Goal: Answer question/provide support: Share knowledge or assist other users

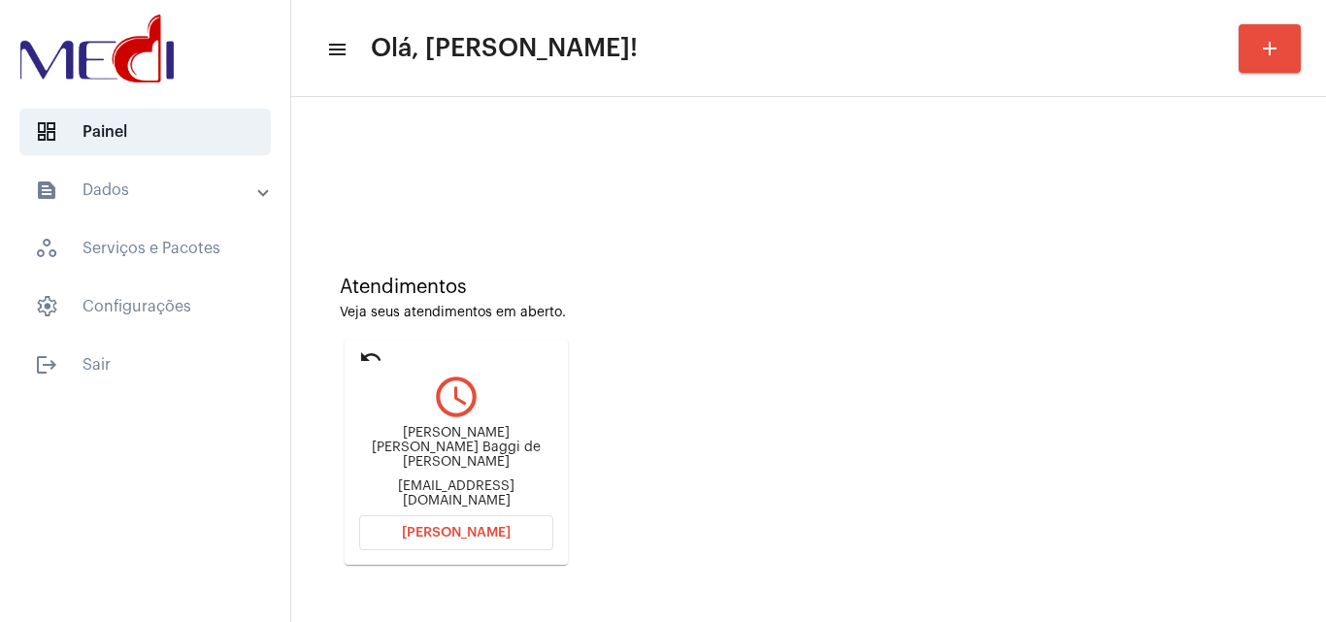
scroll to position [137, 0]
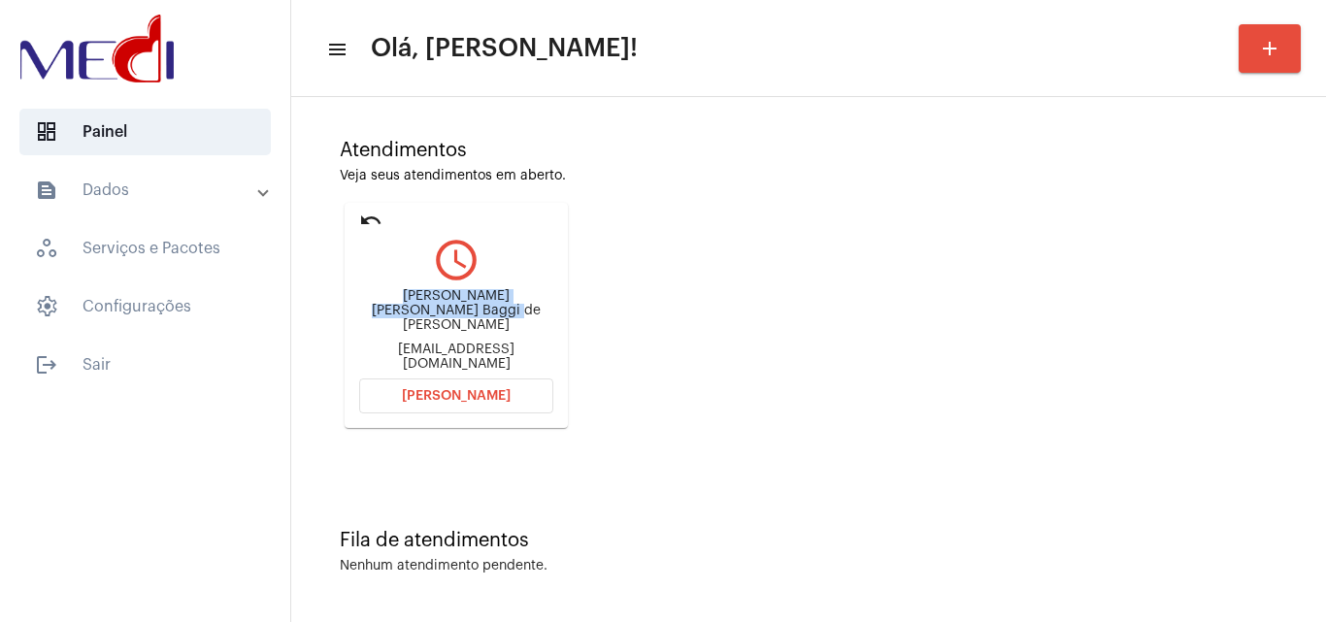
drag, startPoint x: 426, startPoint y: 311, endPoint x: 485, endPoint y: 331, distance: 62.6
click at [485, 331] on div "Maria Clara Baggi de Miranda Silva clarabaggi@gmail.com" at bounding box center [456, 329] width 194 height 87
copy div "Maria Clara Baggi de Miranda Silva"
click at [404, 408] on button "[PERSON_NAME]" at bounding box center [456, 395] width 194 height 35
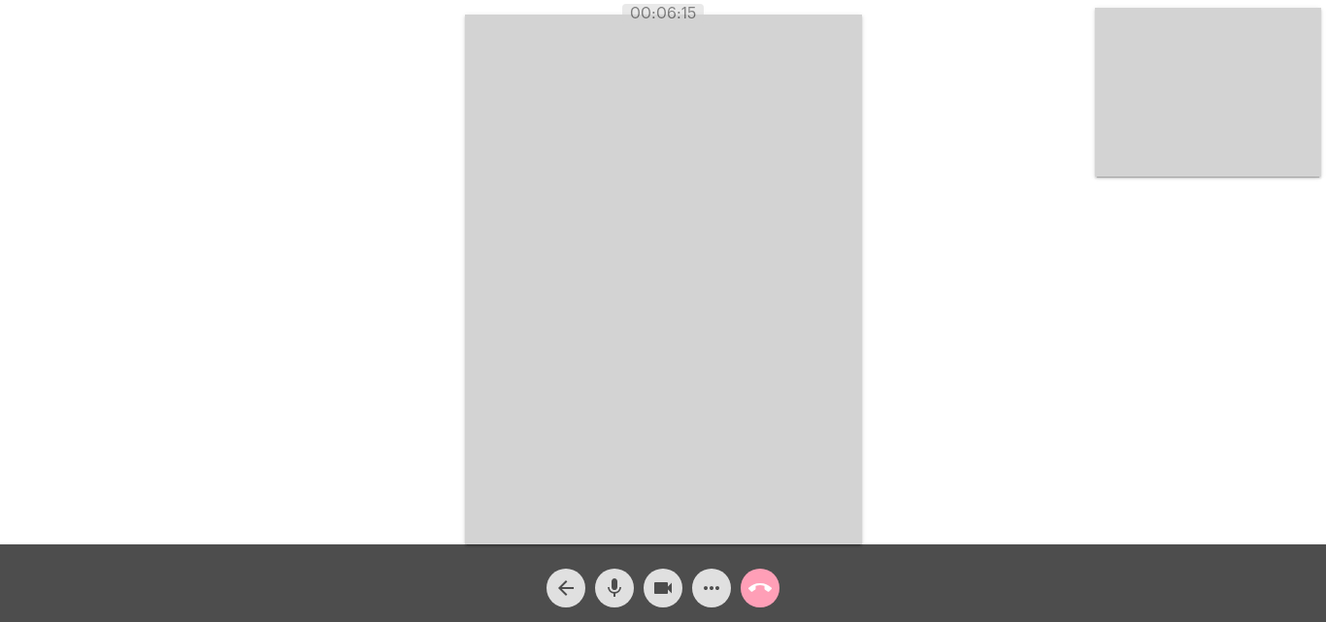
click at [757, 585] on mat-icon "call_end" at bounding box center [759, 587] width 23 height 23
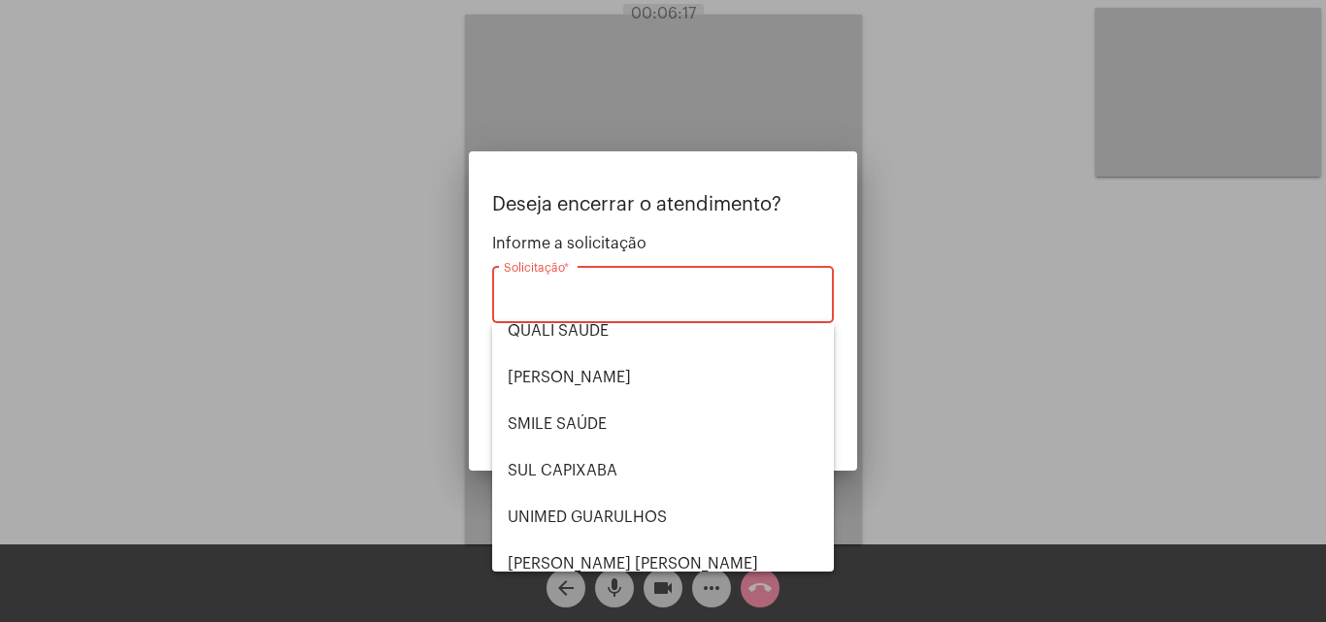
scroll to position [194, 0]
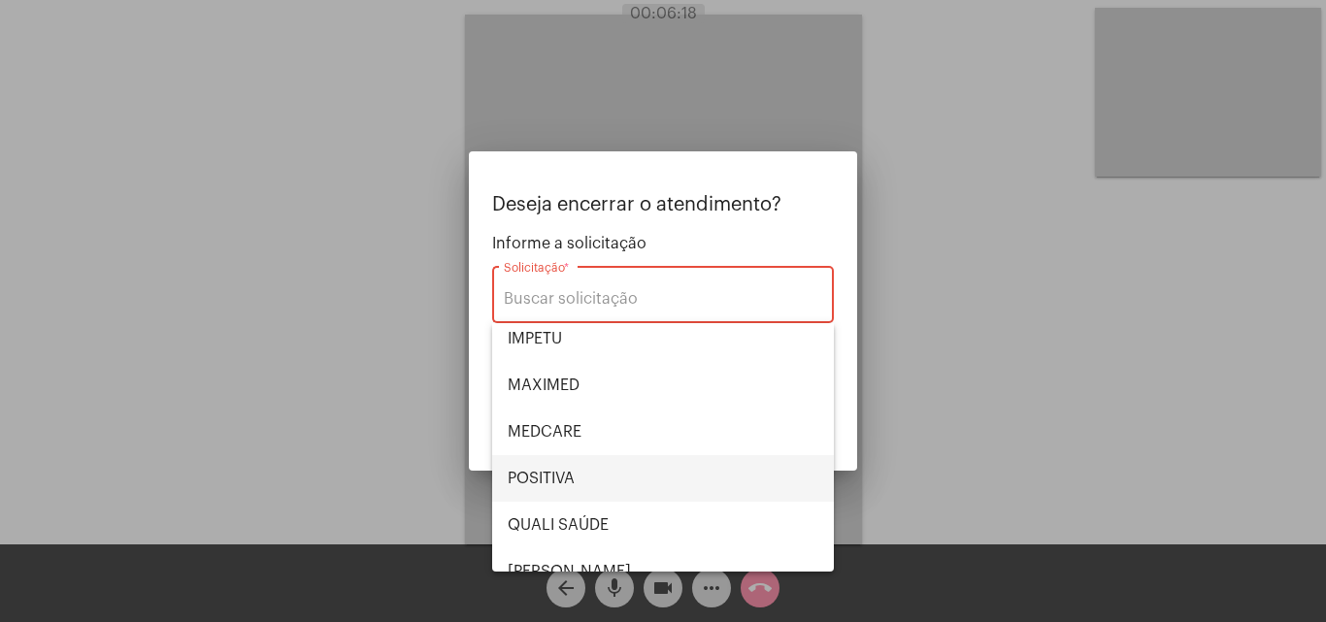
click at [599, 479] on span "POSITIVA" at bounding box center [663, 478] width 311 height 47
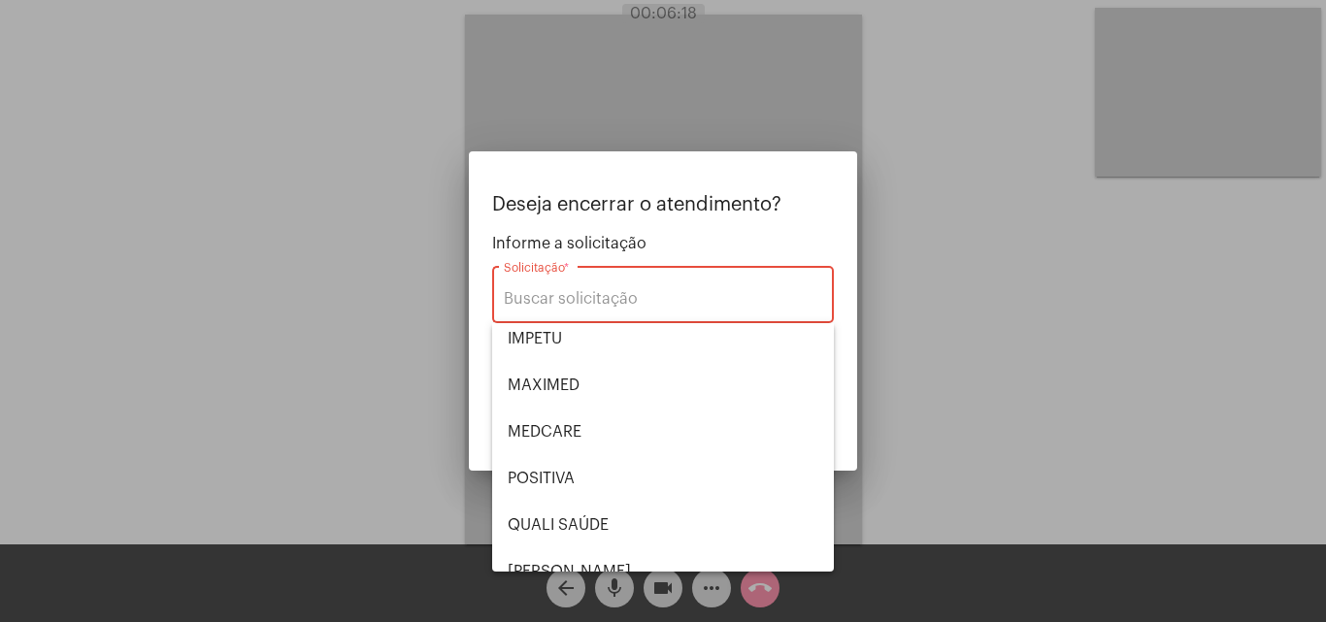
type input "POSITIVA"
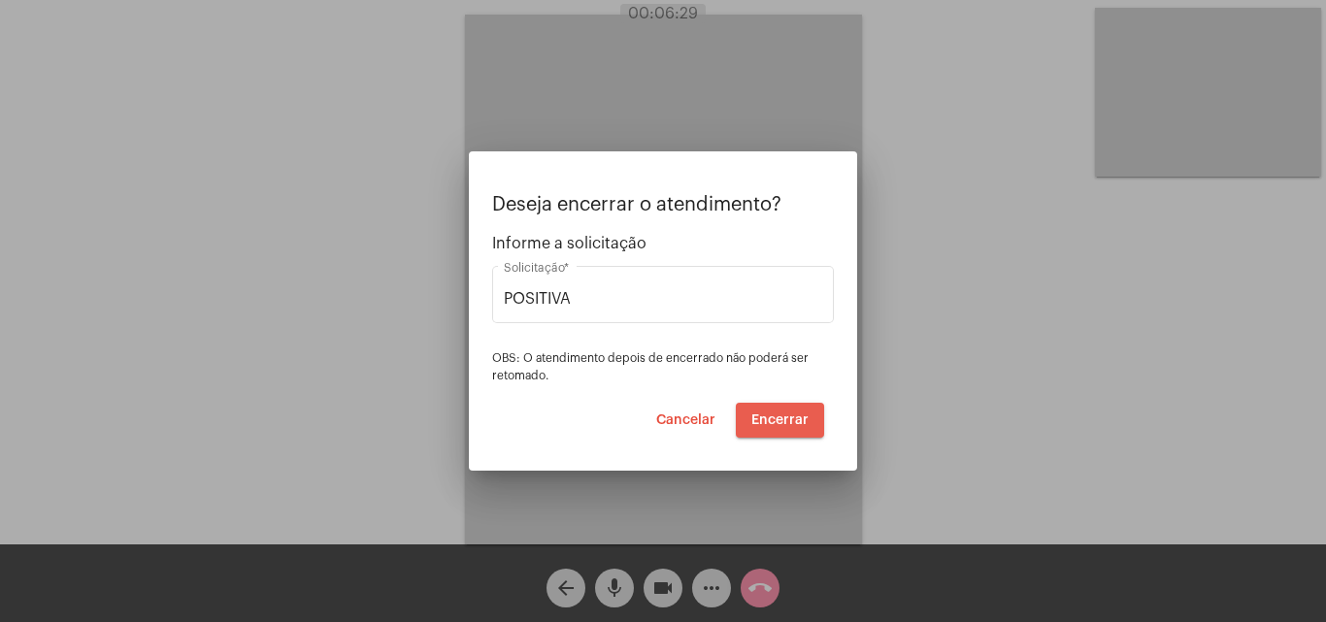
click at [794, 421] on span "Encerrar" at bounding box center [779, 420] width 57 height 14
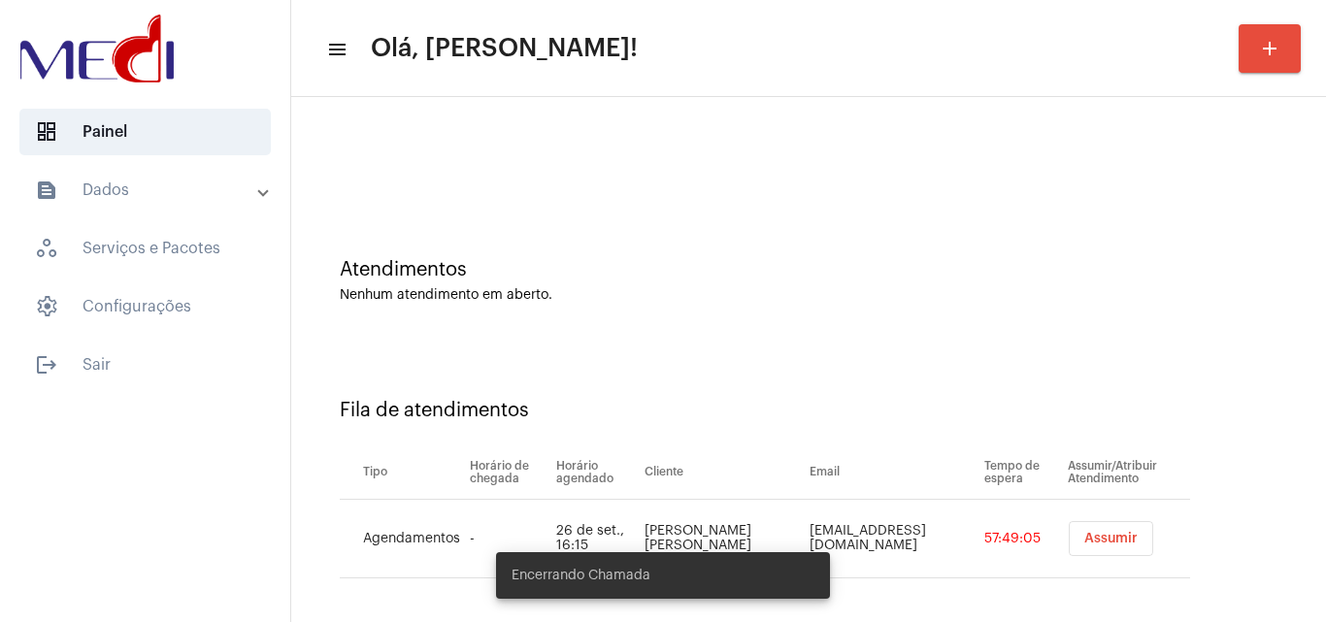
scroll to position [26, 0]
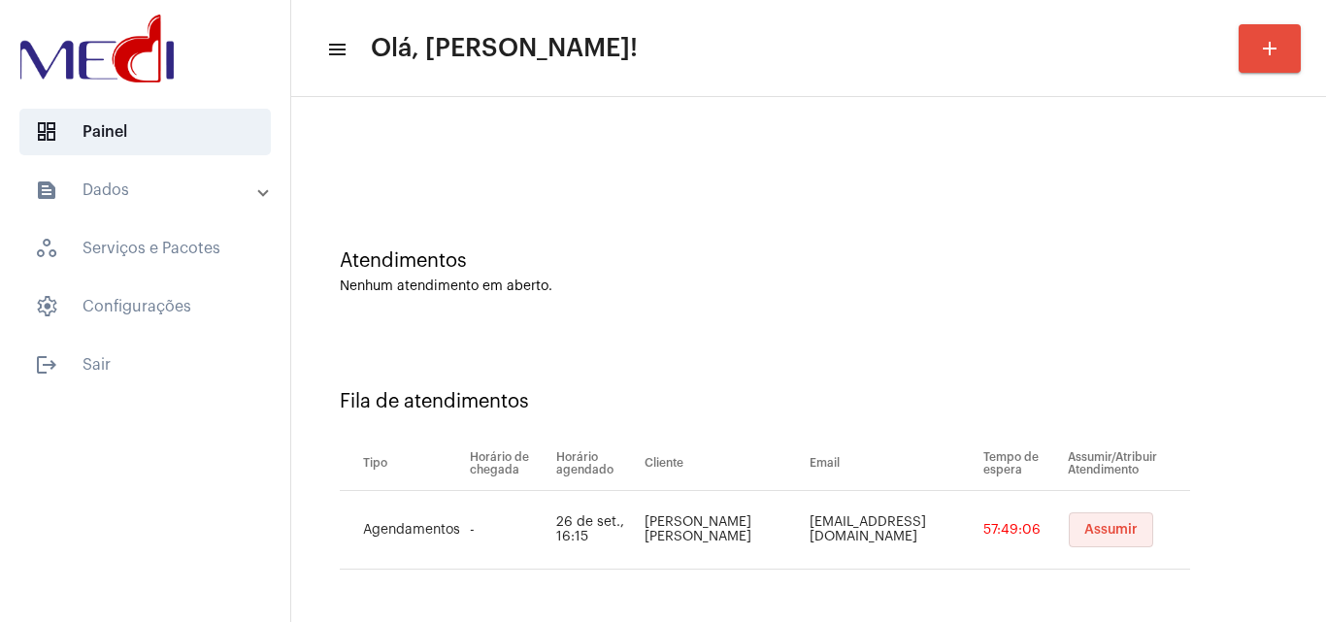
click at [1084, 528] on span "Assumir" at bounding box center [1110, 530] width 53 height 14
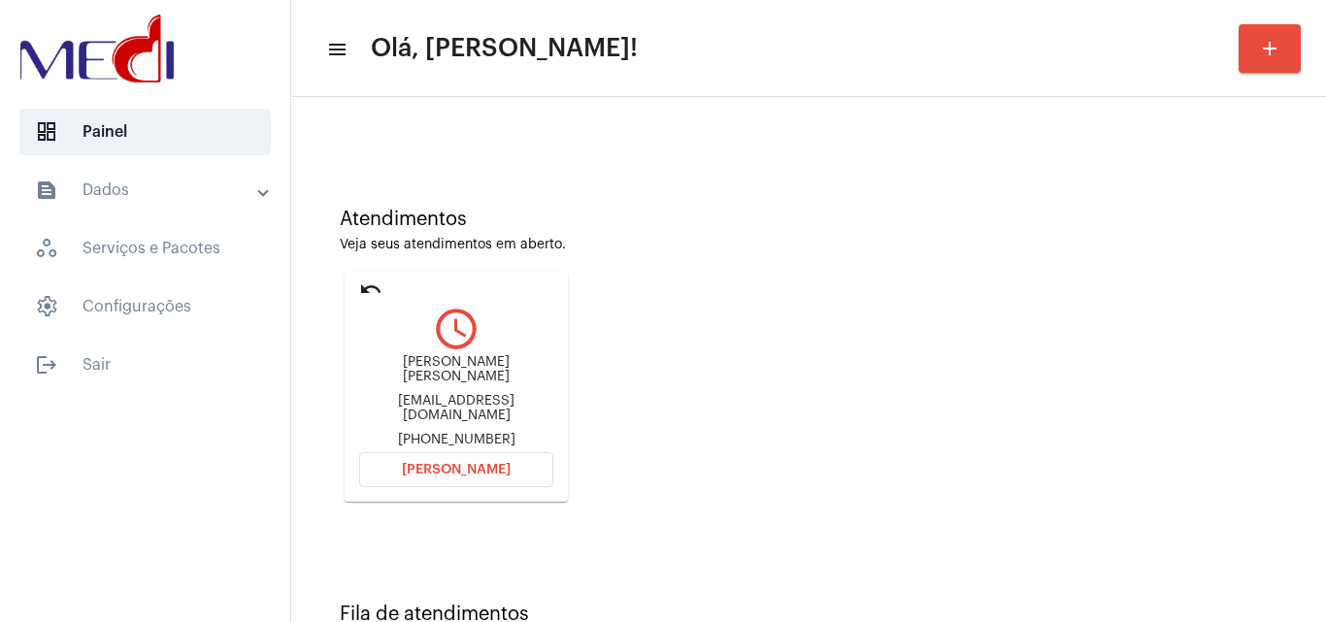
scroll to position [137, 0]
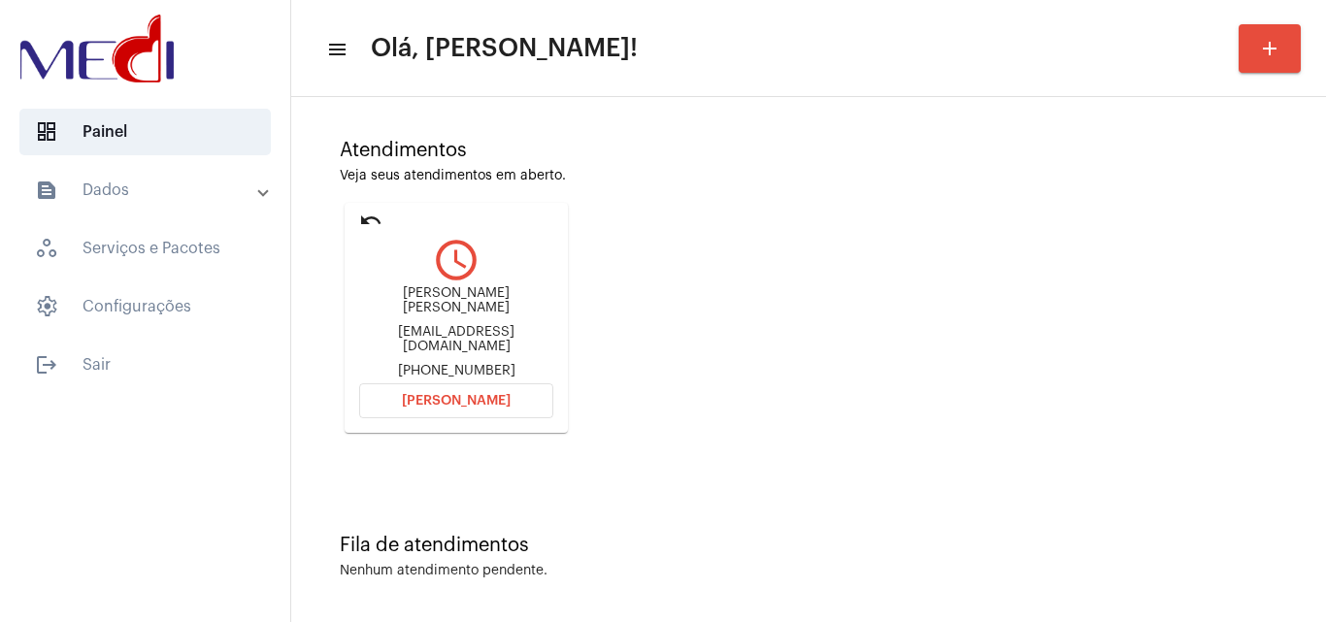
drag, startPoint x: 375, startPoint y: 309, endPoint x: 541, endPoint y: 295, distance: 166.5
click at [541, 295] on div "BRUNO MELO ANTUNES brunomelocartoes@gmail.com +5574998177131" at bounding box center [456, 332] width 194 height 92
copy div "BRUNO MELO ANTUNES"
click at [437, 394] on span "[PERSON_NAME]" at bounding box center [456, 401] width 109 height 14
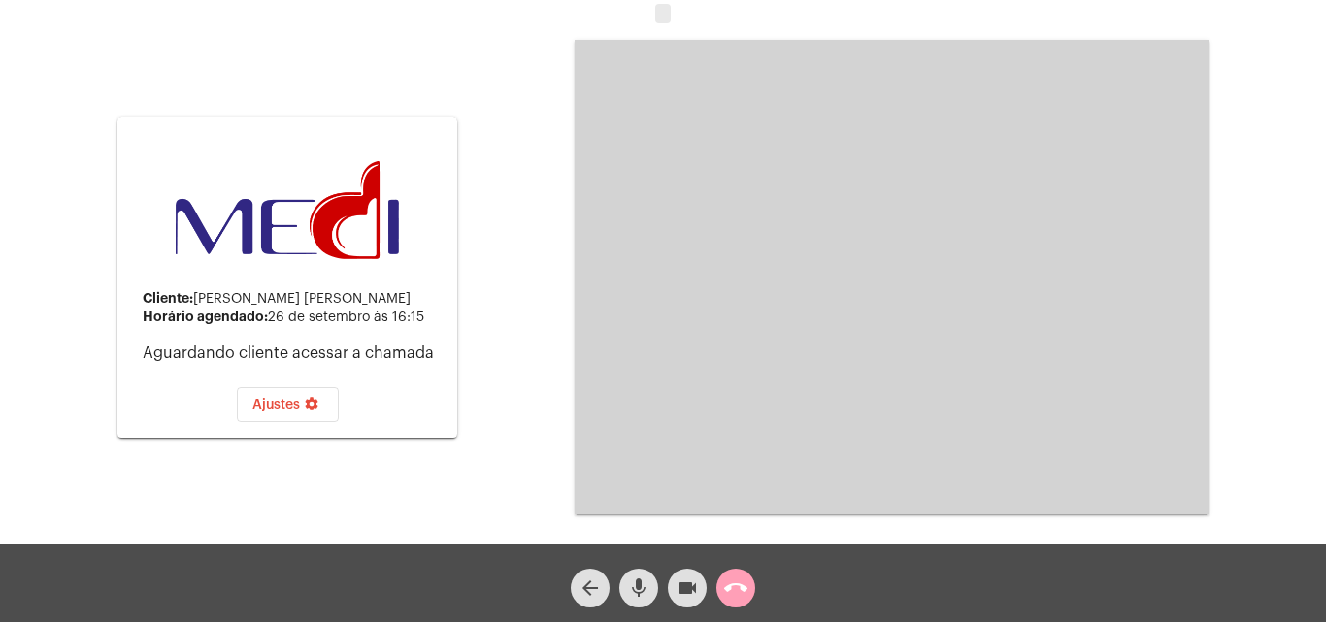
click at [730, 597] on mat-icon "call_end" at bounding box center [735, 587] width 23 height 23
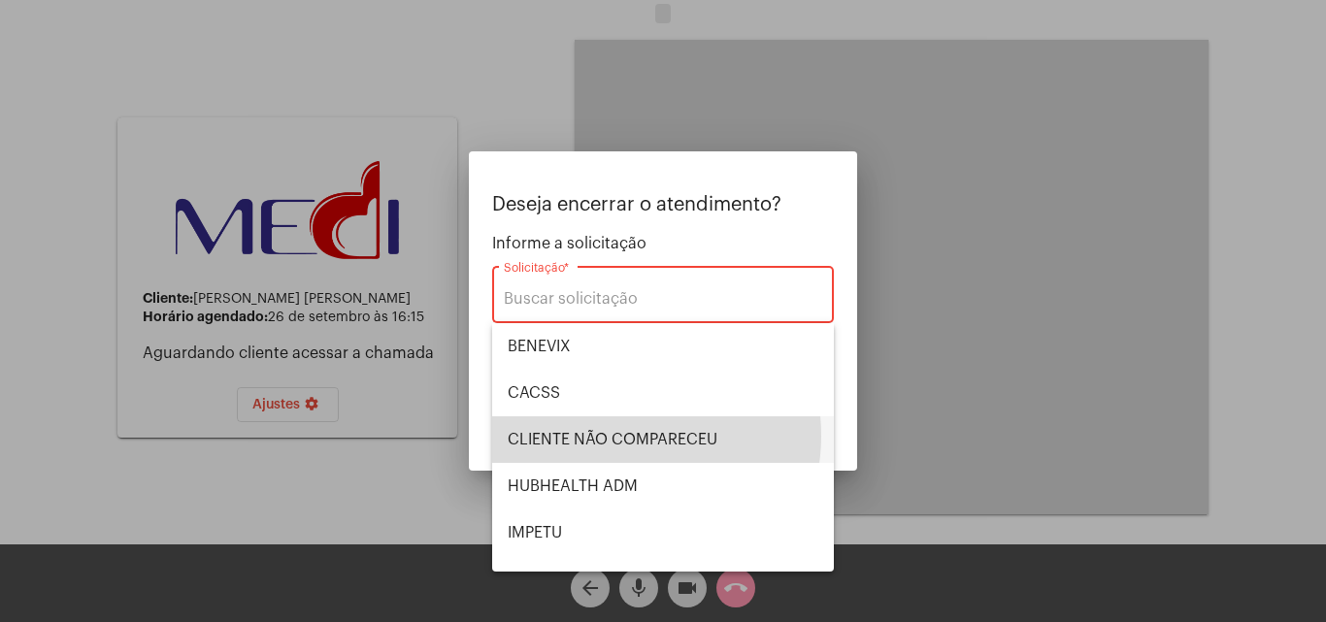
click at [618, 436] on span "CLIENTE NÃO COMPARECEU" at bounding box center [663, 439] width 311 height 47
type input "CLIENTE NÃO COMPARECEU"
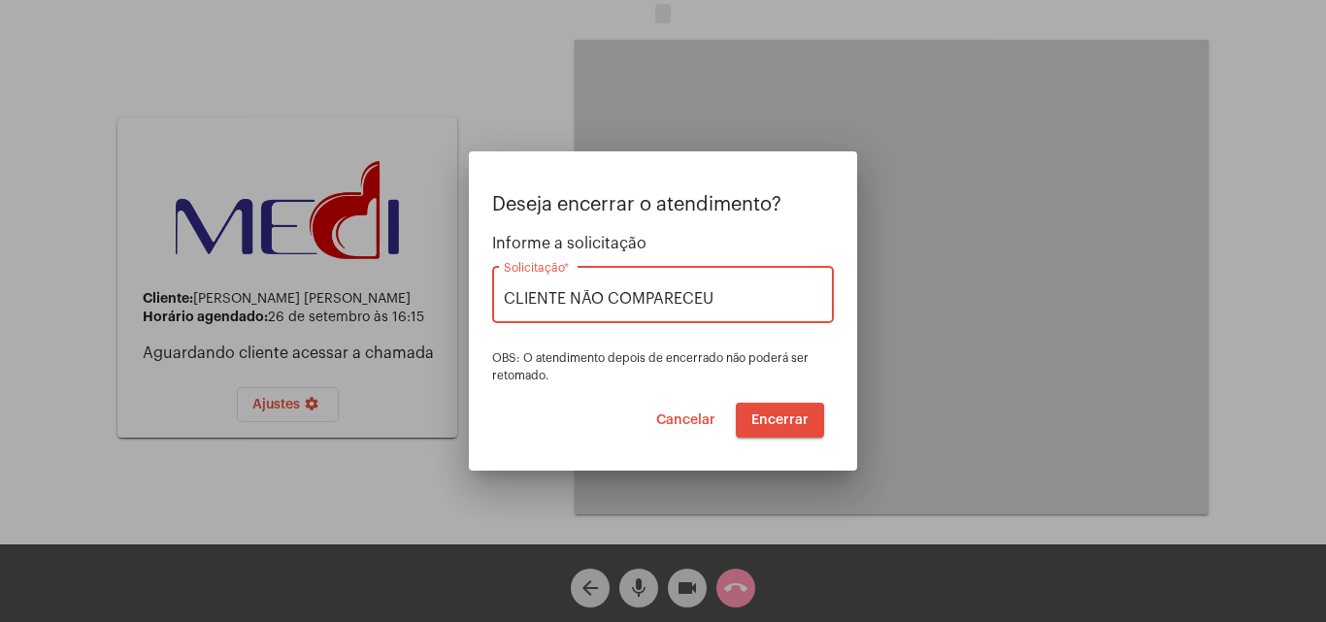
click at [777, 421] on span "Encerrar" at bounding box center [779, 420] width 57 height 14
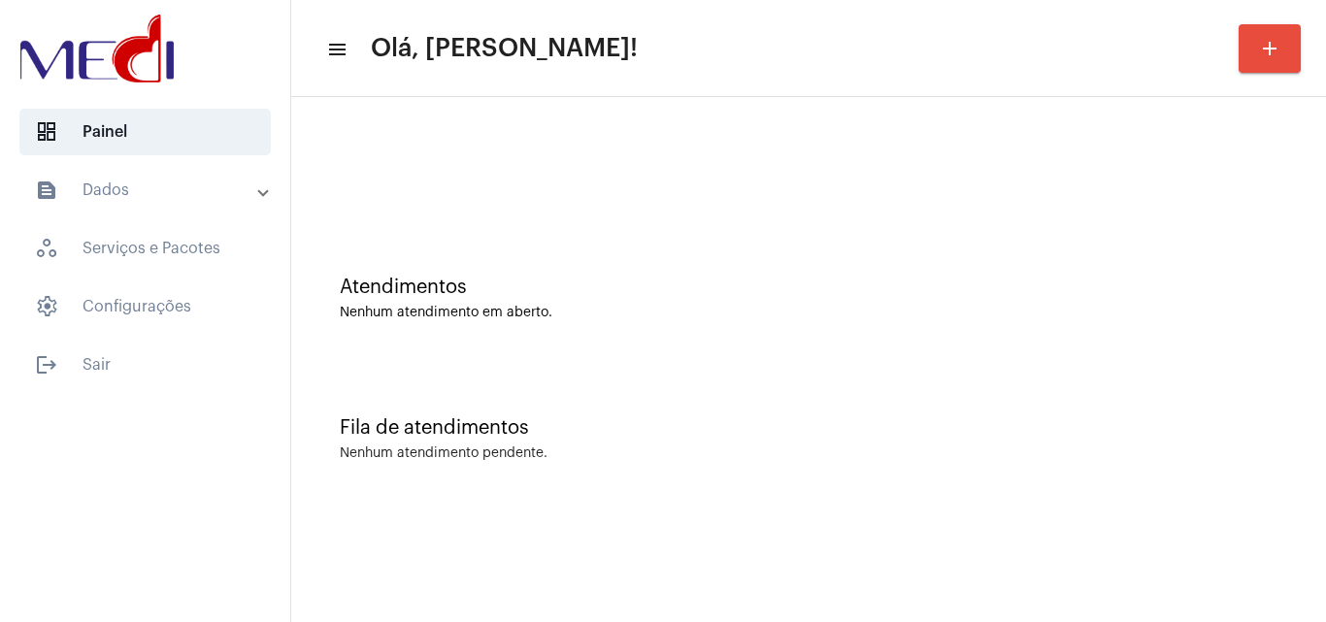
click at [966, 344] on div "Atendimentos Nenhum atendimento em aberto." at bounding box center [808, 288] width 1015 height 141
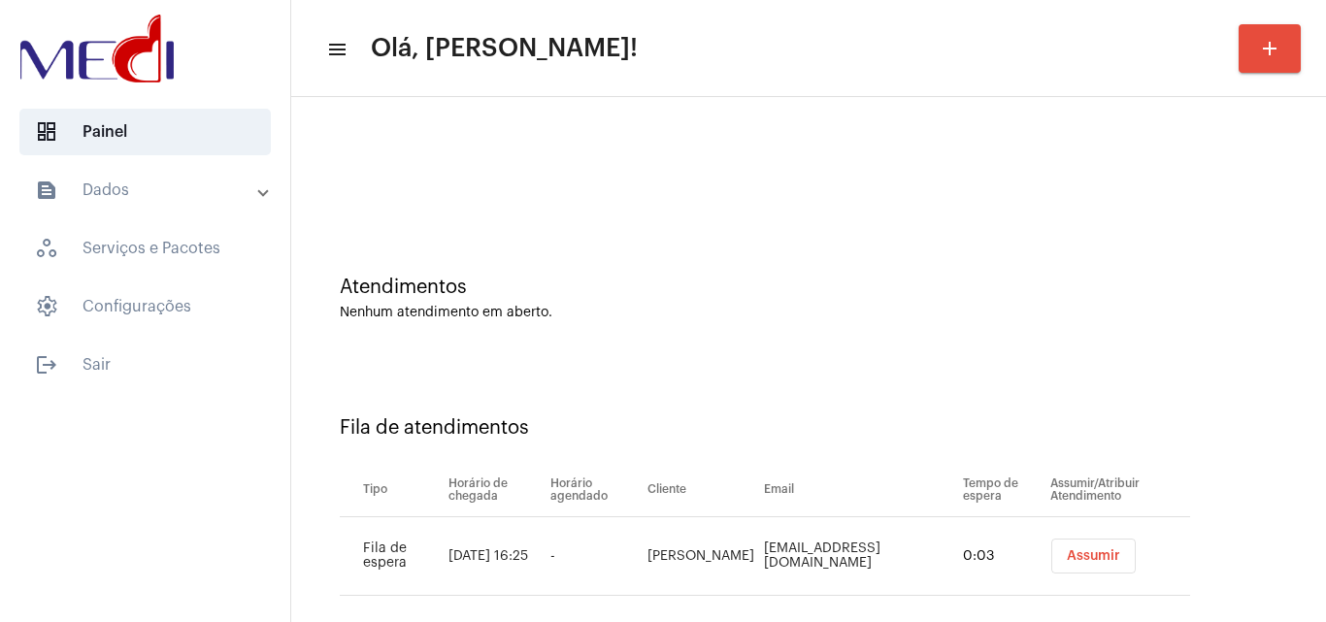
click at [1066, 550] on span "Assumir" at bounding box center [1092, 556] width 53 height 14
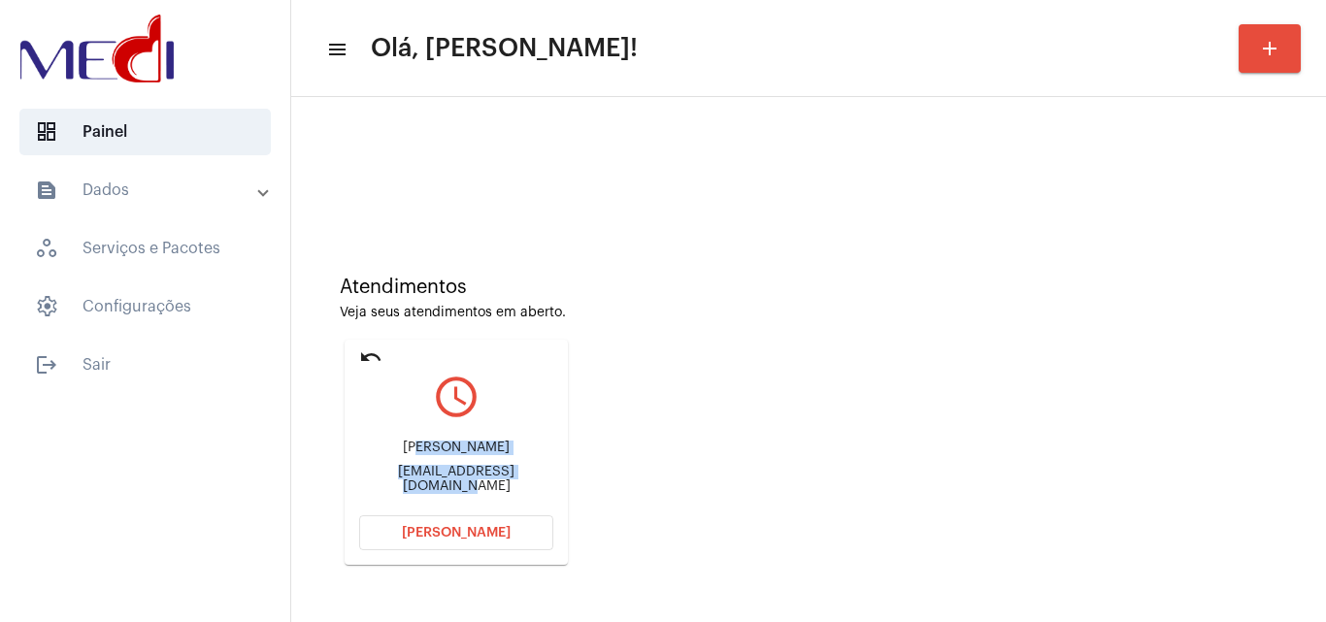
drag, startPoint x: 500, startPoint y: 477, endPoint x: 529, endPoint y: 477, distance: 29.1
click at [531, 479] on div "Bruno Melo brunomelocartoes@gmail.com" at bounding box center [456, 466] width 194 height 87
drag, startPoint x: 514, startPoint y: 442, endPoint x: 487, endPoint y: 442, distance: 27.2
click at [514, 441] on div "Bruno Melo brunomelocartoes@gmail.com" at bounding box center [456, 466] width 194 height 87
click at [427, 445] on div "Bruno Melo brunomelocartoes@gmail.com" at bounding box center [456, 466] width 194 height 87
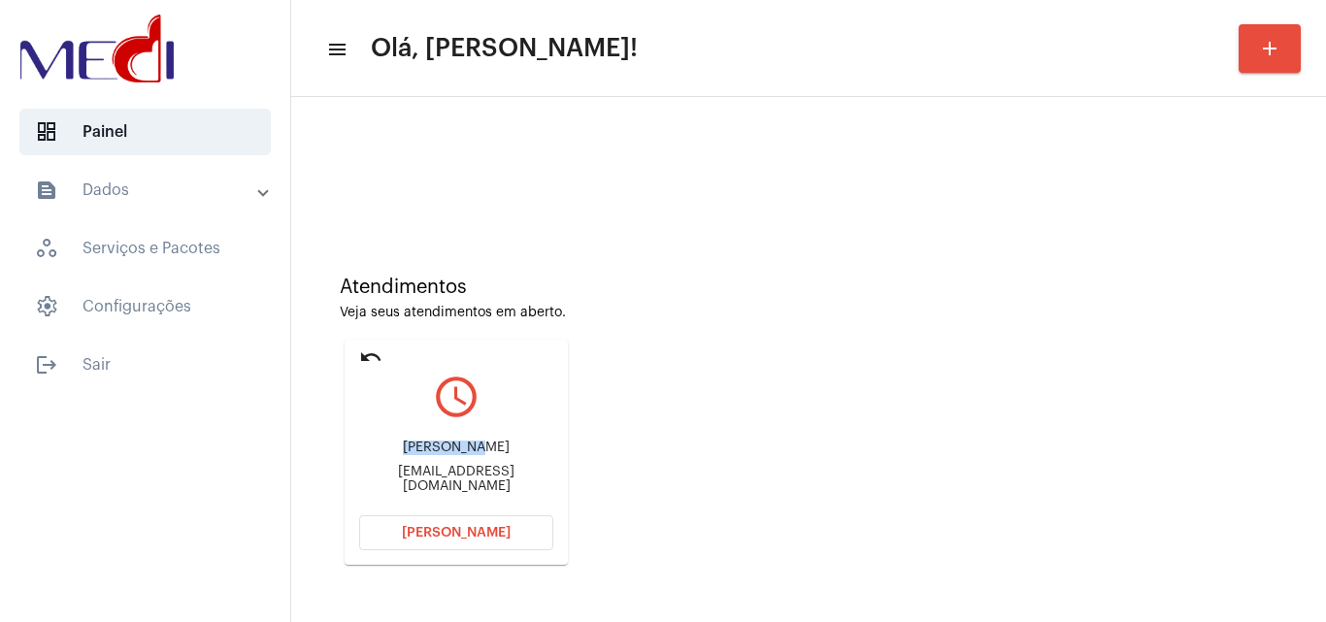
drag, startPoint x: 408, startPoint y: 444, endPoint x: 508, endPoint y: 451, distance: 101.1
click at [508, 451] on div "Bruno Melo brunomelocartoes@gmail.com" at bounding box center [456, 466] width 194 height 87
copy div "Bruno Melo"
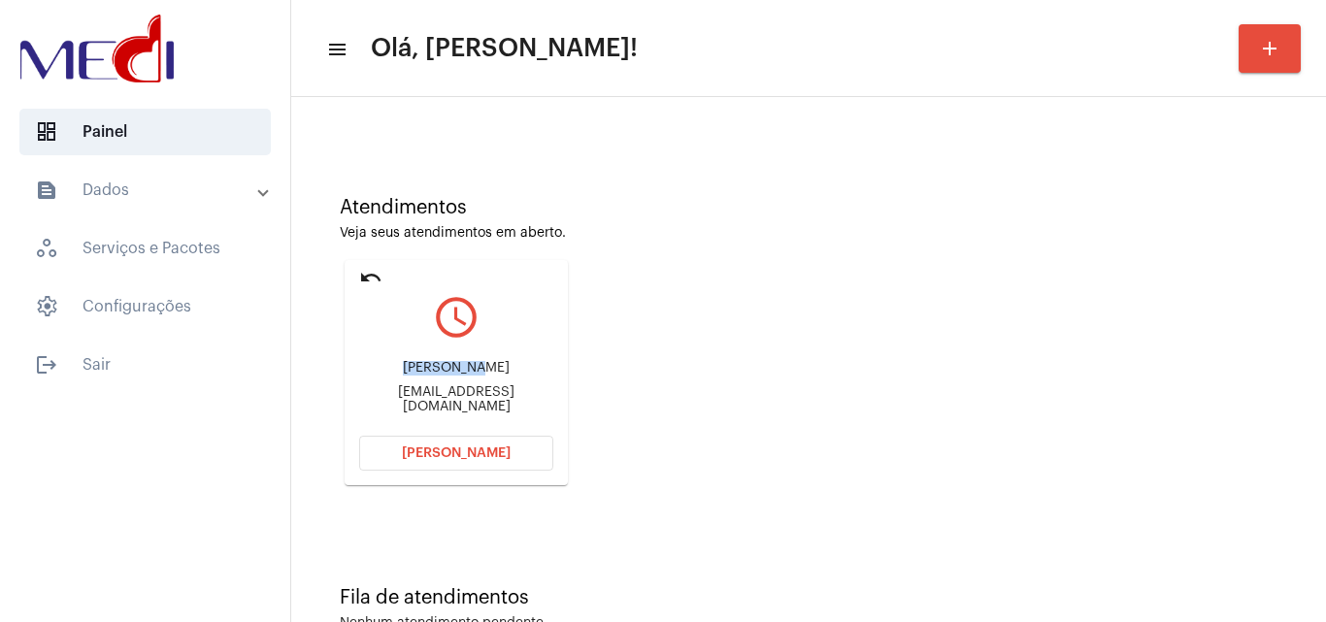
scroll to position [137, 0]
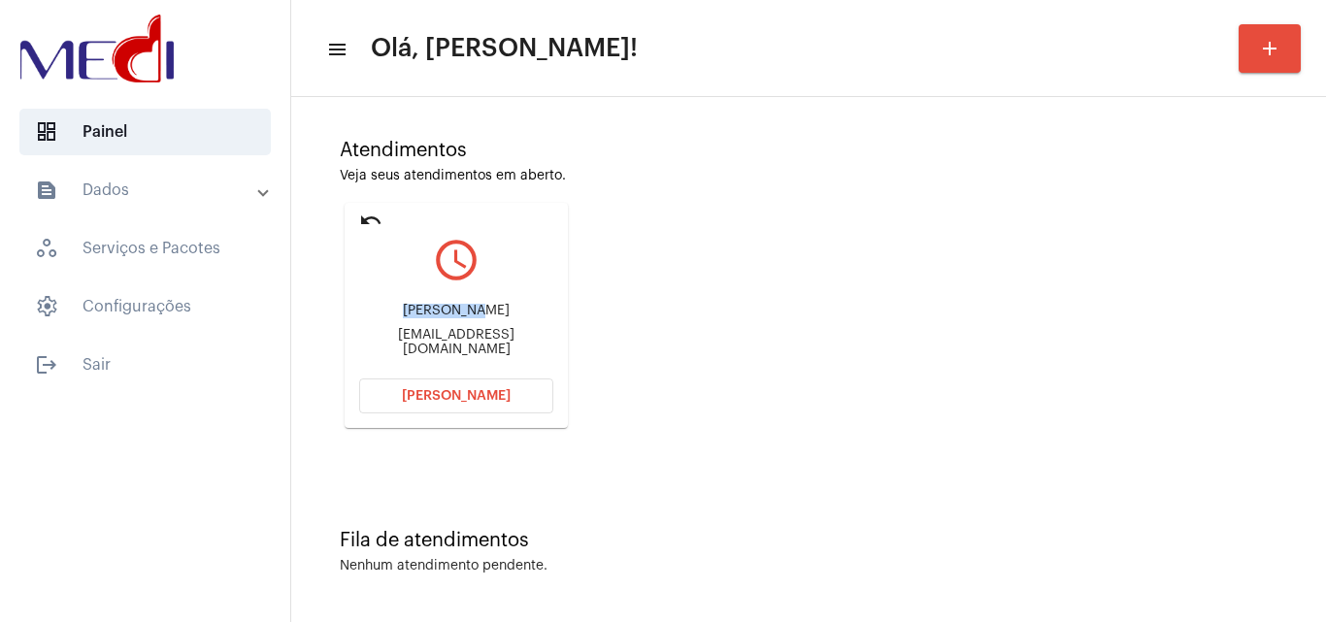
click at [476, 391] on span "[PERSON_NAME]" at bounding box center [456, 396] width 109 height 14
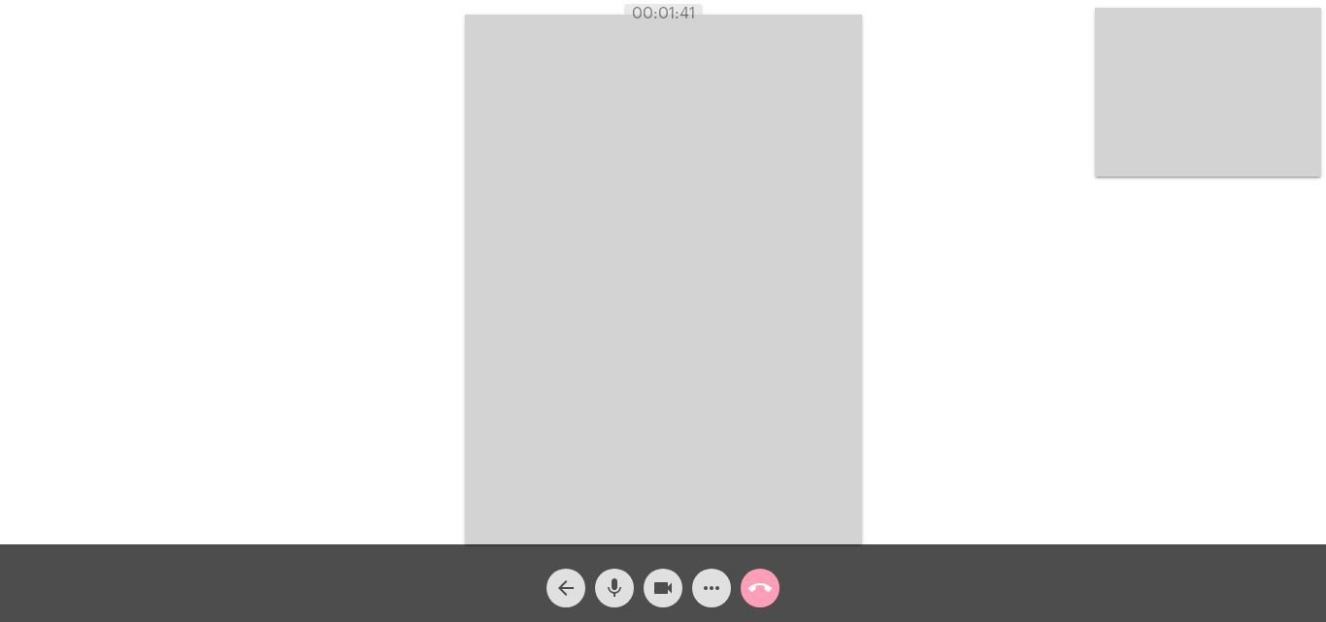
click at [757, 589] on mat-icon "call_end" at bounding box center [759, 587] width 23 height 23
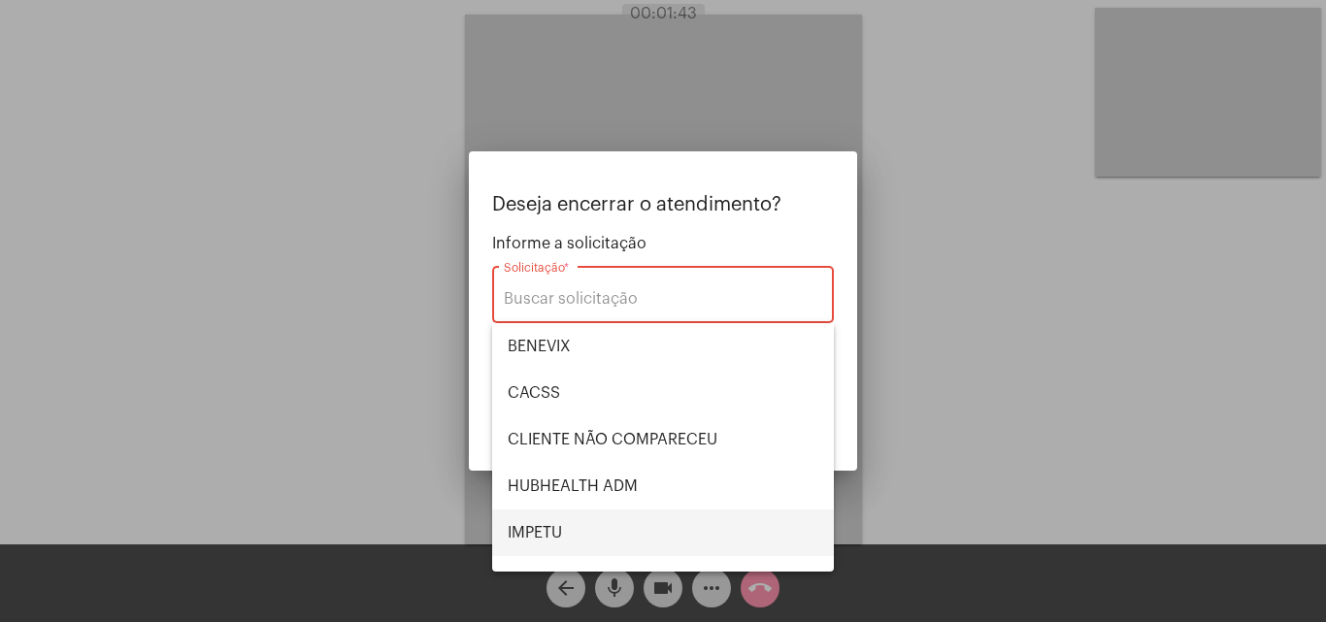
click at [626, 525] on span "IMPETU" at bounding box center [663, 532] width 311 height 47
type input "IMPETU"
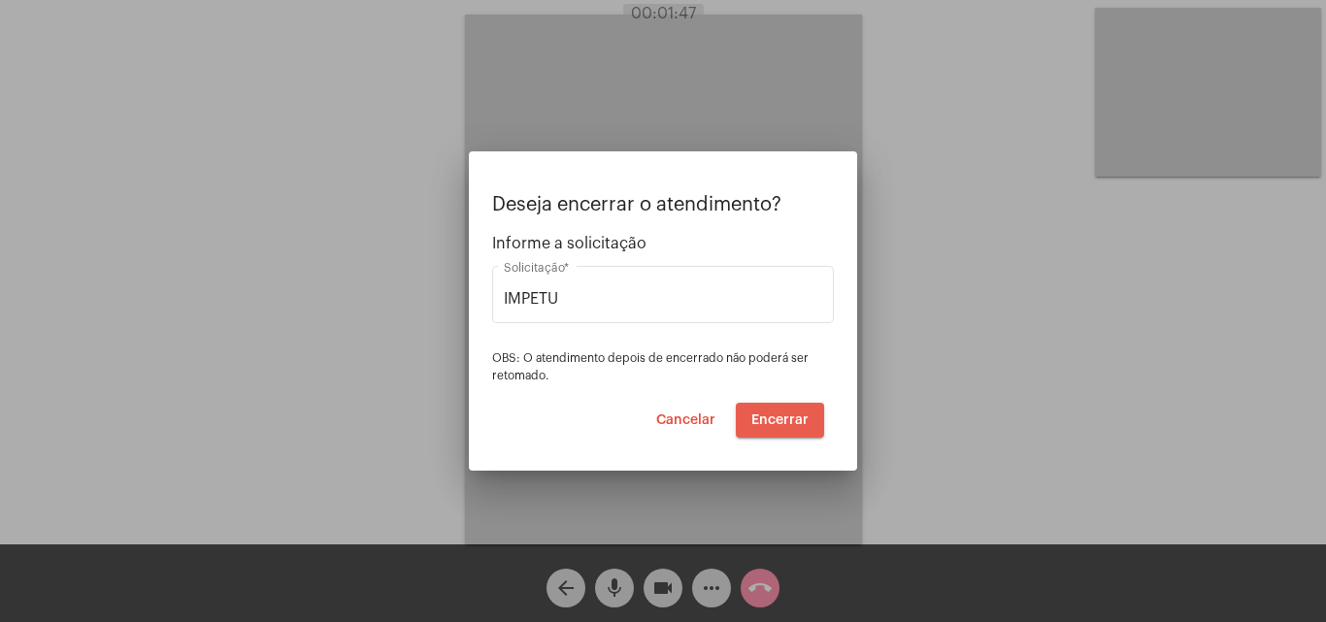
click at [771, 426] on button "Encerrar" at bounding box center [780, 420] width 88 height 35
click at [772, 426] on span "Encerrar" at bounding box center [779, 420] width 57 height 14
click at [772, 424] on span "Encerrar" at bounding box center [779, 420] width 57 height 14
click at [770, 423] on span "Encerrar" at bounding box center [779, 420] width 57 height 14
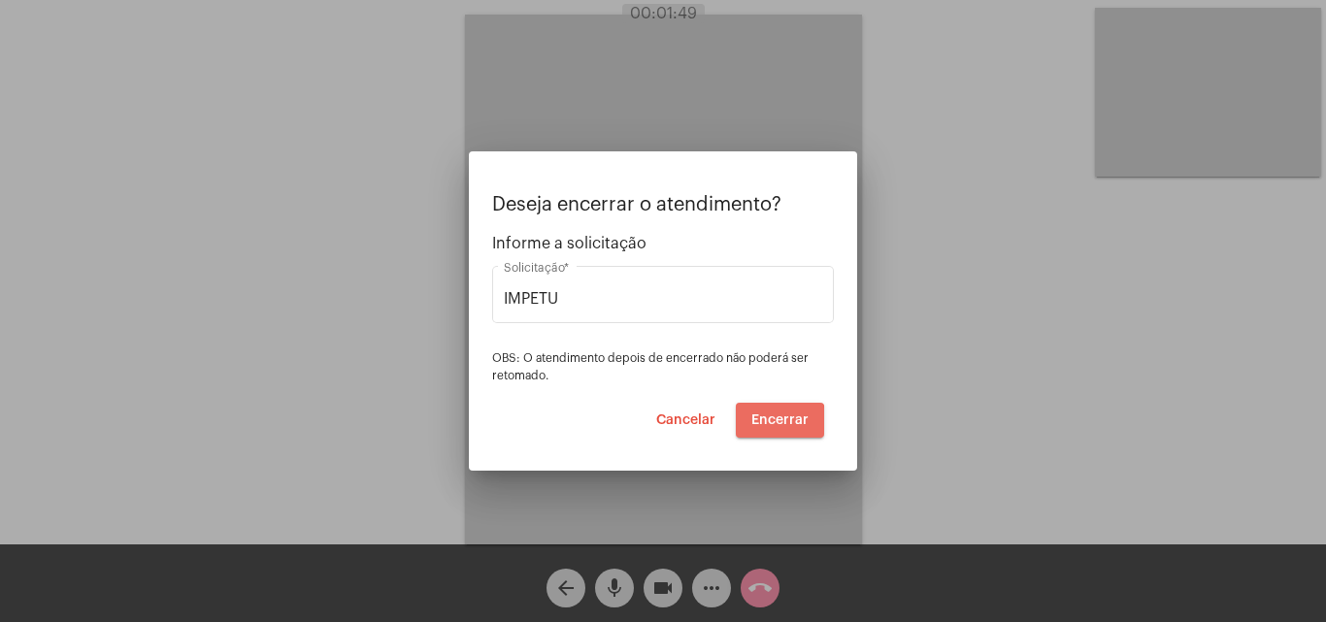
click at [770, 421] on span "Encerrar" at bounding box center [779, 420] width 57 height 14
click at [772, 417] on span "Encerrar" at bounding box center [779, 420] width 57 height 14
click at [773, 419] on span "Encerrar" at bounding box center [779, 420] width 57 height 14
drag, startPoint x: 773, startPoint y: 420, endPoint x: 1066, endPoint y: 241, distance: 343.7
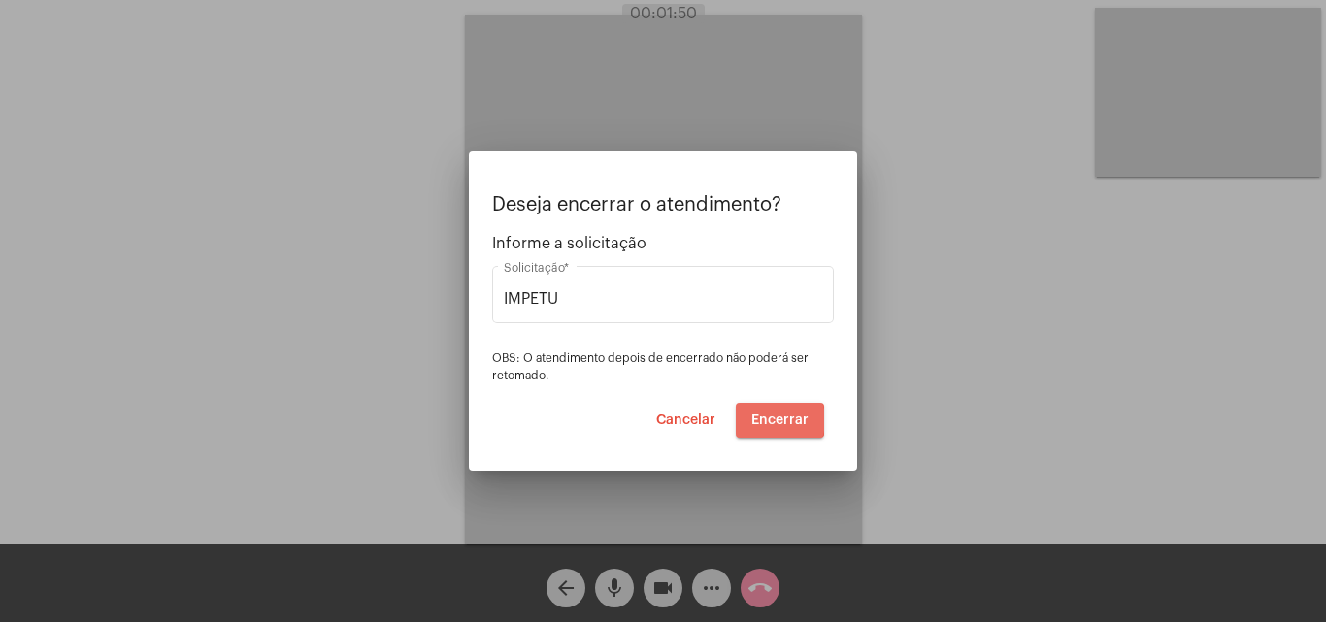
click at [775, 420] on span "Encerrar" at bounding box center [779, 420] width 57 height 14
click at [876, 371] on div "Deseja encerrar o atendimento? Informe a solicitação IMPETU Solicitação * OBS: …" at bounding box center [663, 311] width 1326 height 622
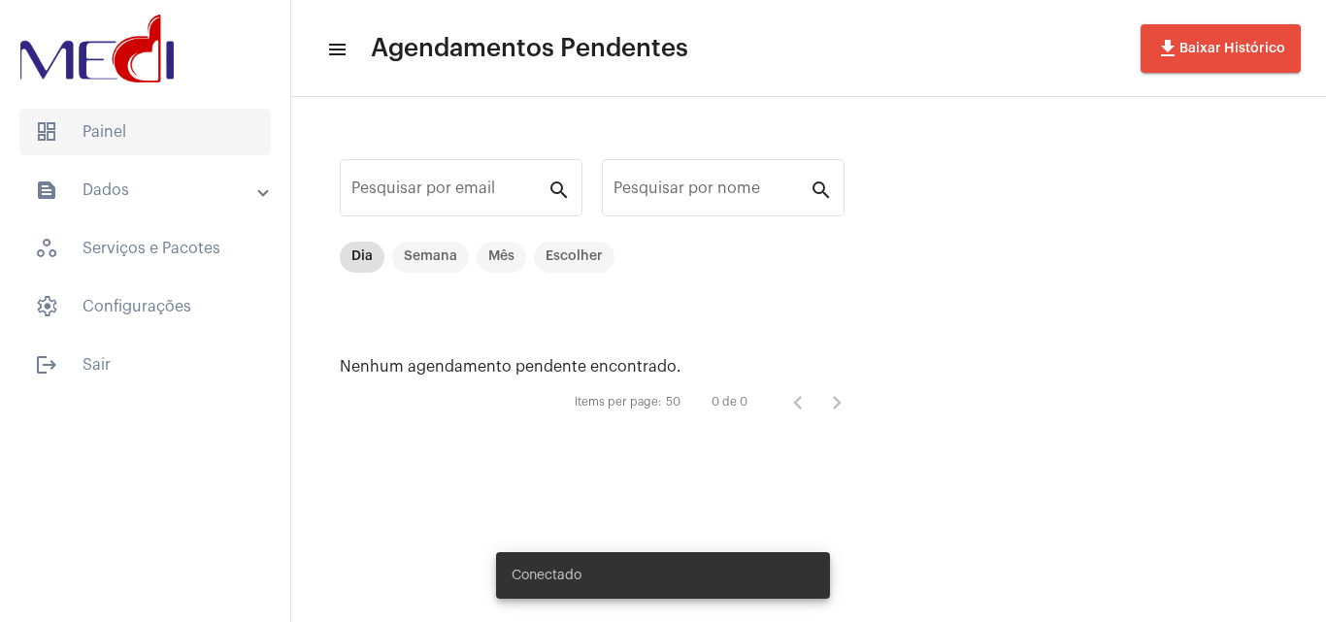
click at [124, 135] on span "dashboard Painel" at bounding box center [144, 132] width 251 height 47
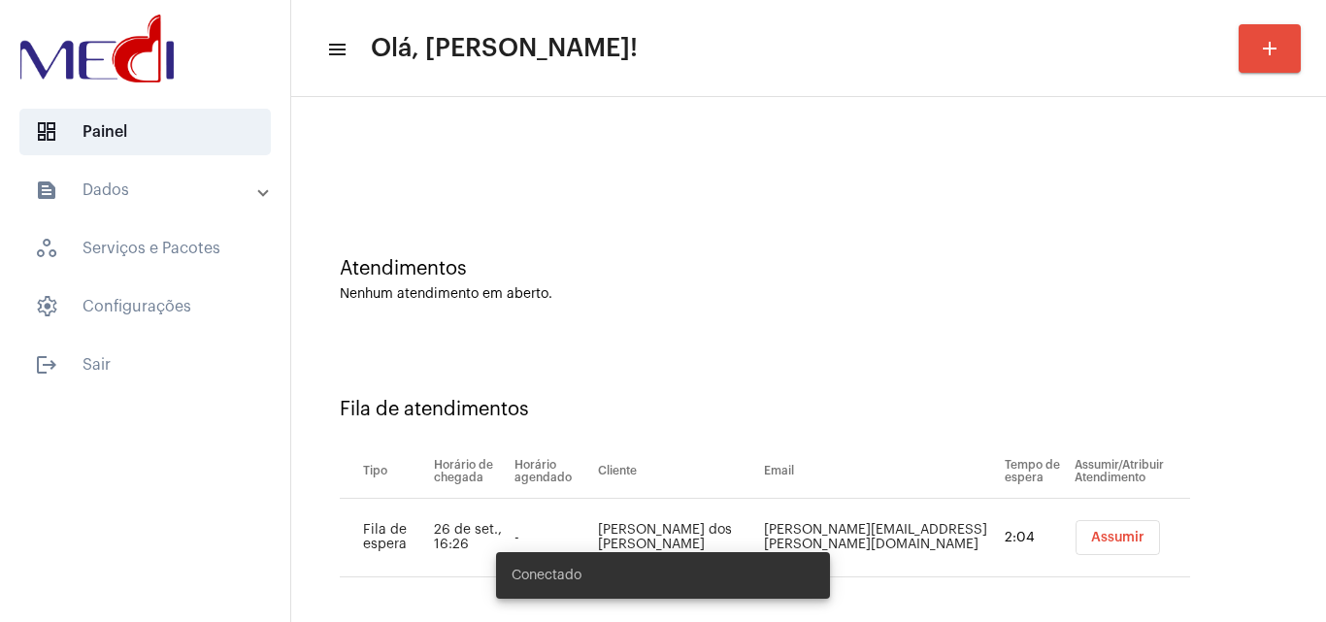
scroll to position [26, 0]
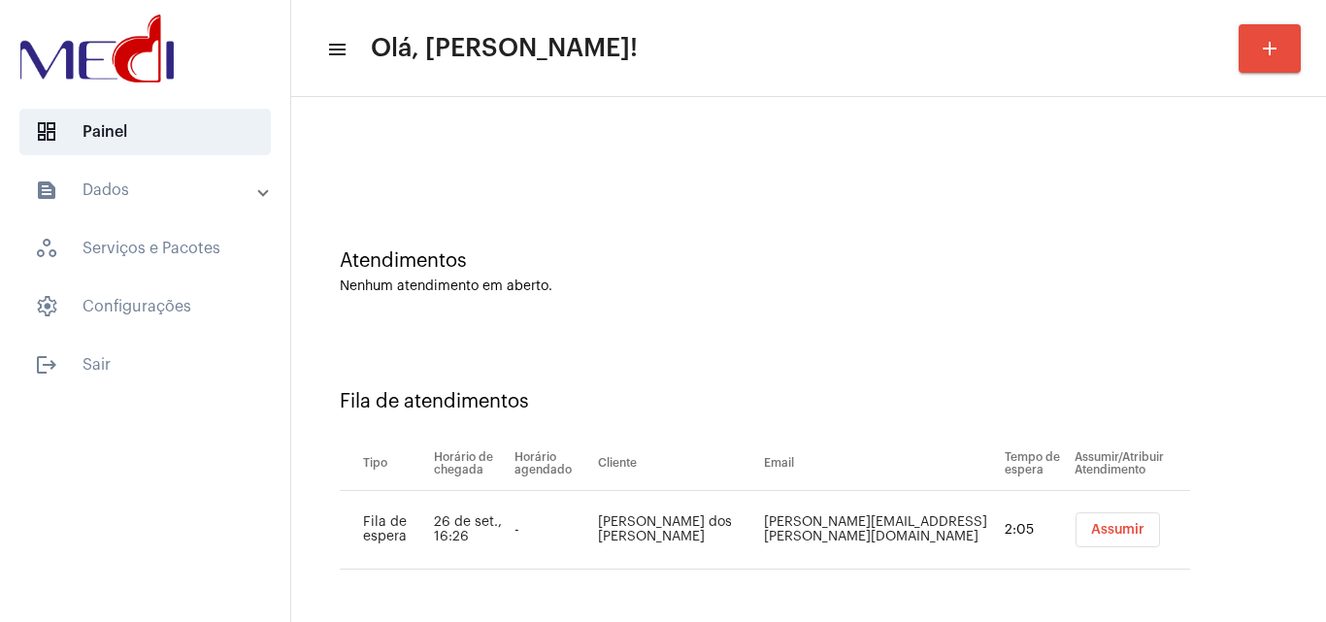
click at [1080, 517] on button "Assumir" at bounding box center [1117, 529] width 84 height 35
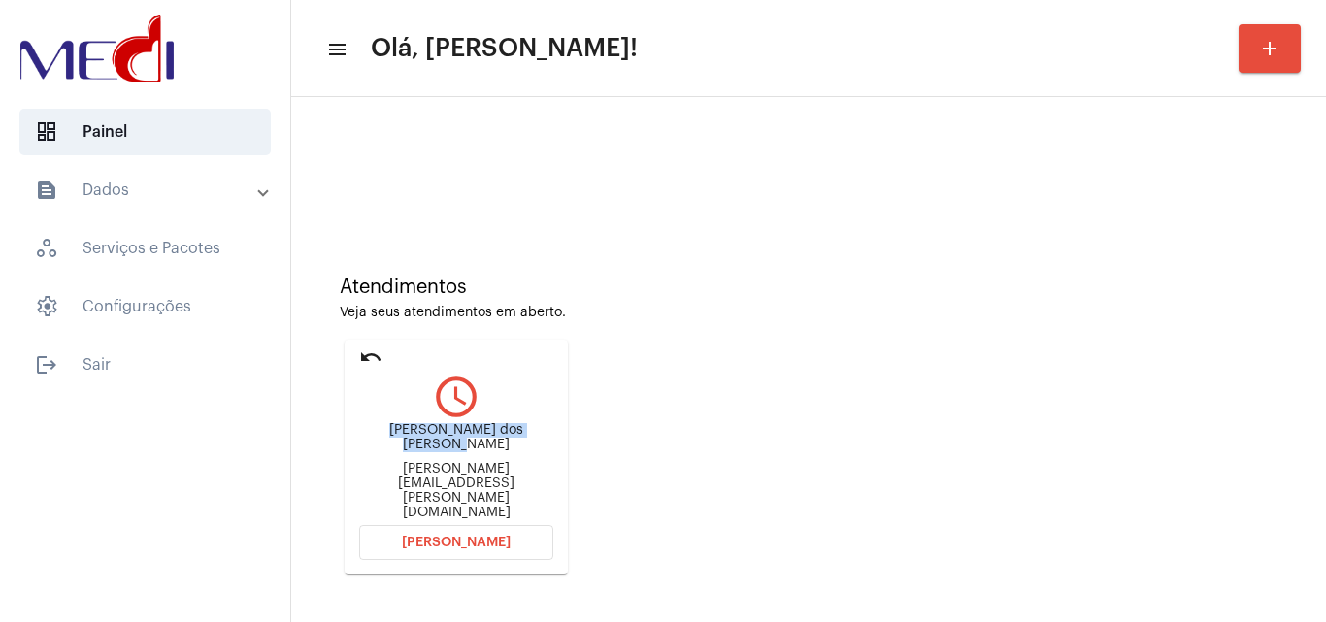
drag, startPoint x: 352, startPoint y: 451, endPoint x: 554, endPoint y: 459, distance: 202.0
click at [554, 459] on mat-card "undo query_builder LEANDRA Cardoso dos Santos leandra.santos@apoio.agro.gov.br …" at bounding box center [455, 457] width 223 height 235
copy div "LEANDRA Cardoso dos Santos"
click at [401, 539] on button "[PERSON_NAME]" at bounding box center [456, 542] width 194 height 35
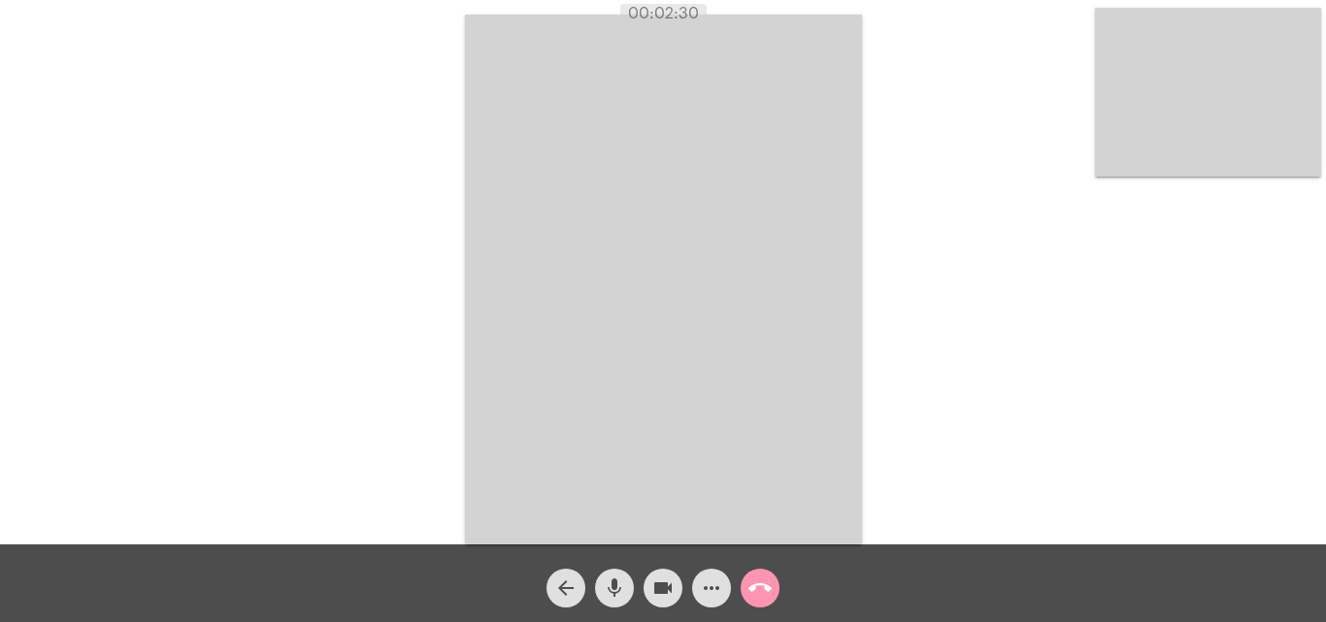
click at [753, 587] on mat-icon "call_end" at bounding box center [759, 587] width 23 height 23
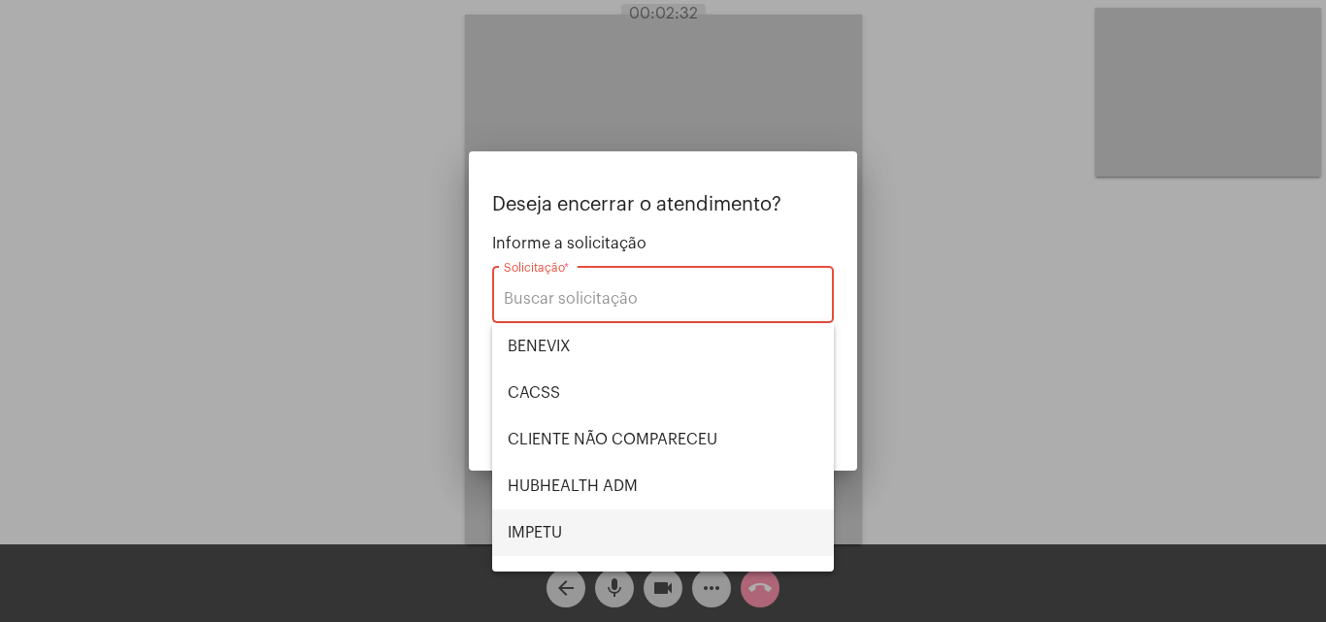
click at [588, 522] on span "IMPETU" at bounding box center [663, 532] width 311 height 47
type input "IMPETU"
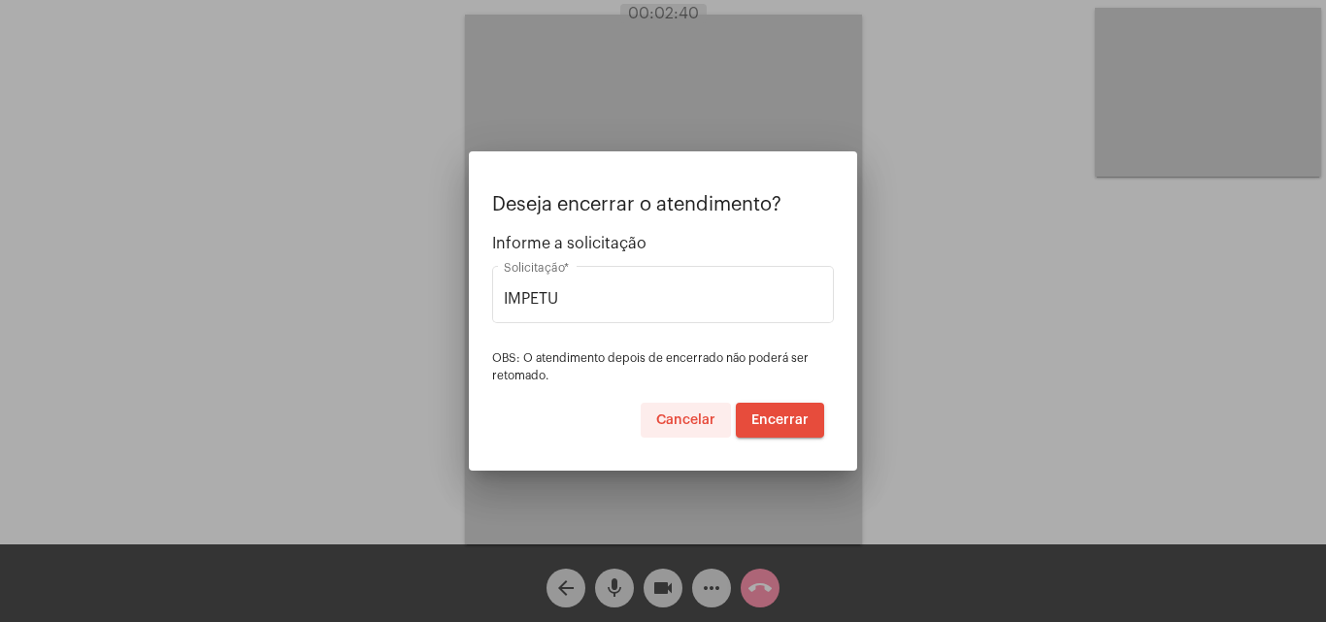
click at [688, 418] on span "Cancelar" at bounding box center [685, 420] width 59 height 14
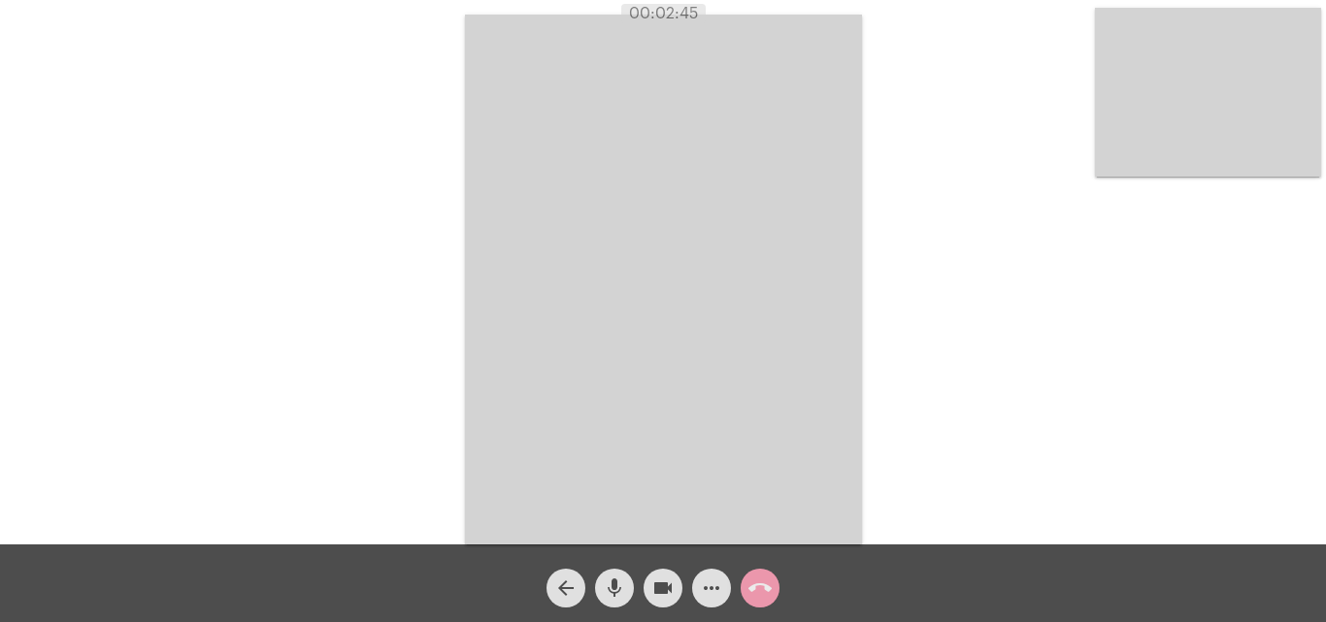
click at [754, 586] on mat-icon "call_end" at bounding box center [759, 587] width 23 height 23
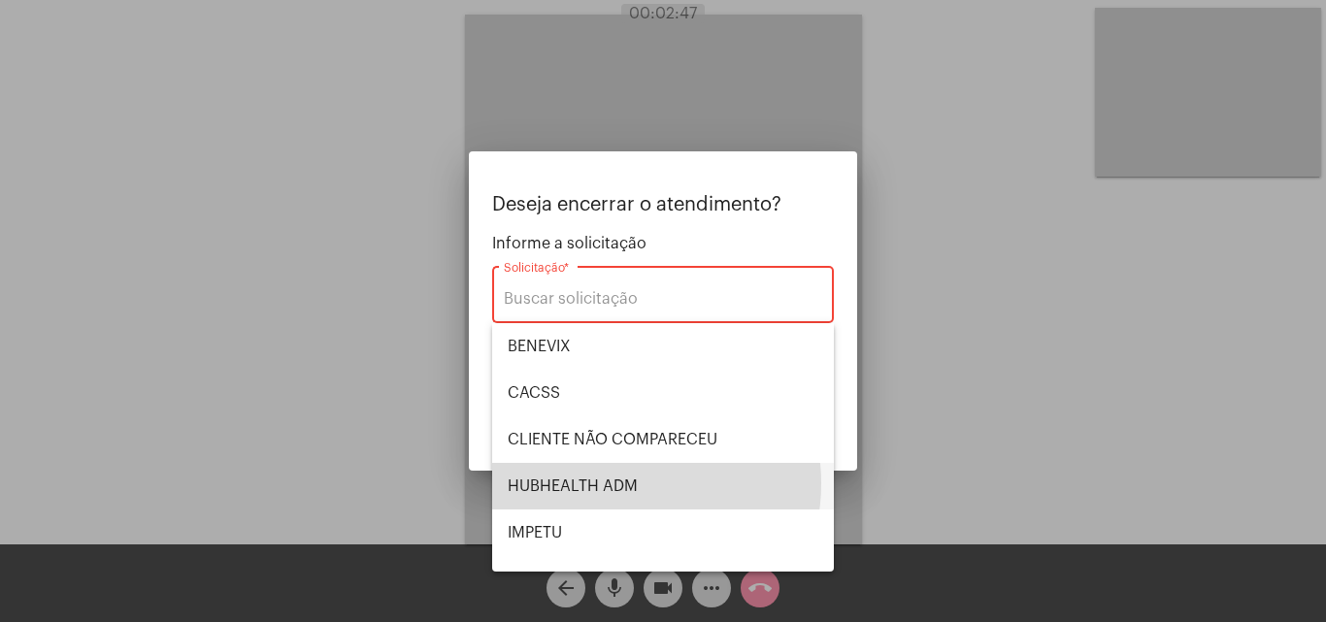
click at [616, 482] on span "HUBHEALTH ADM" at bounding box center [663, 486] width 311 height 47
type input "HUBHEALTH ADM"
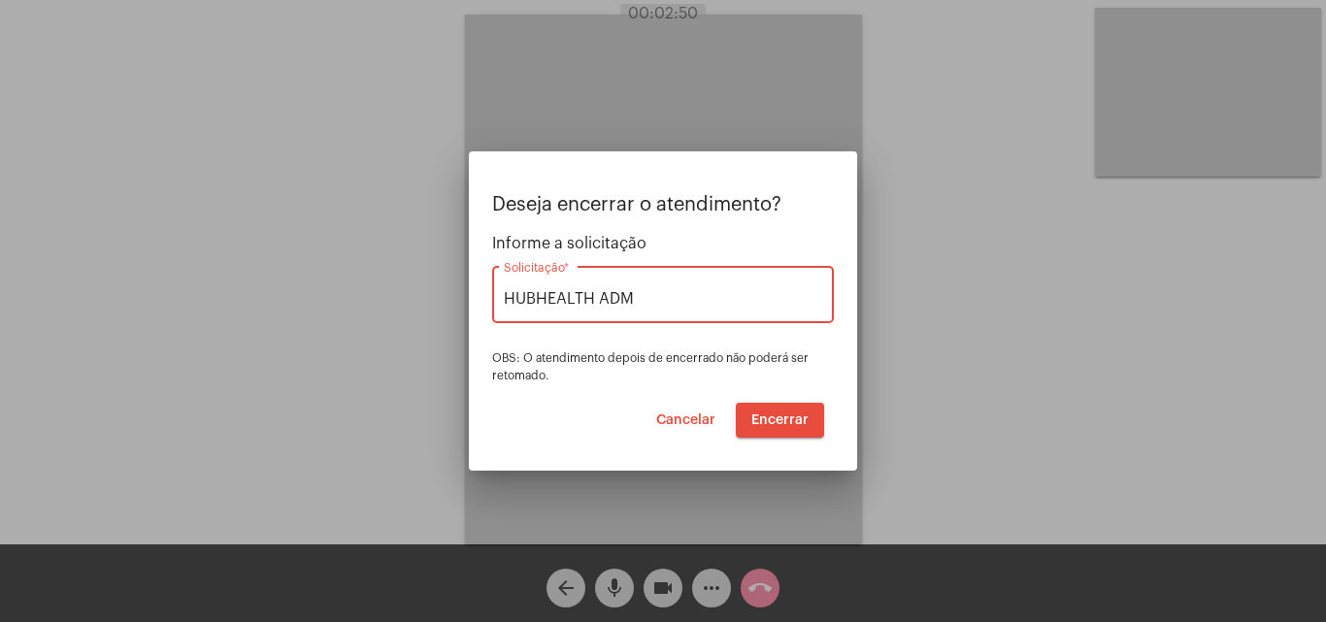
click at [773, 422] on span "Encerrar" at bounding box center [779, 420] width 57 height 14
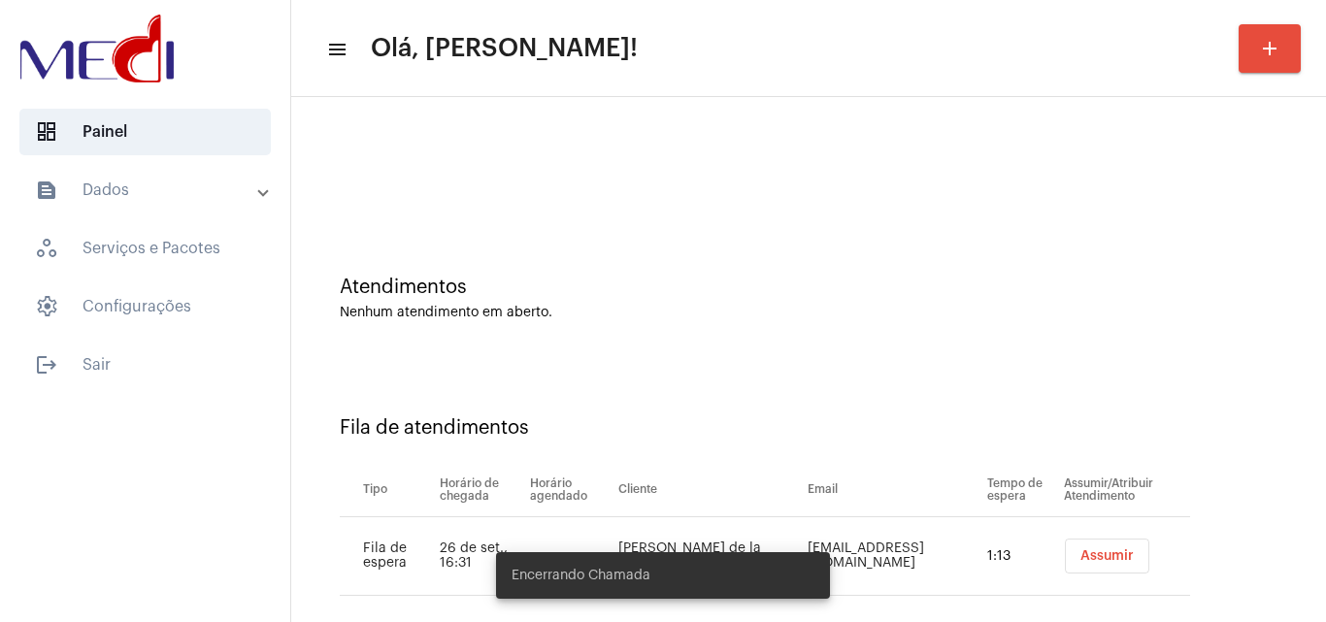
scroll to position [26, 0]
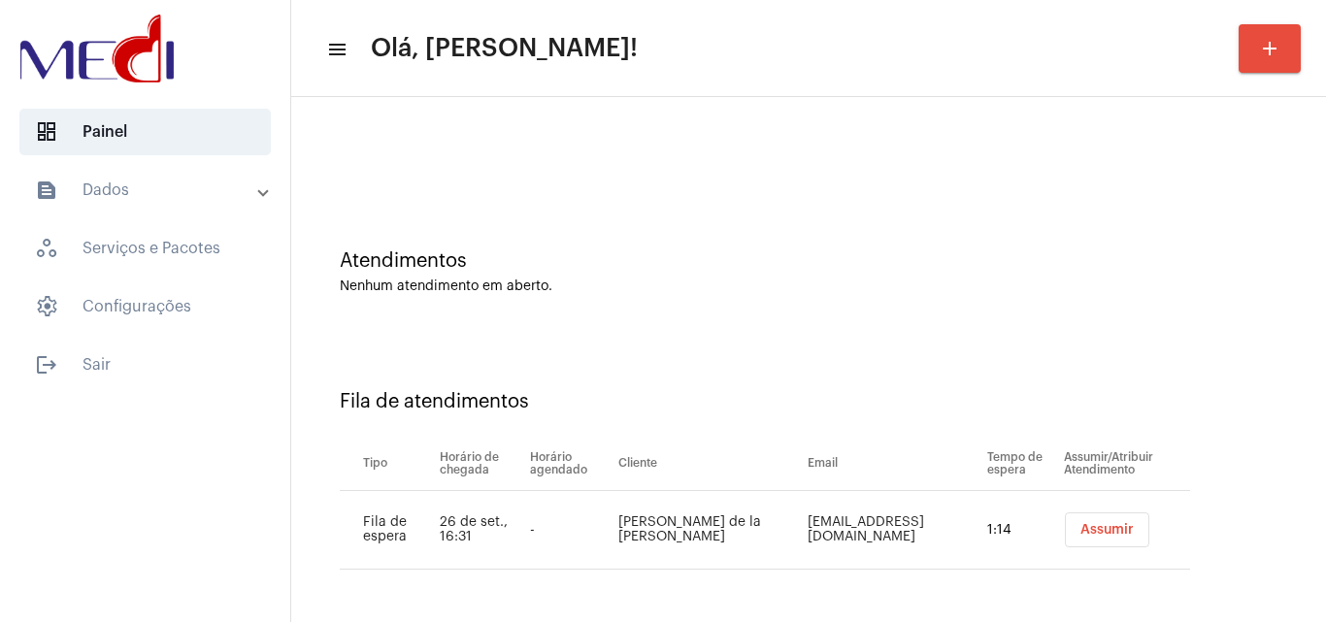
click at [1067, 520] on button "Assumir" at bounding box center [1107, 529] width 84 height 35
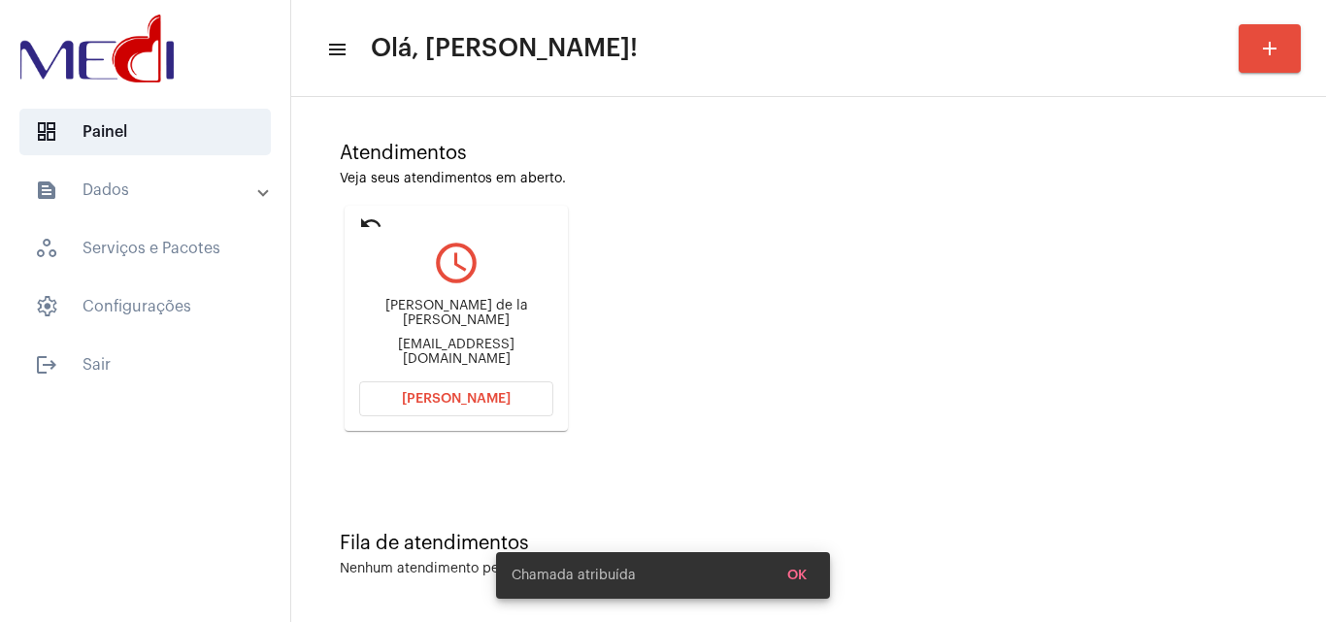
scroll to position [137, 0]
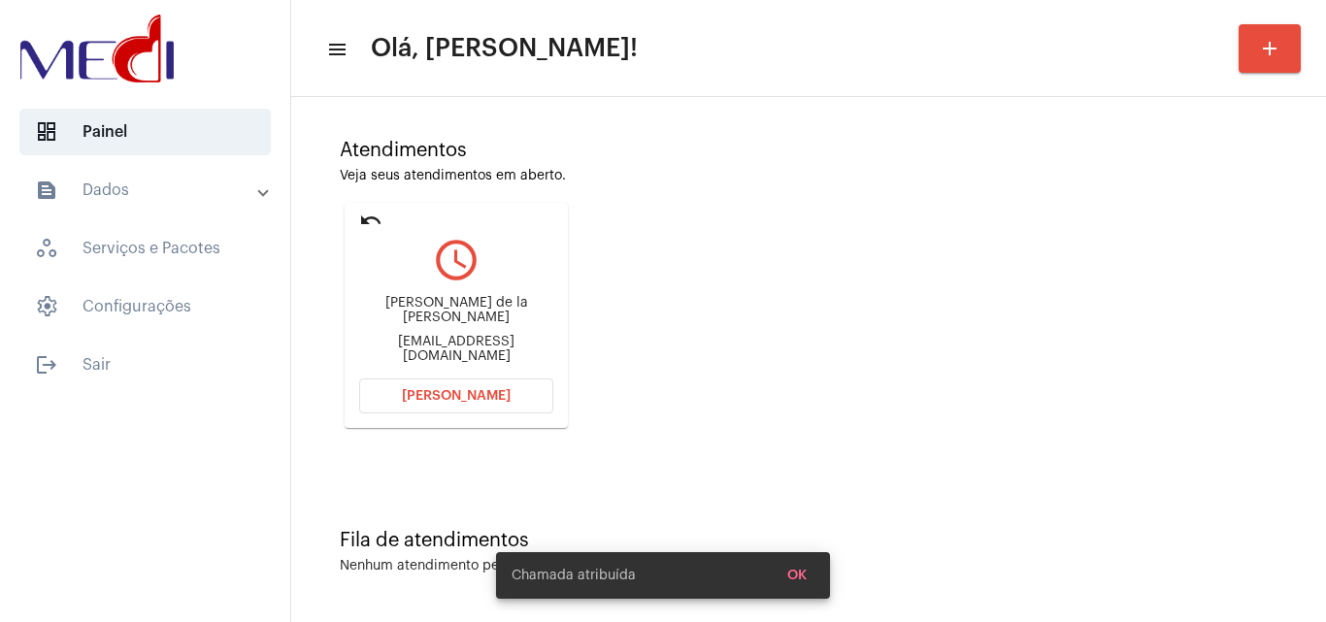
drag, startPoint x: 383, startPoint y: 306, endPoint x: 534, endPoint y: 316, distance: 150.8
click at [534, 316] on div "Fabio de la Nuez fida fabiofida@hotmail.com" at bounding box center [456, 329] width 194 height 87
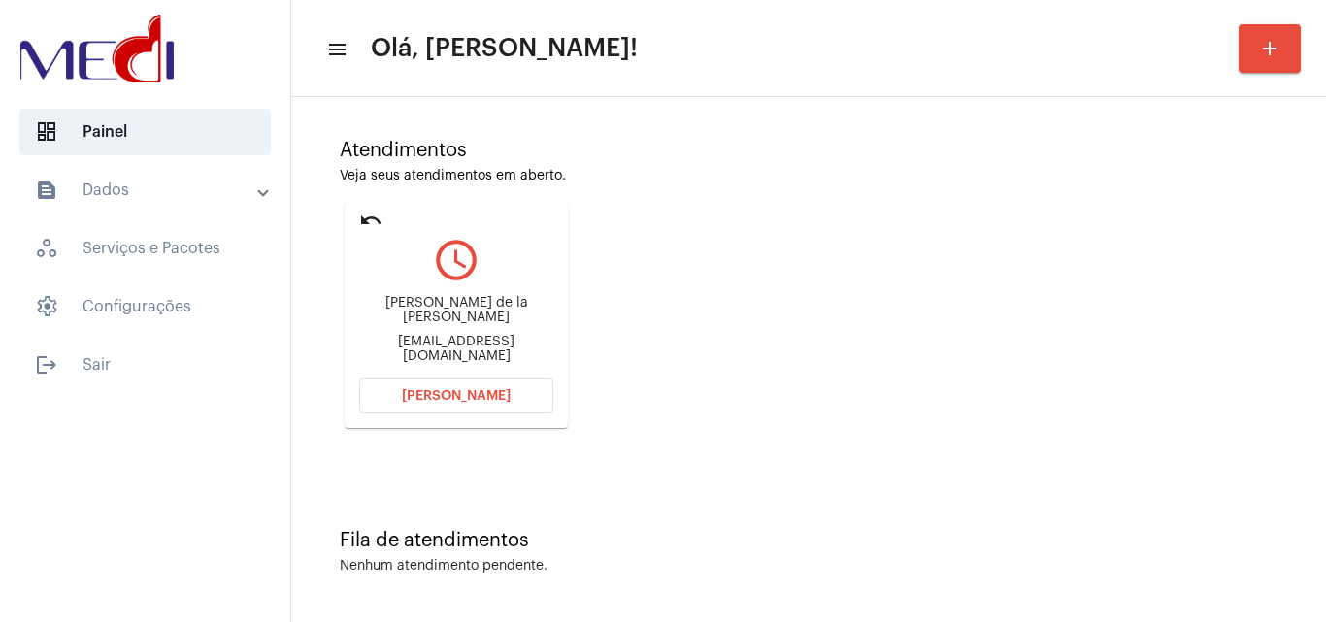
copy div "Fabio de la Nuez fida"
click at [473, 390] on span "[PERSON_NAME]" at bounding box center [456, 396] width 109 height 14
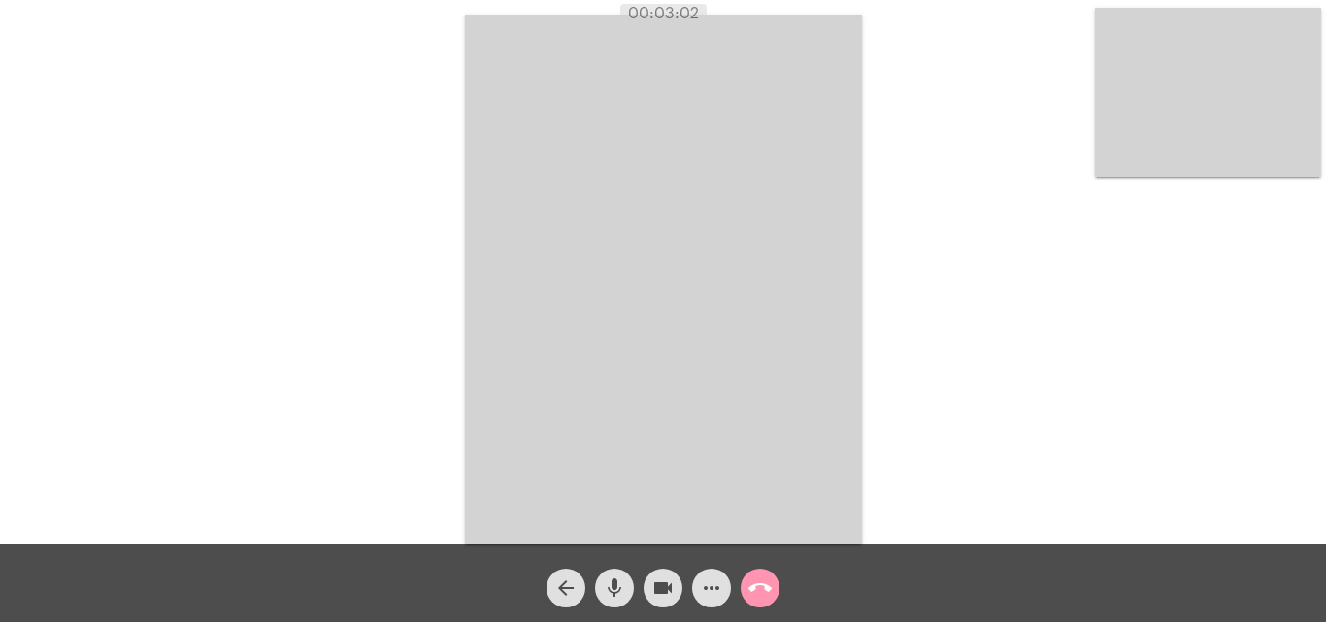
click at [746, 582] on button "call_end" at bounding box center [759, 588] width 39 height 39
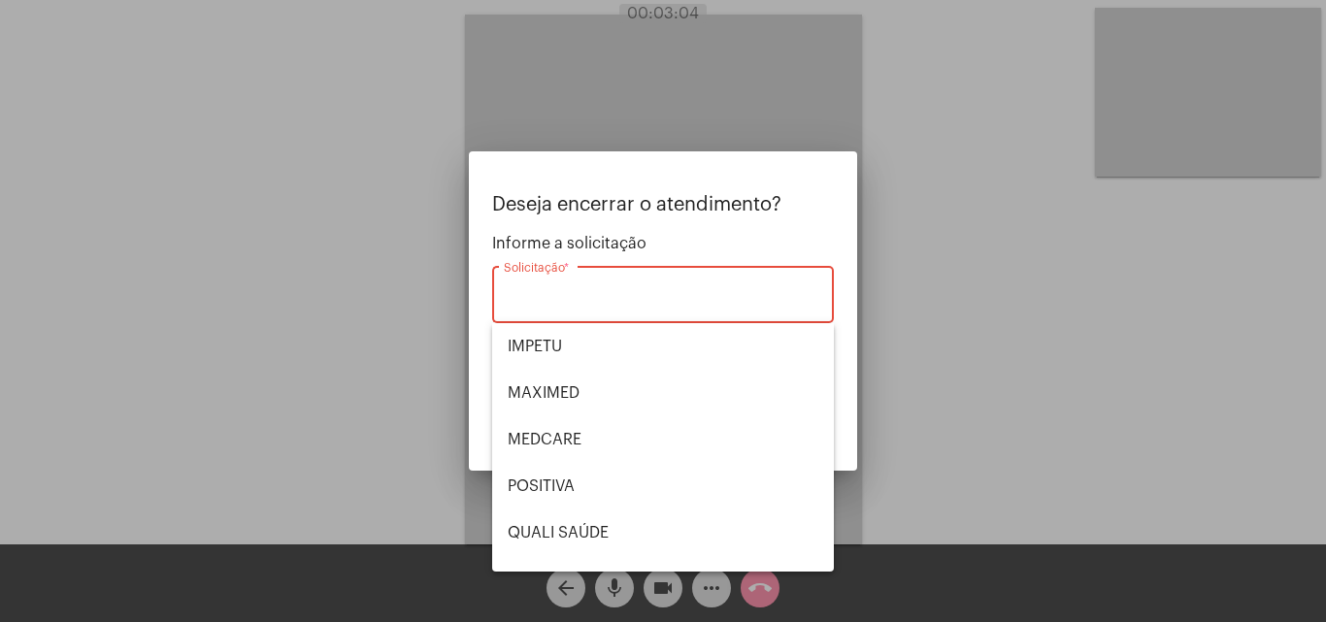
scroll to position [194, 0]
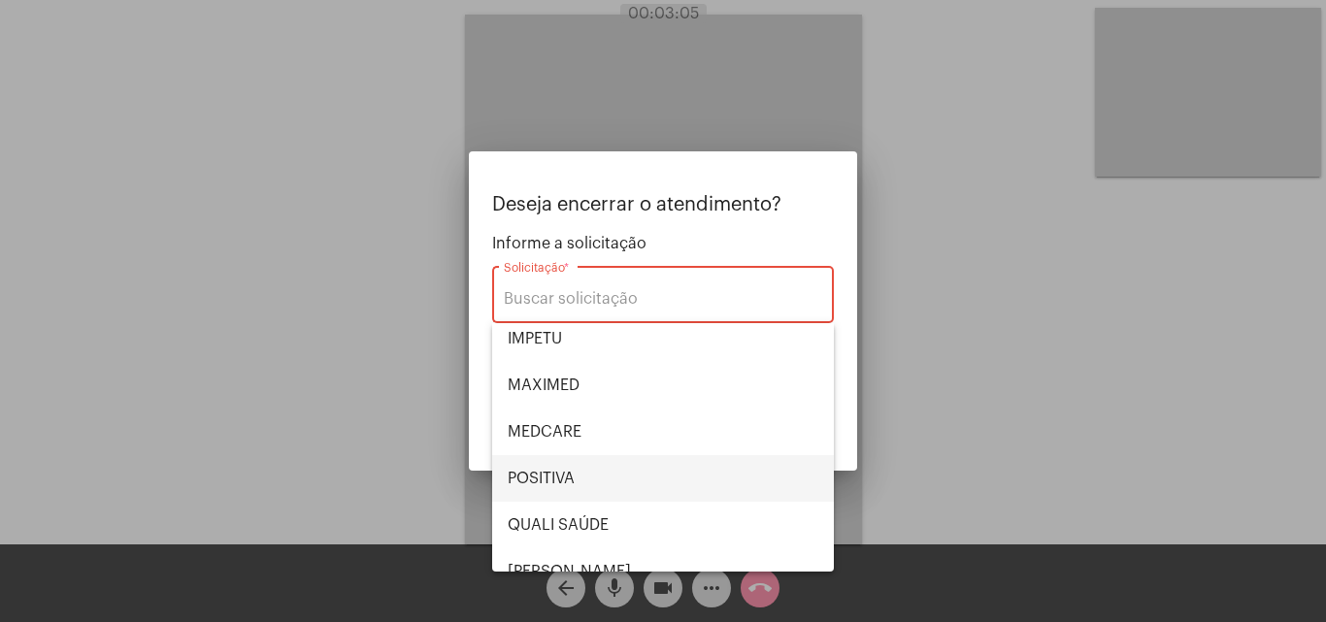
click at [581, 476] on span "POSITIVA" at bounding box center [663, 478] width 311 height 47
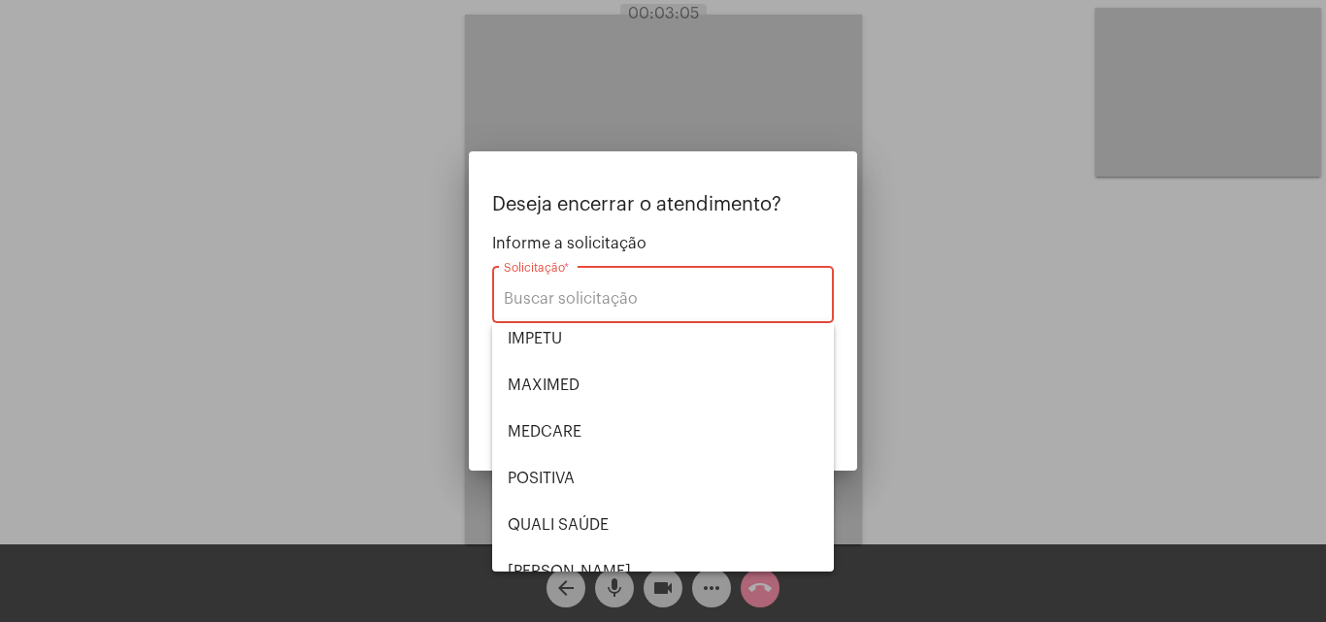
type input "POSITIVA"
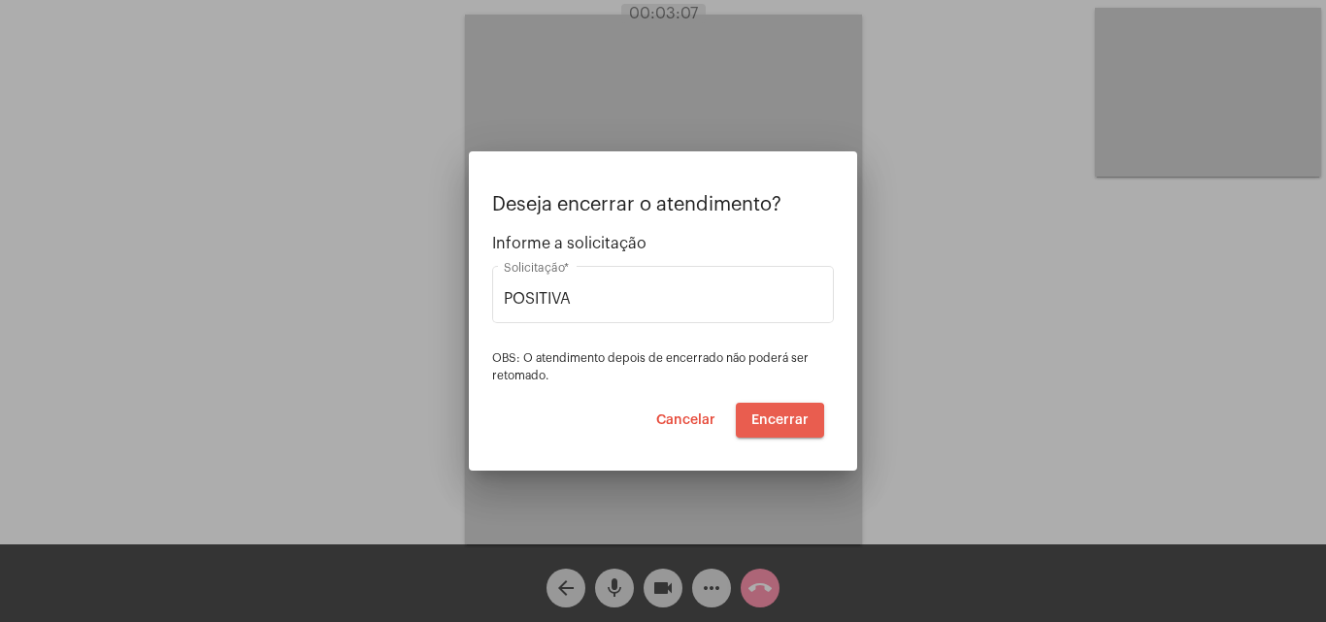
click at [771, 424] on span "Encerrar" at bounding box center [779, 420] width 57 height 14
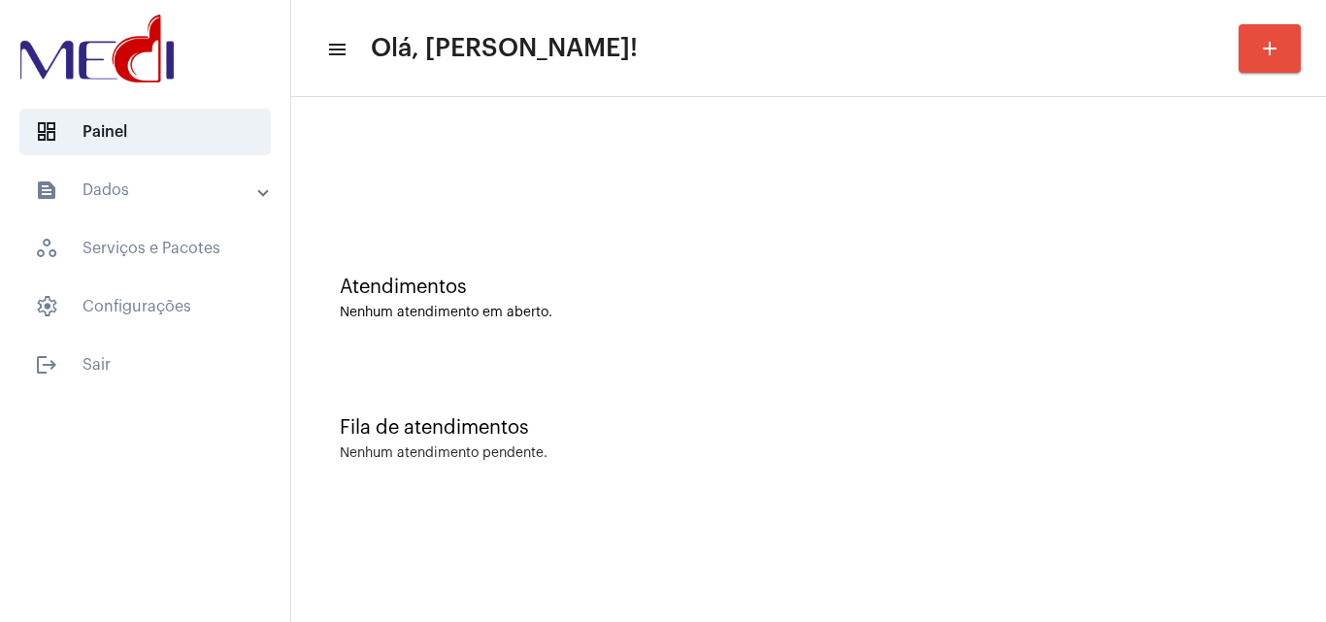
click at [683, 252] on div "Atendimentos Nenhum atendimento em aberto." at bounding box center [808, 288] width 1015 height 141
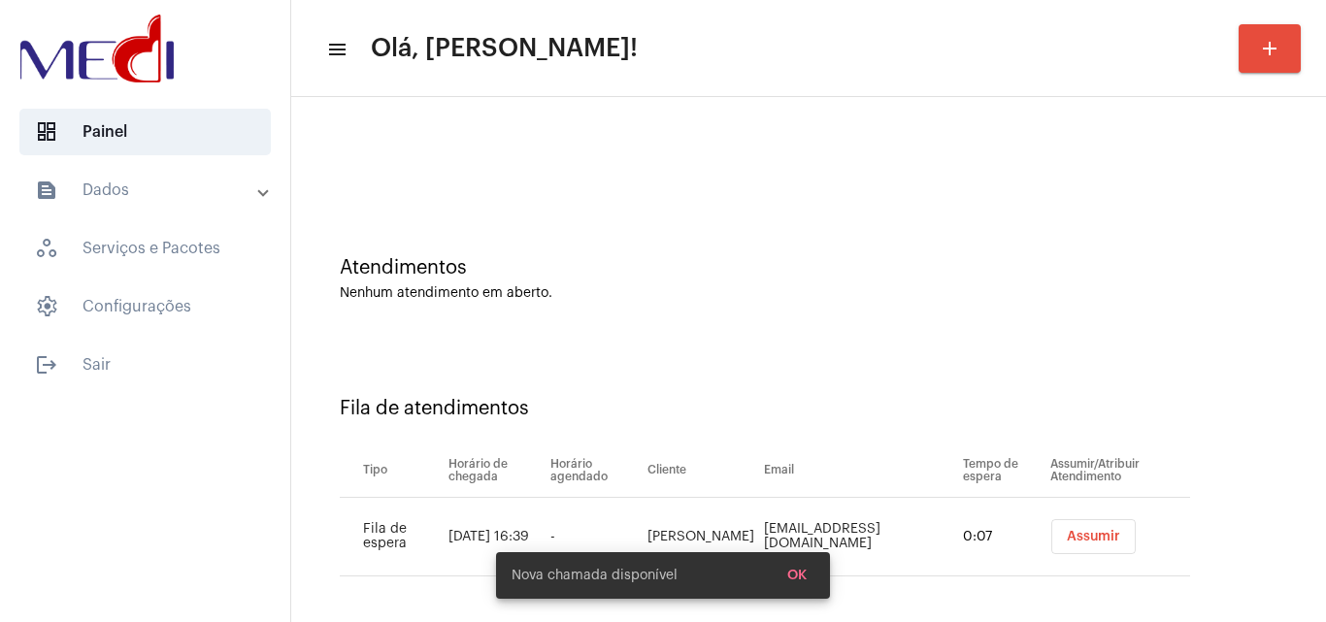
scroll to position [26, 0]
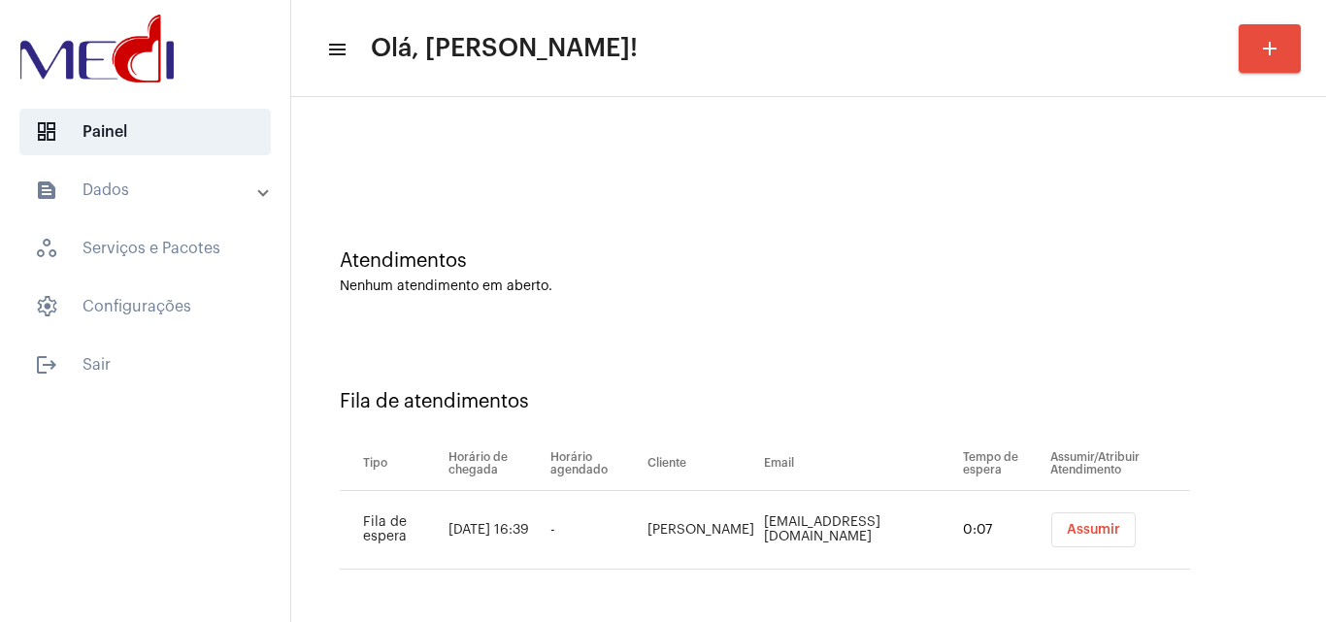
click at [1066, 535] on span "Assumir" at bounding box center [1092, 530] width 53 height 14
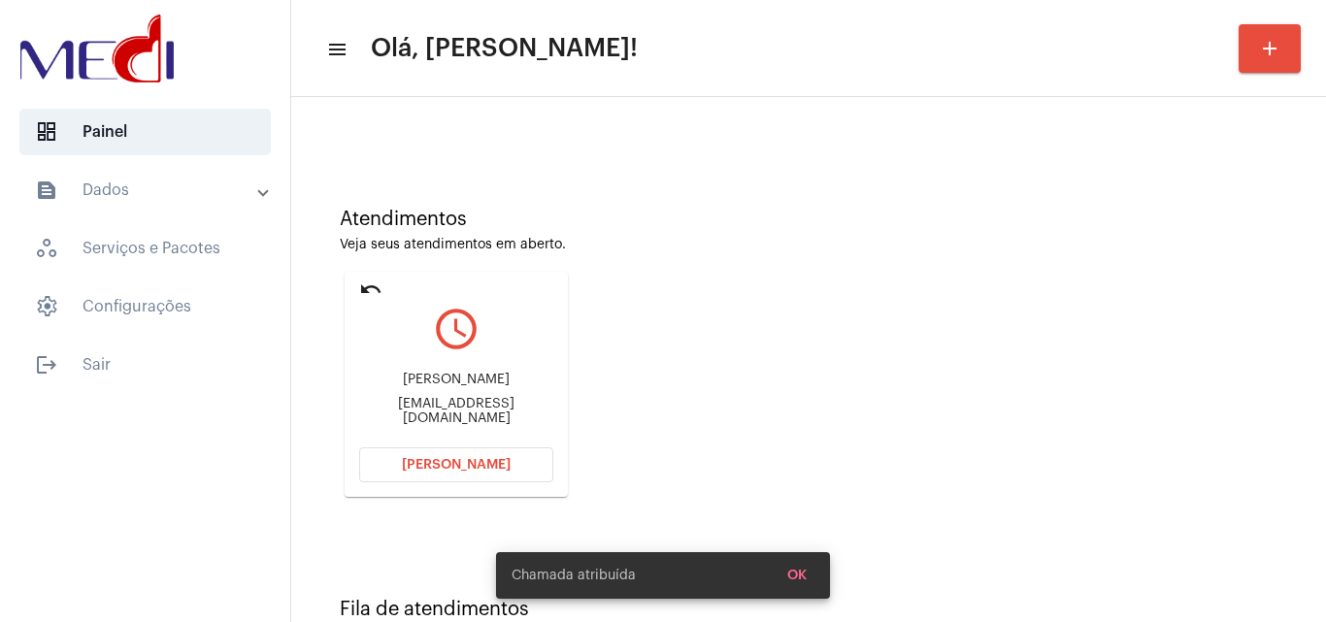
scroll to position [137, 0]
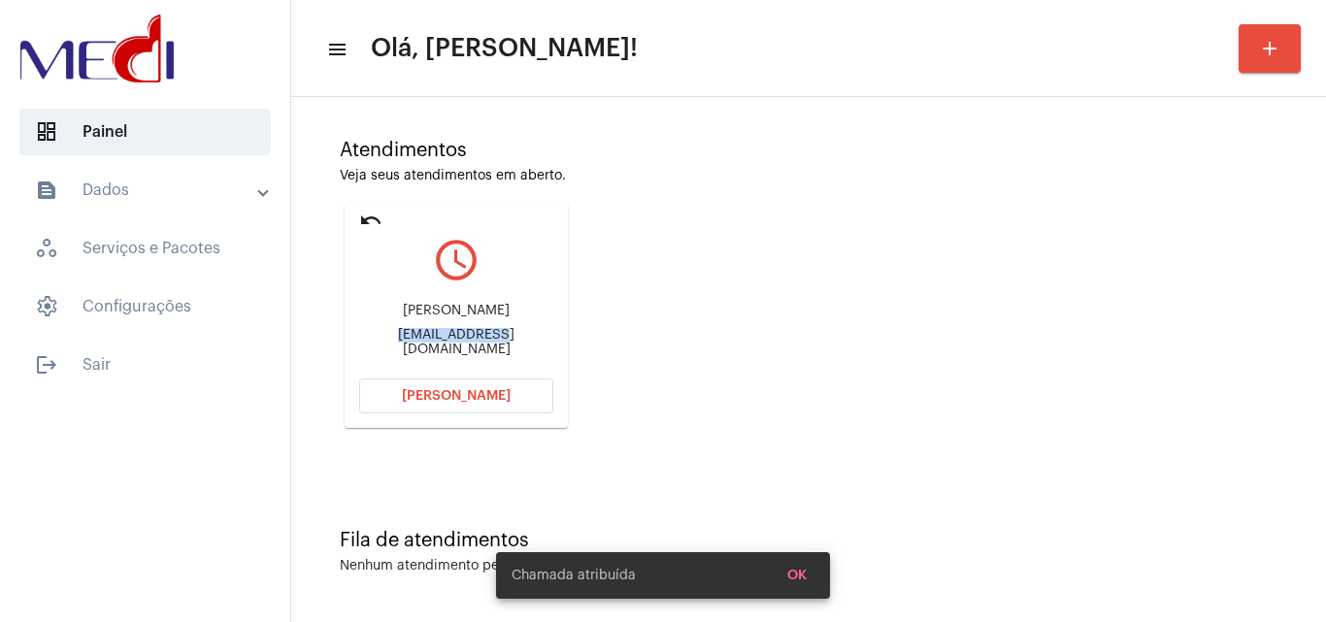
drag, startPoint x: 361, startPoint y: 343, endPoint x: 458, endPoint y: 353, distance: 97.6
click at [458, 353] on mat-card "undo query_builder Daniel [EMAIL_ADDRESS][DOMAIN_NAME] [PERSON_NAME]" at bounding box center [455, 315] width 223 height 225
copy div "danieldossanto"
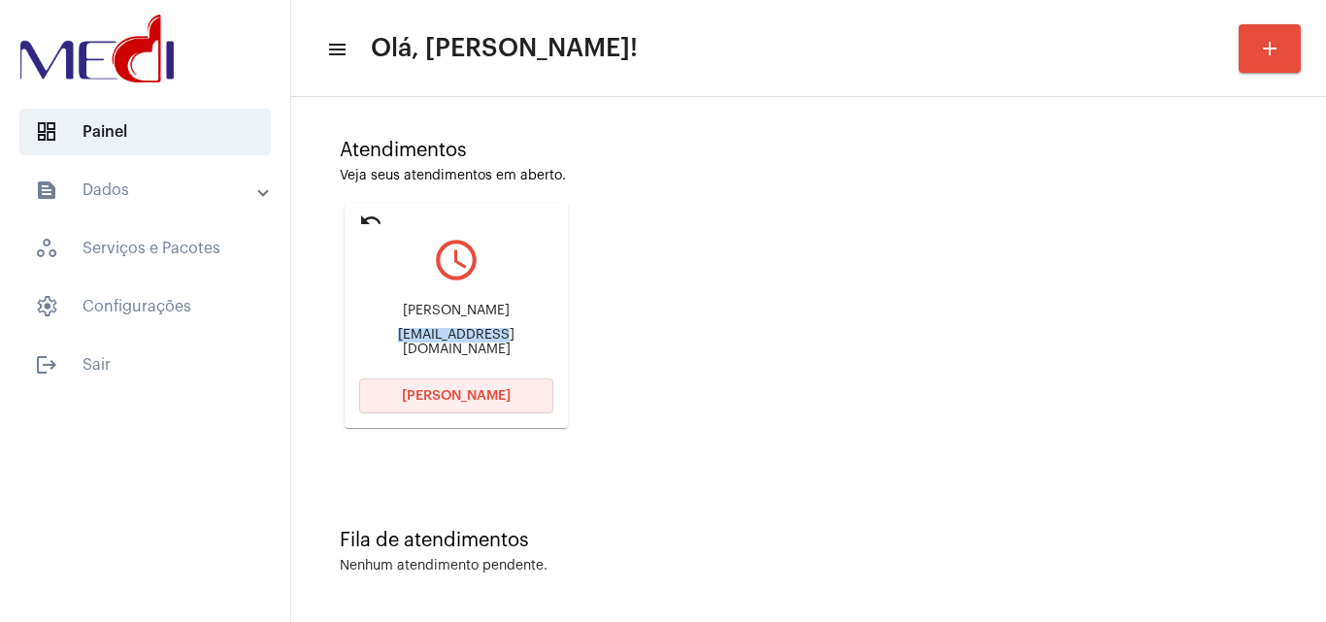
click at [431, 383] on button "[PERSON_NAME]" at bounding box center [456, 395] width 194 height 35
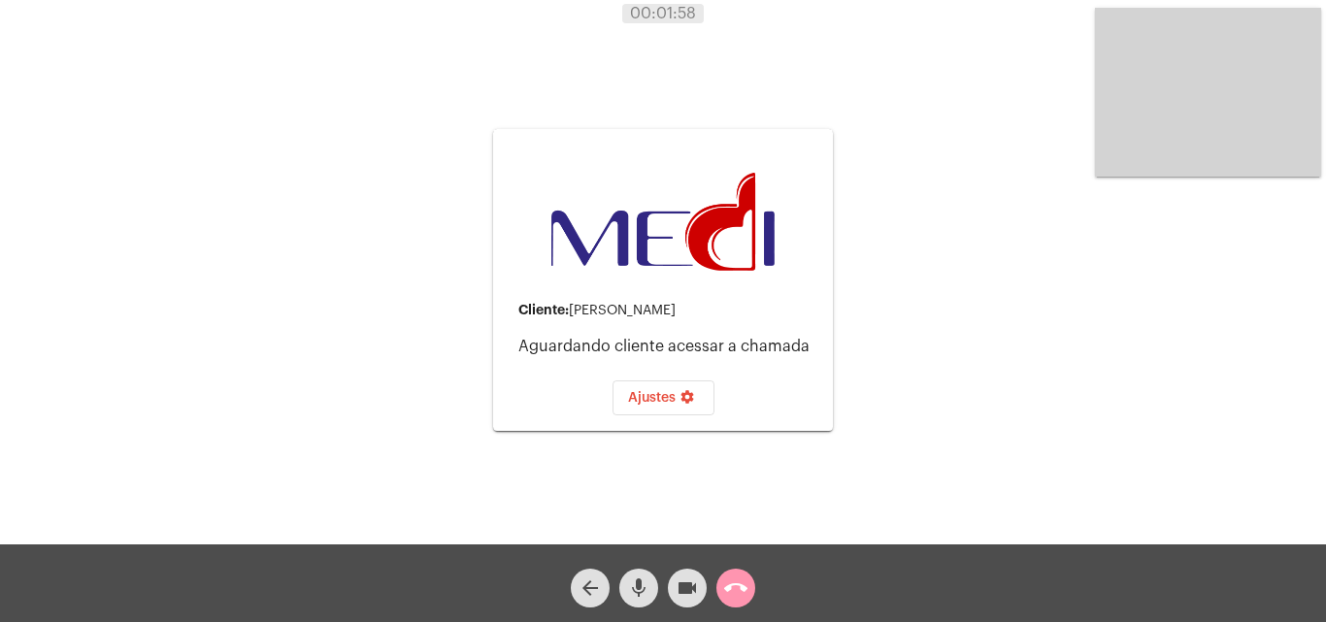
click at [677, 577] on mat-icon "videocam" at bounding box center [686, 587] width 23 height 23
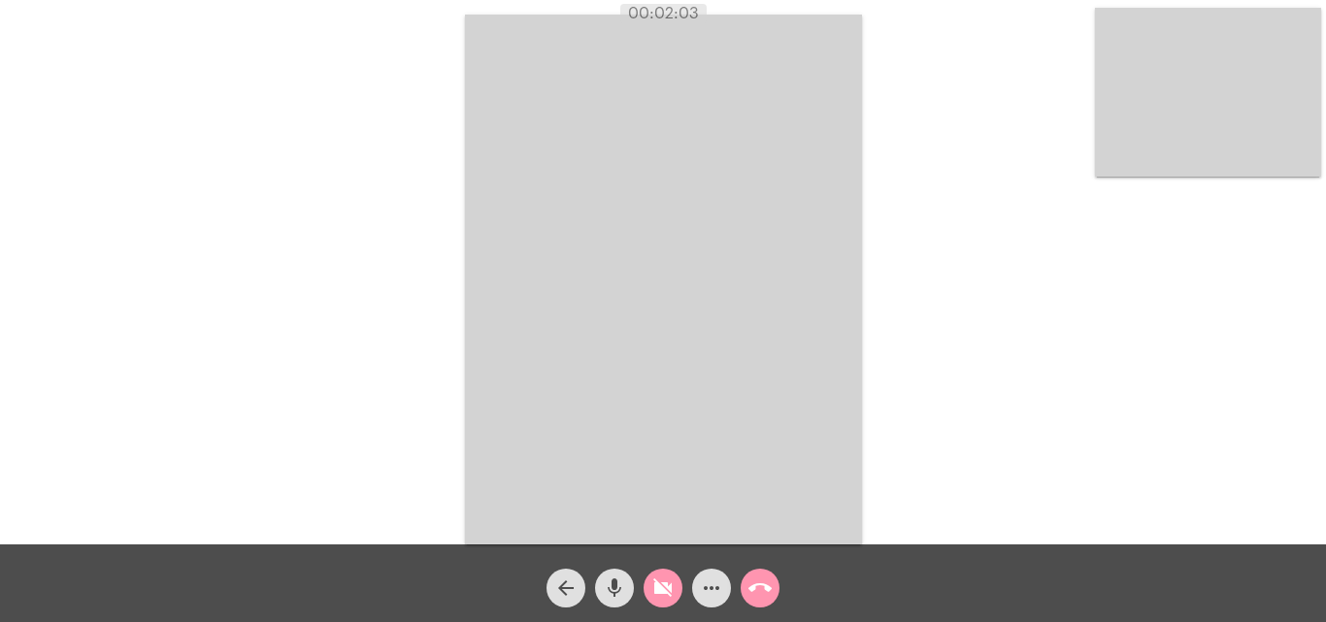
click at [657, 586] on mat-icon "videocam_off" at bounding box center [662, 587] width 23 height 23
click at [705, 576] on mat-icon "more_horiz" at bounding box center [711, 587] width 23 height 23
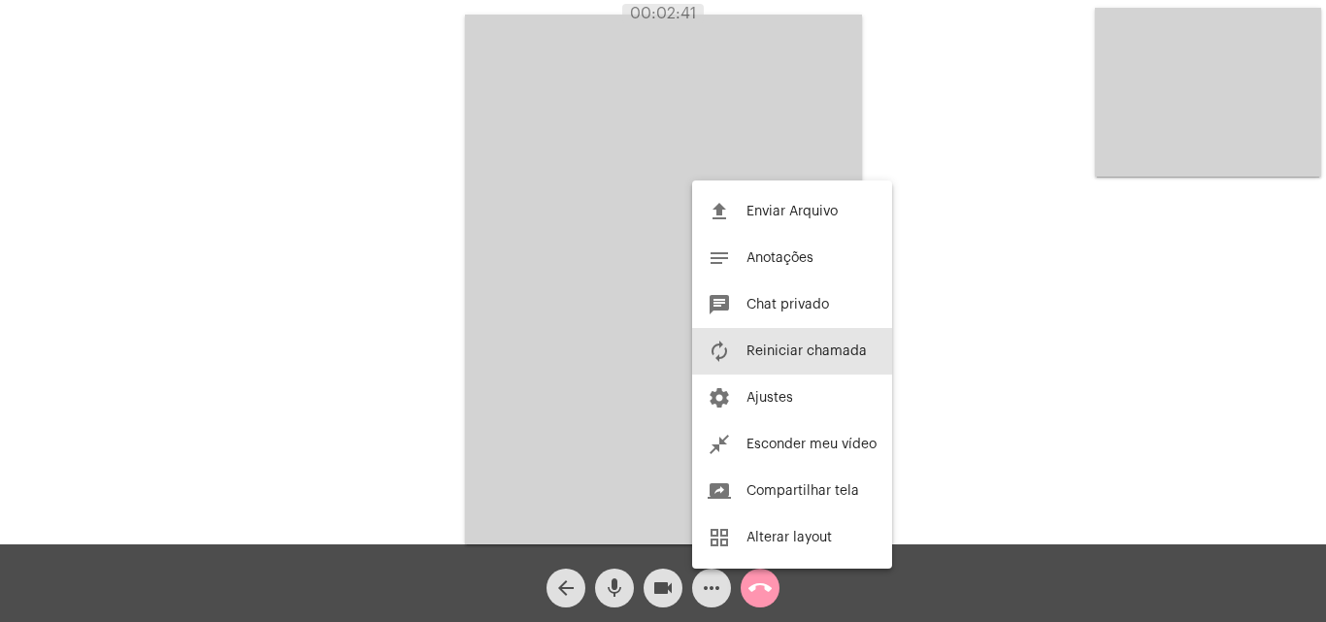
click at [763, 347] on span "Reiniciar chamada" at bounding box center [806, 351] width 120 height 14
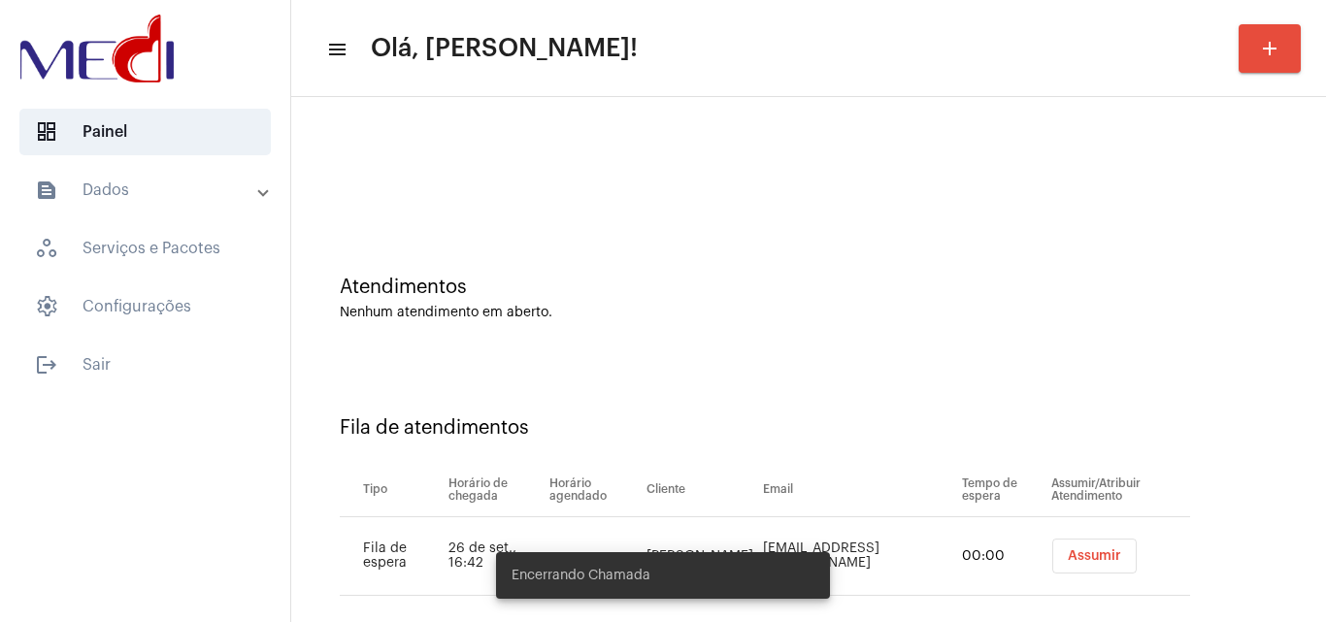
scroll to position [26, 0]
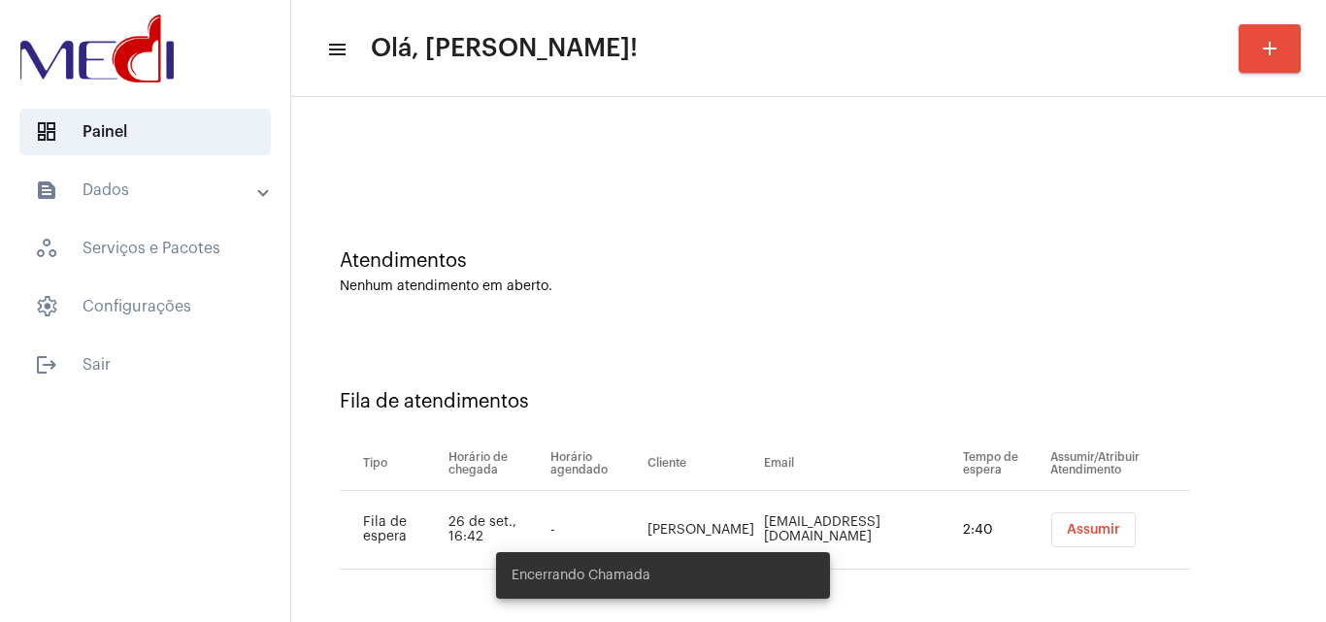
click at [1067, 524] on span "Assumir" at bounding box center [1092, 530] width 53 height 14
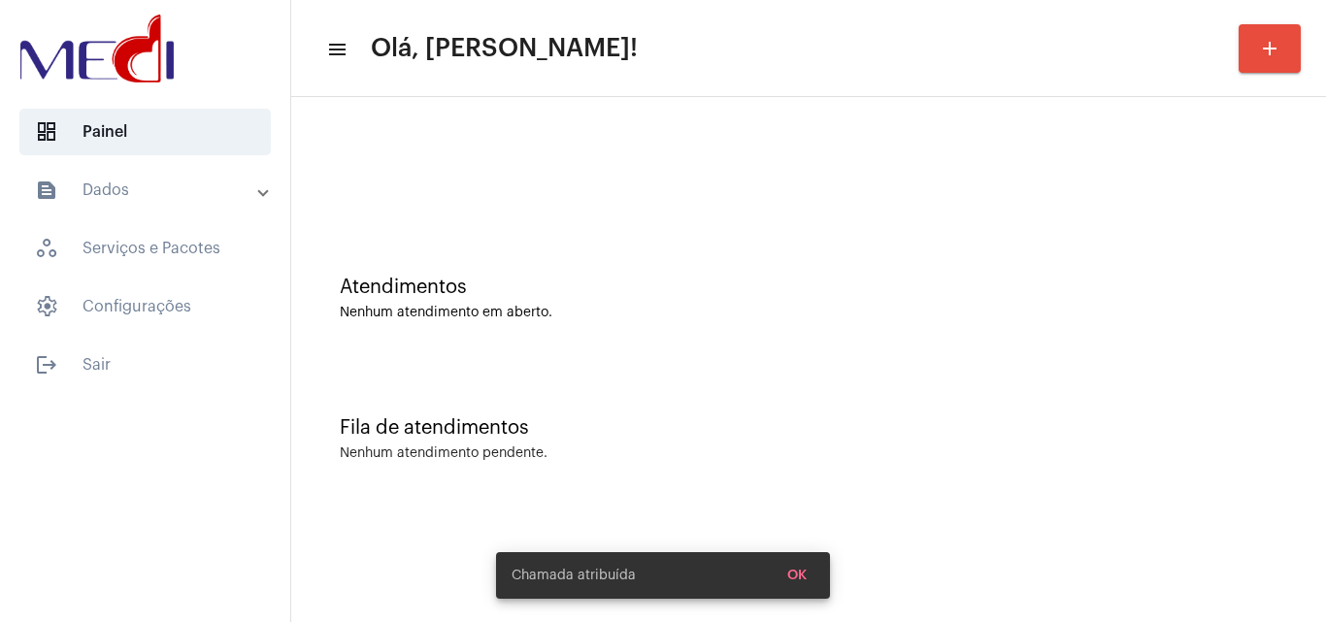
scroll to position [0, 0]
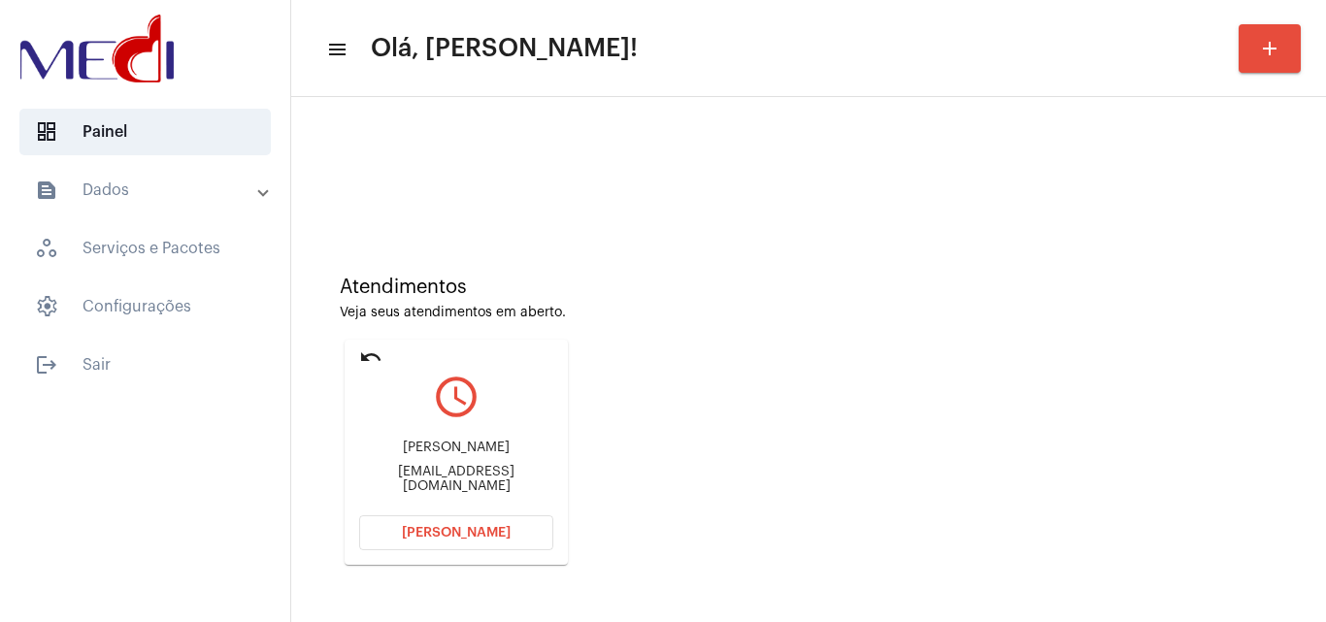
drag, startPoint x: 404, startPoint y: 440, endPoint x: 508, endPoint y: 460, distance: 105.8
click at [508, 455] on div "Odete Fernandes Teixeira soares camara" at bounding box center [456, 448] width 194 height 15
copy div "Odete Fernandes Teixeira soares camara"
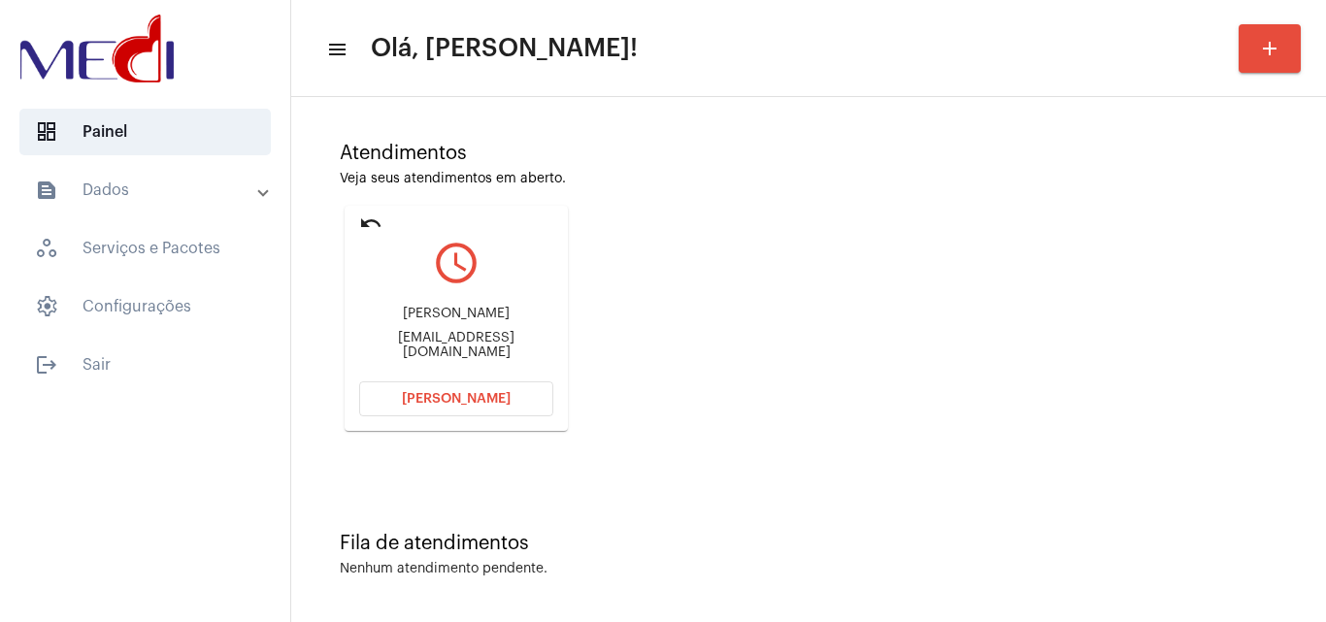
scroll to position [137, 0]
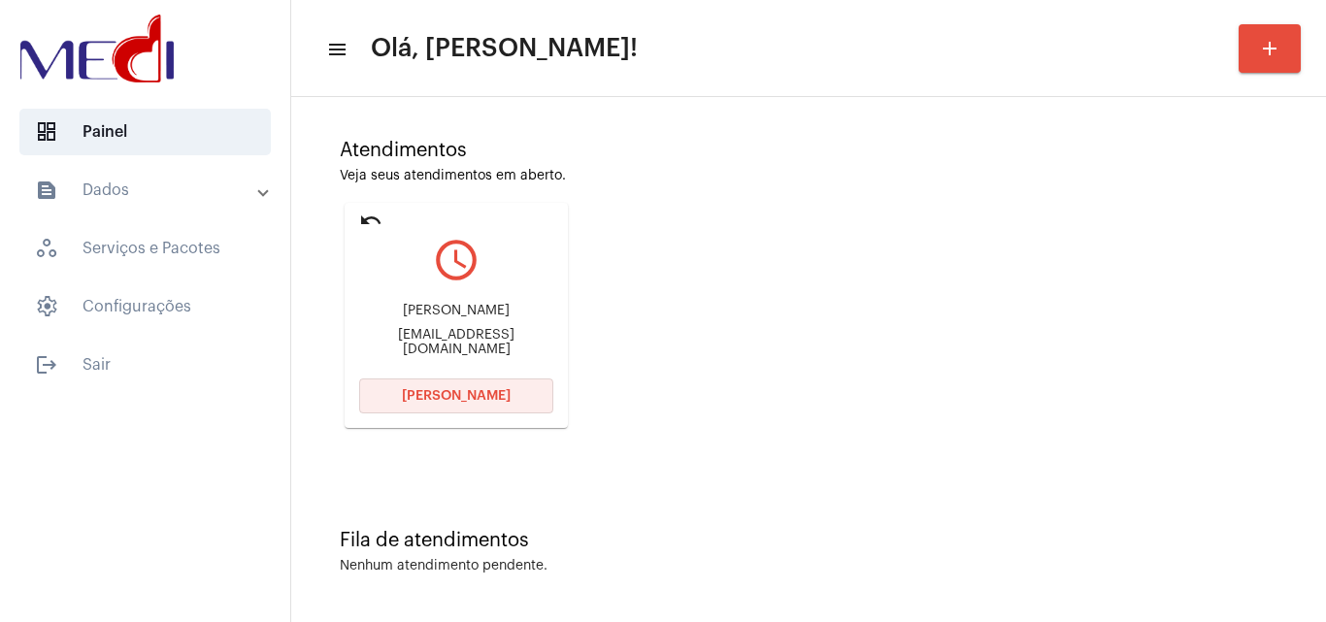
click at [462, 400] on span "[PERSON_NAME]" at bounding box center [456, 396] width 109 height 14
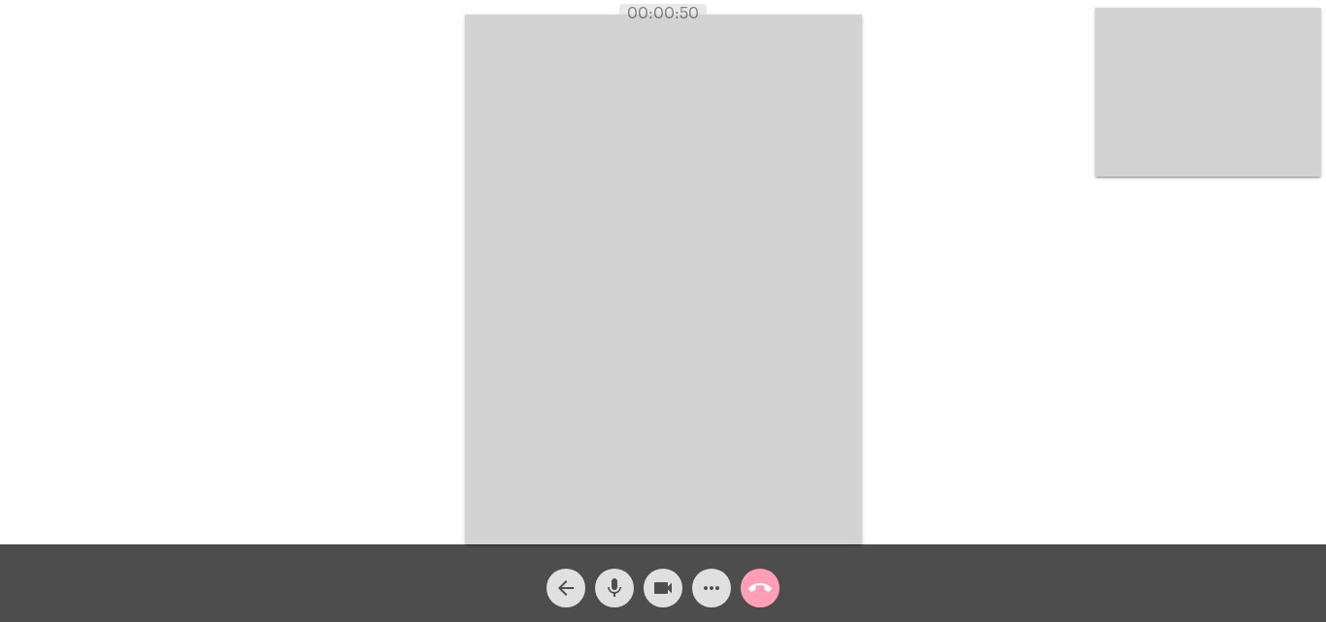
click at [758, 580] on mat-icon "call_end" at bounding box center [759, 587] width 23 height 23
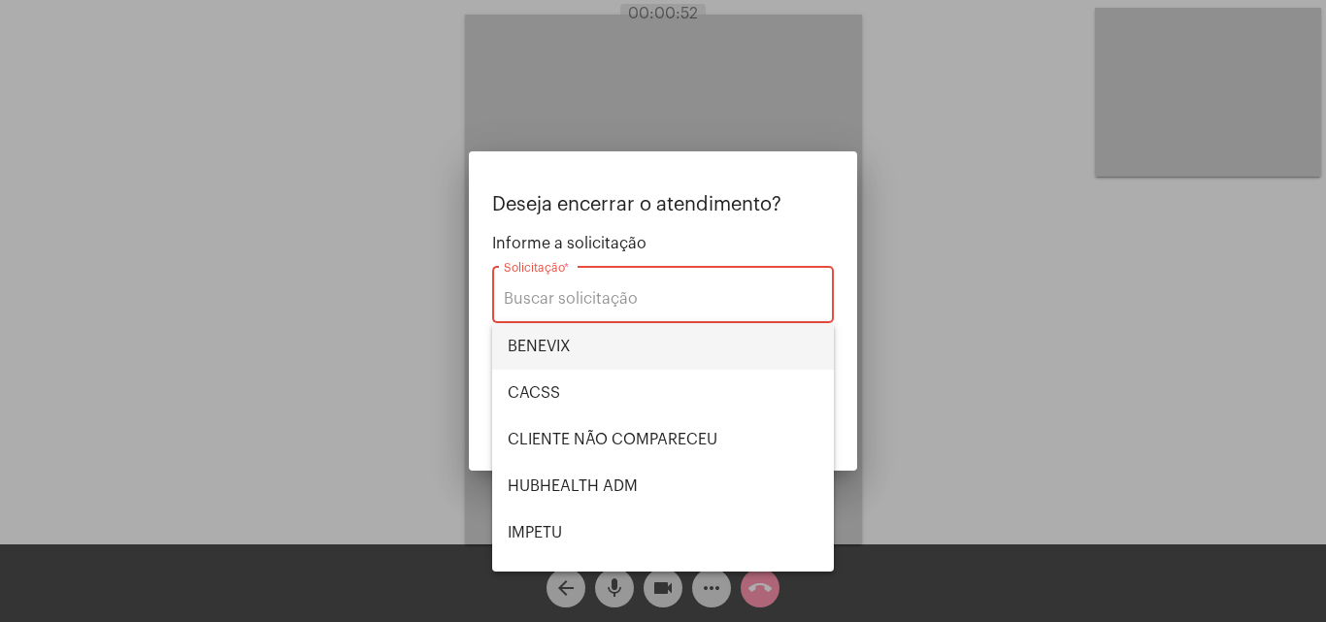
click at [537, 347] on span "BENEVIX" at bounding box center [663, 346] width 311 height 47
type input "BENEVIX"
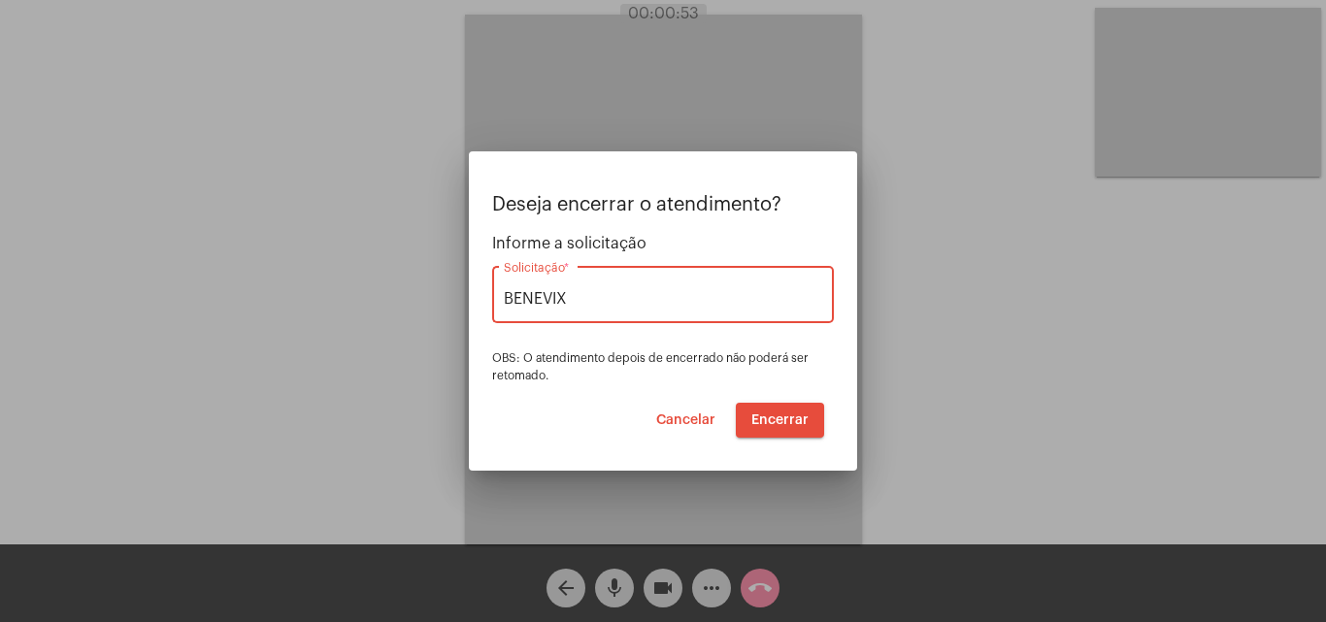
click at [771, 410] on button "Encerrar" at bounding box center [780, 420] width 88 height 35
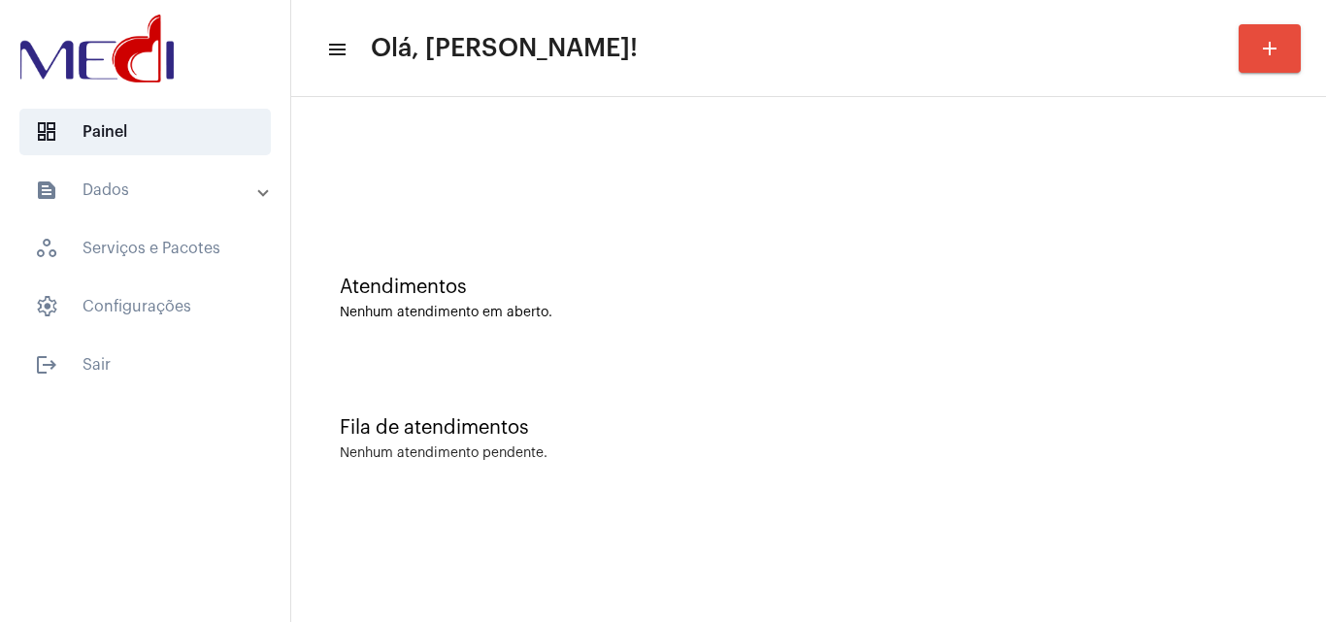
click at [479, 394] on div "Fila de atendimentos Nenhum atendimento pendente." at bounding box center [808, 429] width 1015 height 141
click at [698, 454] on div "Nenhum atendimento pendente." at bounding box center [808, 453] width 937 height 15
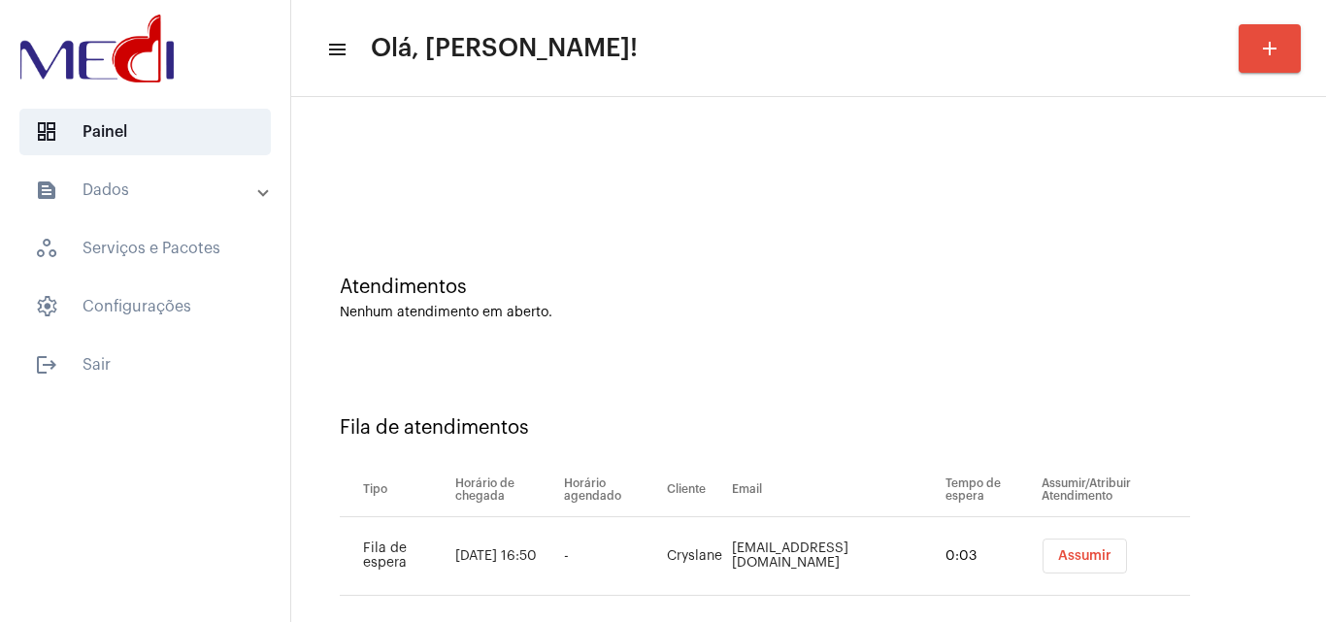
click at [1071, 556] on span "Assumir" at bounding box center [1084, 556] width 53 height 14
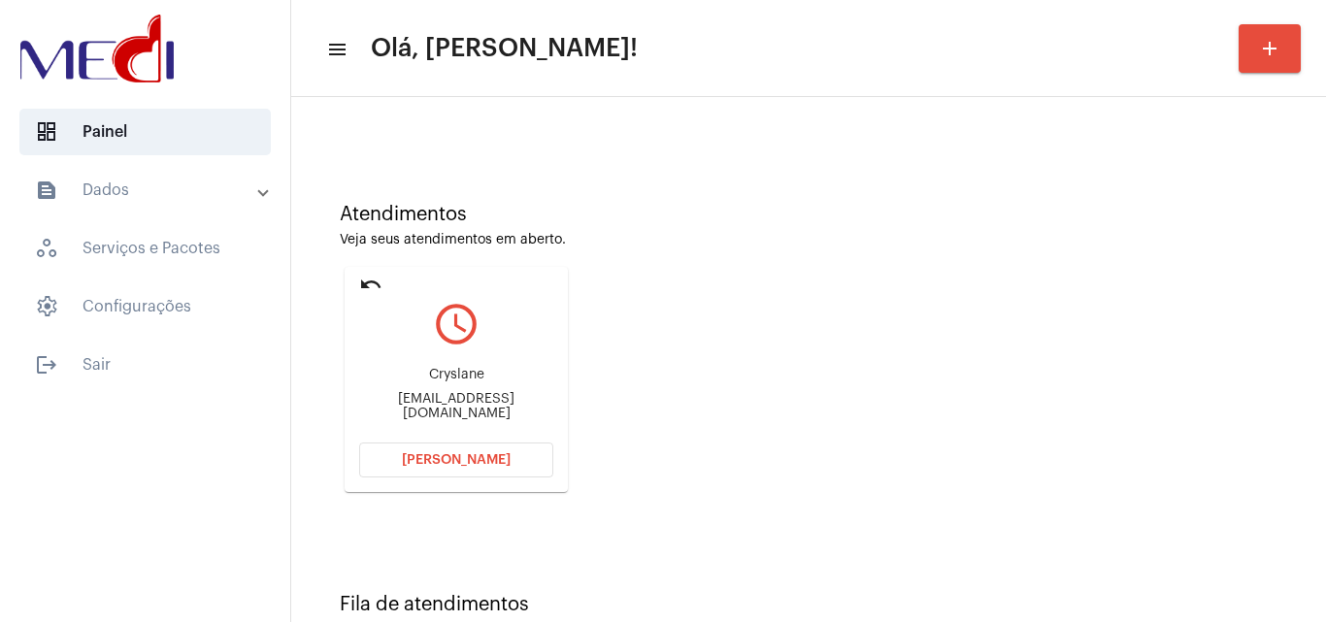
scroll to position [137, 0]
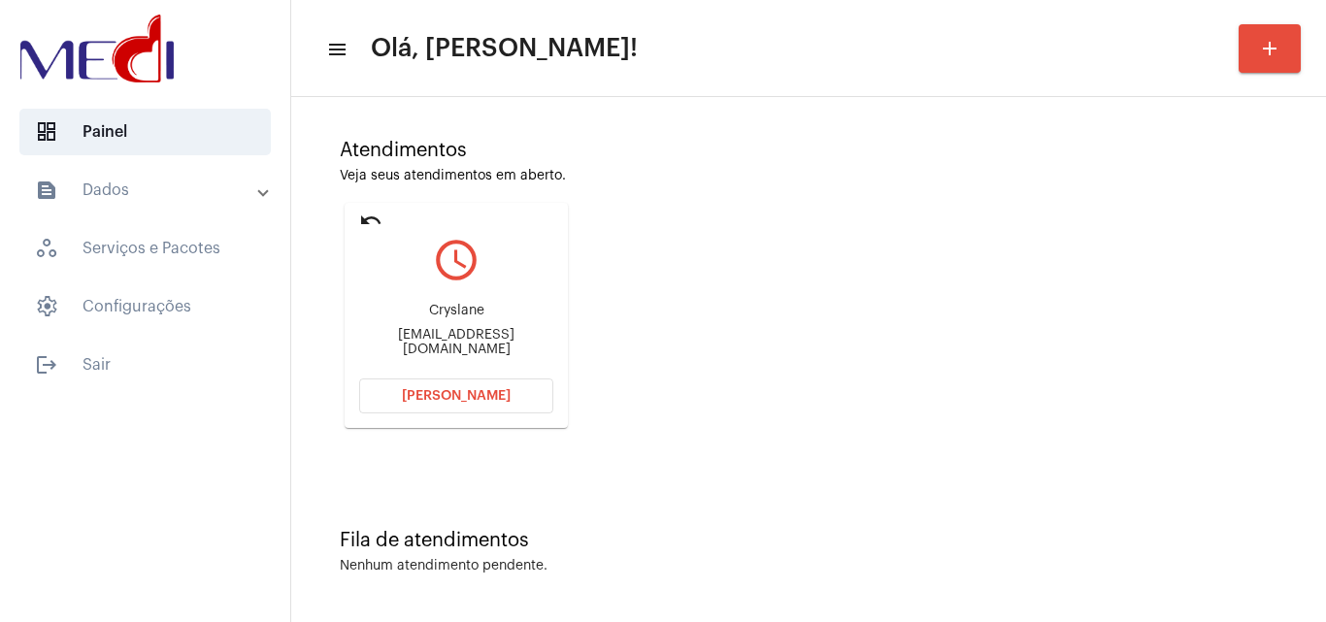
drag, startPoint x: 410, startPoint y: 316, endPoint x: 543, endPoint y: 307, distance: 133.3
click at [543, 307] on div "Cryslane Cryslanedaniela18@gmail.com" at bounding box center [456, 329] width 194 height 87
copy div "Cryslane"
drag, startPoint x: 371, startPoint y: 222, endPoint x: 369, endPoint y: 232, distance: 9.9
click at [371, 221] on mat-icon "undo" at bounding box center [370, 220] width 23 height 23
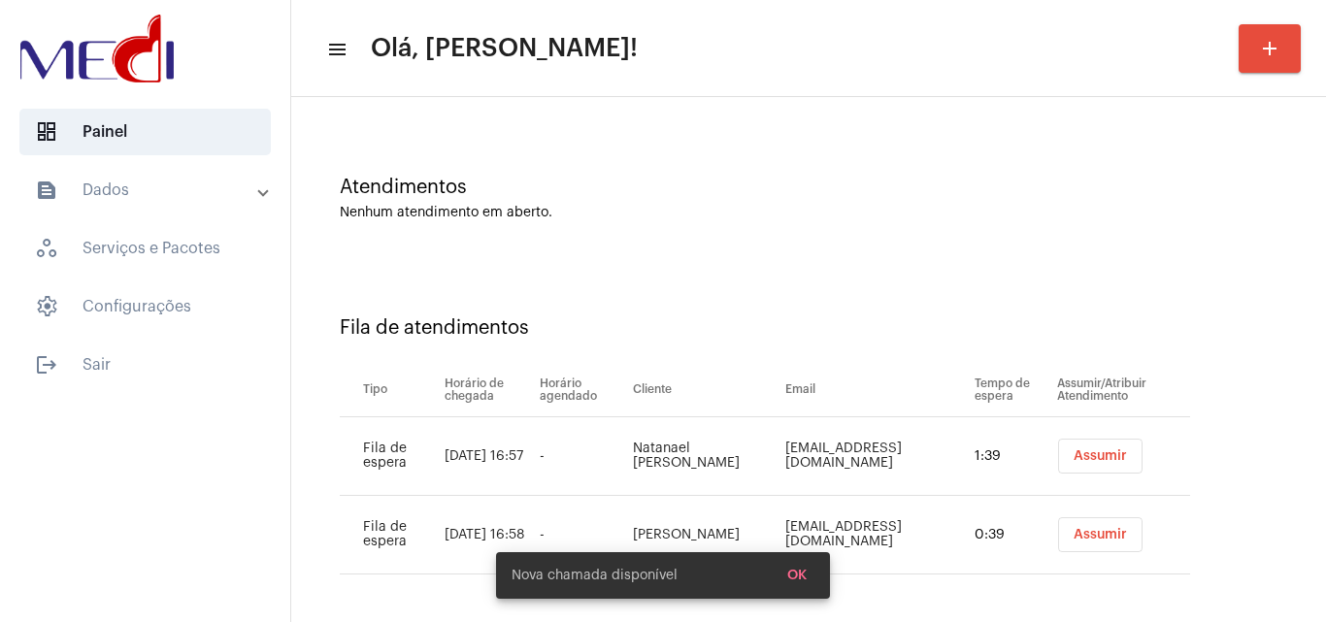
scroll to position [105, 0]
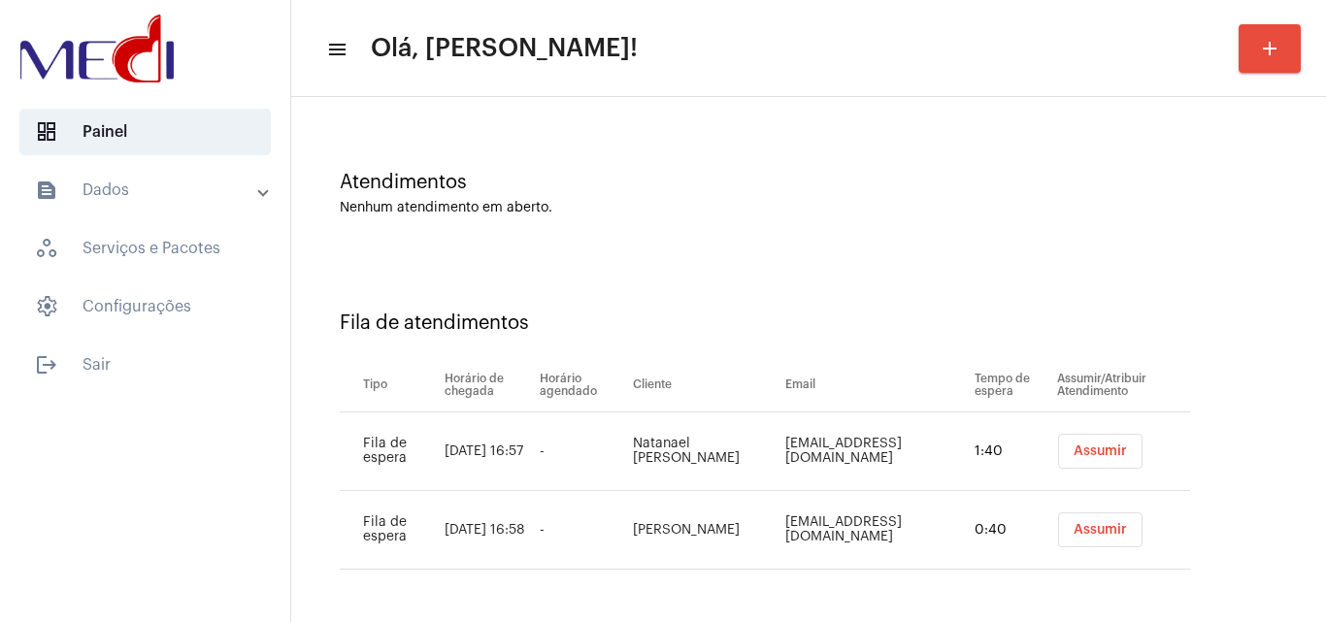
click at [1089, 445] on span "Assumir" at bounding box center [1099, 451] width 53 height 14
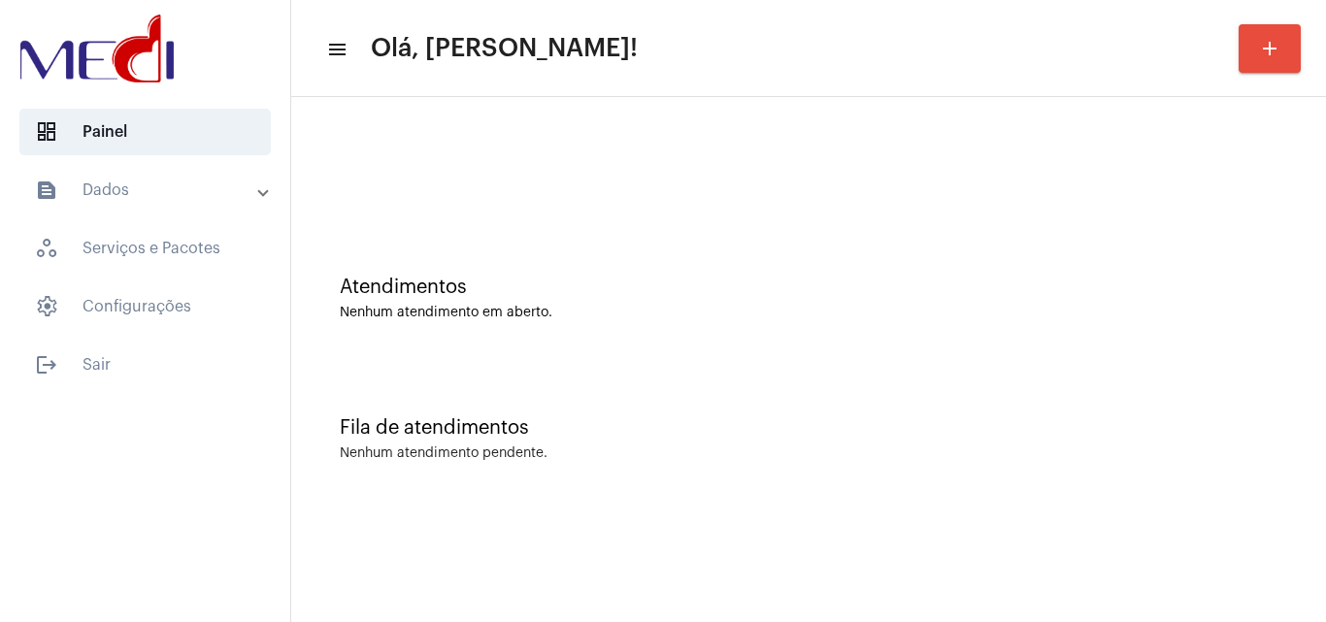
scroll to position [0, 0]
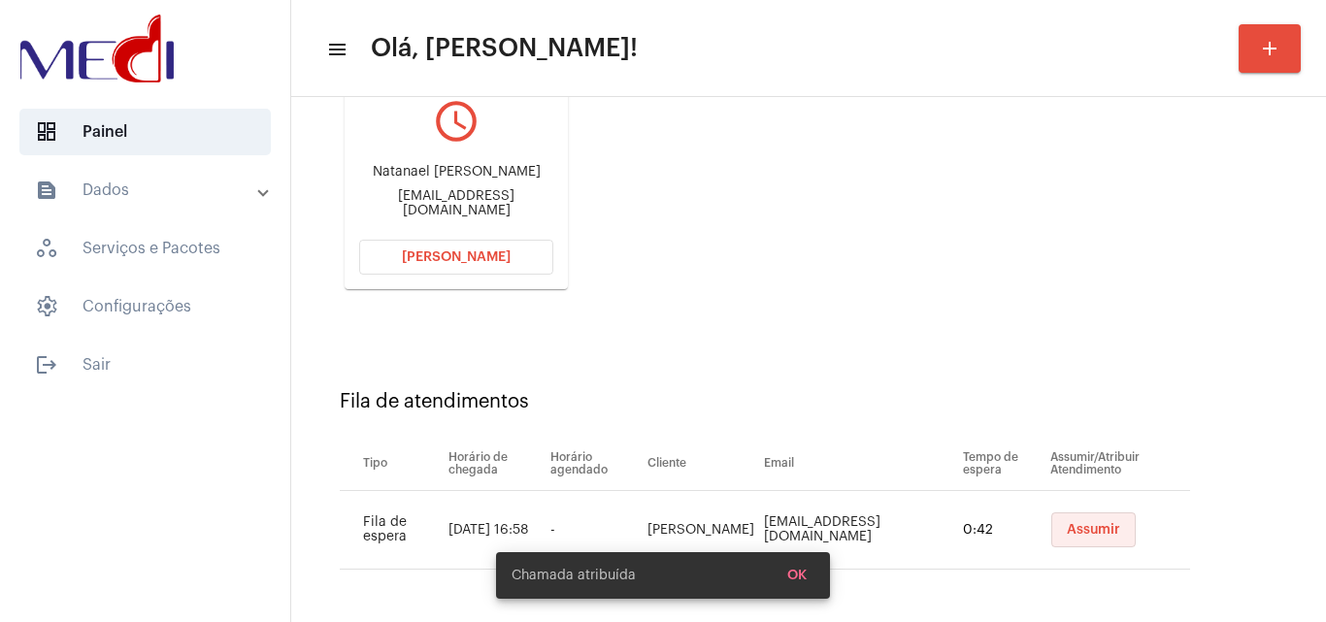
click at [1075, 535] on span "Assumir" at bounding box center [1092, 530] width 53 height 14
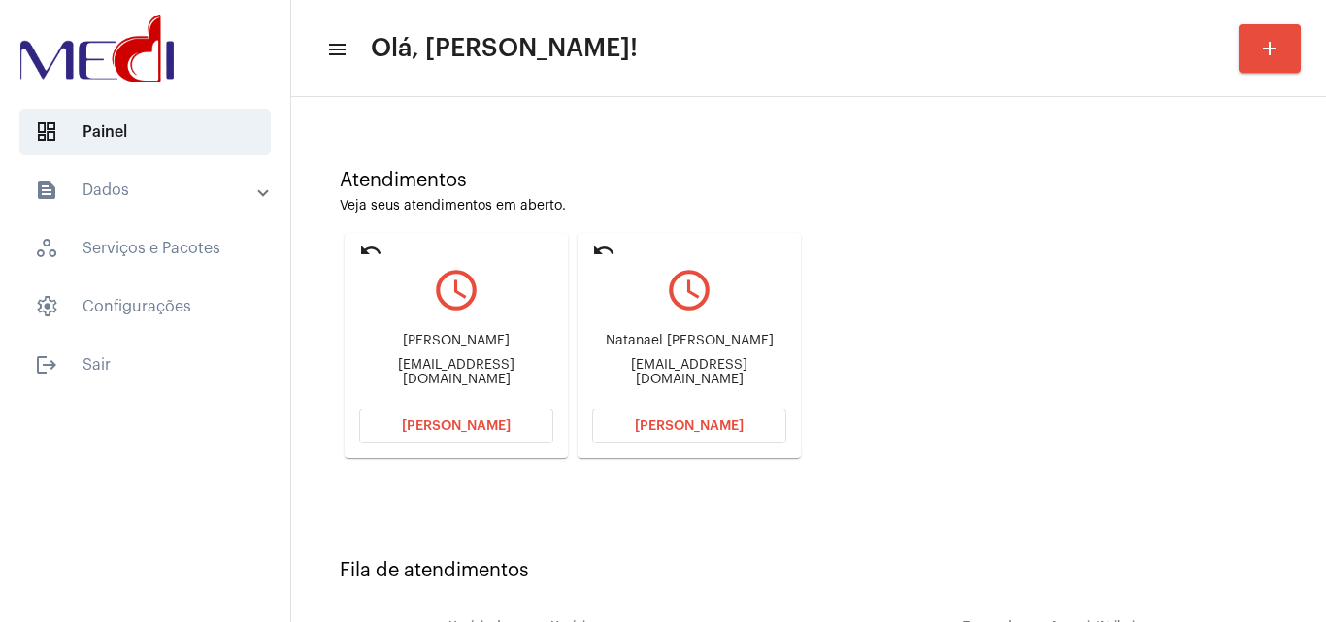
scroll to position [276, 0]
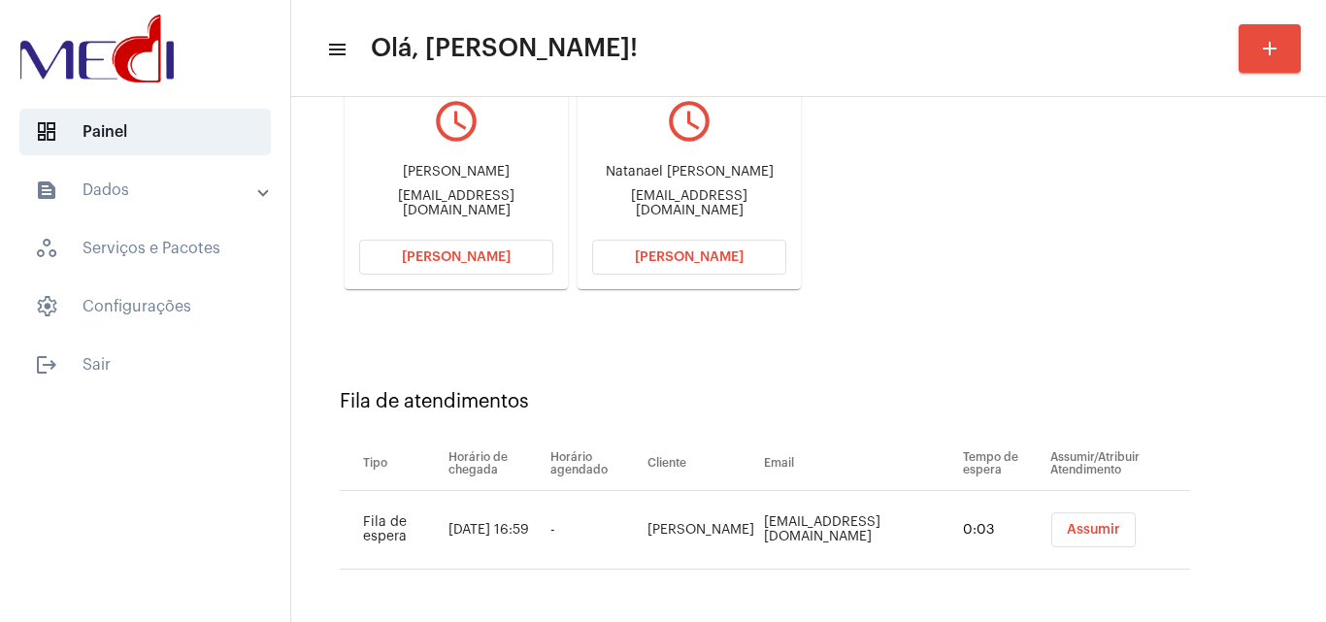
click at [1071, 526] on span "Assumir" at bounding box center [1092, 530] width 53 height 14
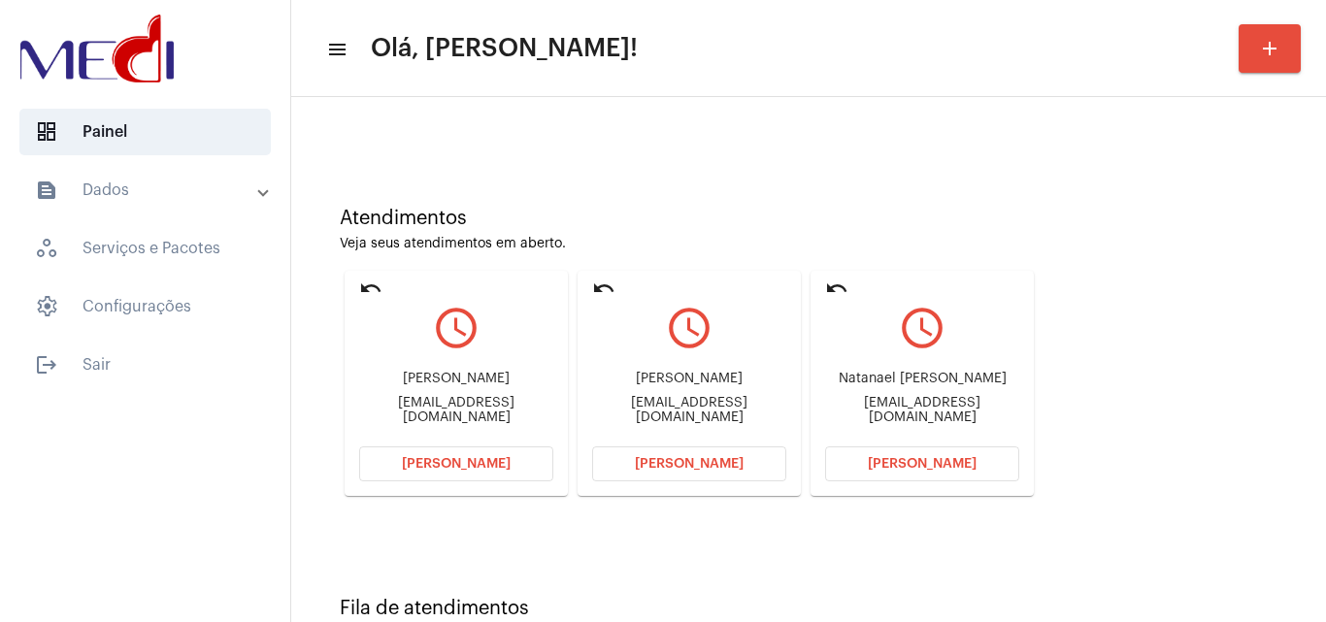
scroll to position [137, 0]
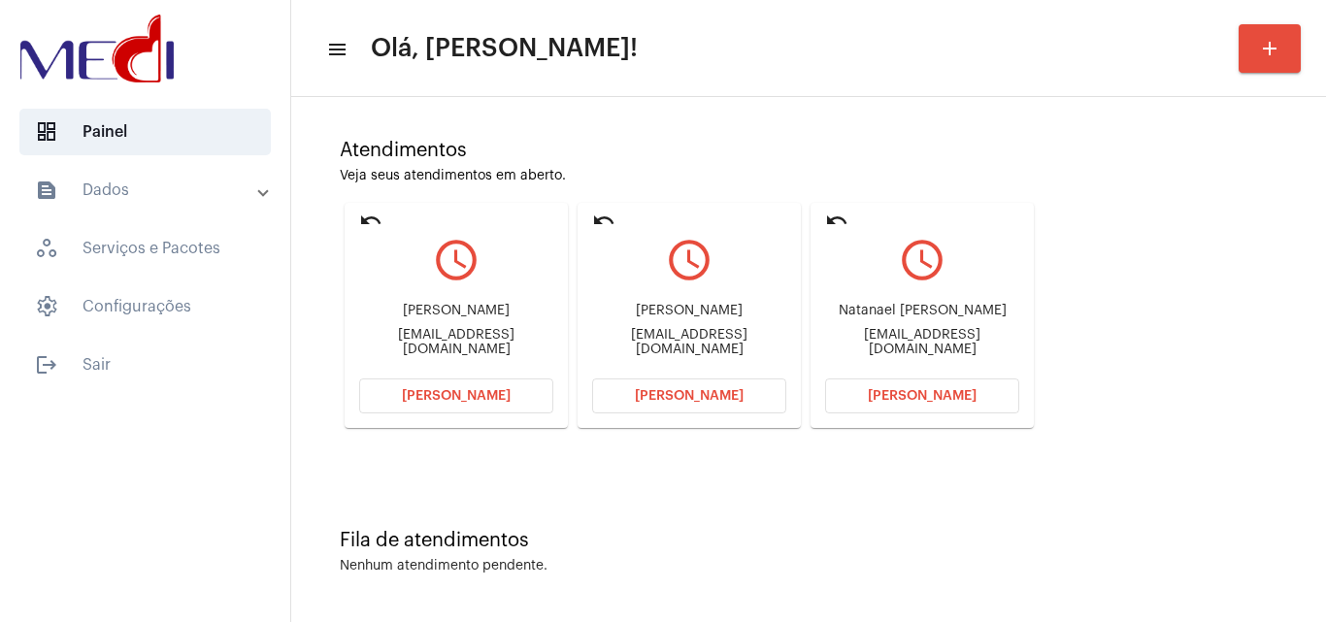
drag, startPoint x: 828, startPoint y: 311, endPoint x: 940, endPoint y: 319, distance: 112.8
click at [940, 318] on div "Natanael Bernardino da Costa" at bounding box center [922, 311] width 194 height 15
copy div "Natanael Bernardi"
drag, startPoint x: 587, startPoint y: 311, endPoint x: 690, endPoint y: 313, distance: 102.9
click at [690, 313] on mat-card "undo query_builder Ana Paula Dos Santos Fermino apaulafermino@gmail.com Abrir C…" at bounding box center [688, 315] width 223 height 225
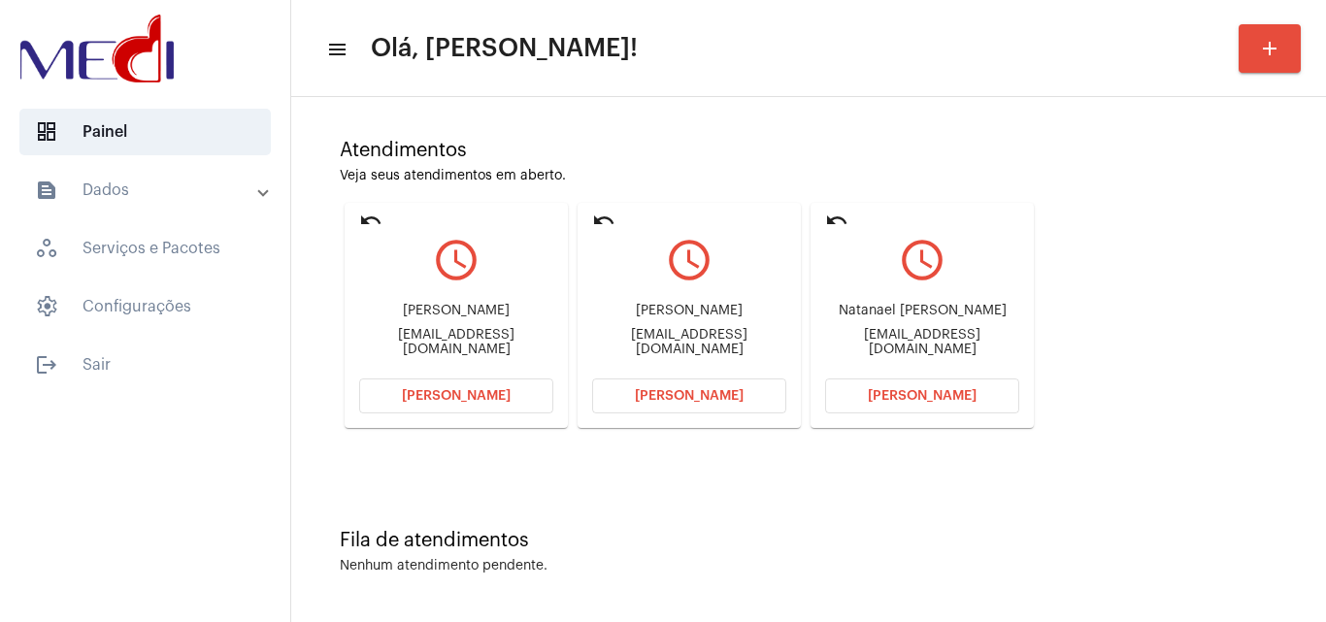
copy div "Ana Paula Dos"
click at [650, 393] on span "[PERSON_NAME]" at bounding box center [689, 396] width 109 height 14
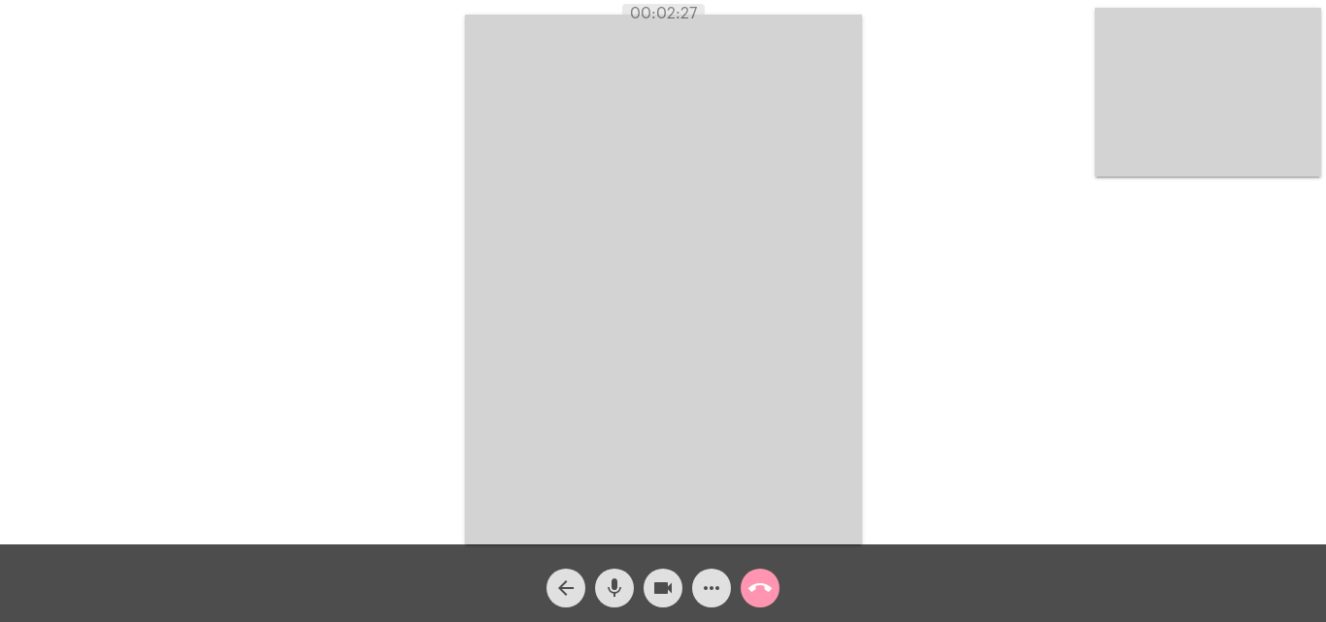
click at [763, 596] on mat-icon "call_end" at bounding box center [759, 587] width 23 height 23
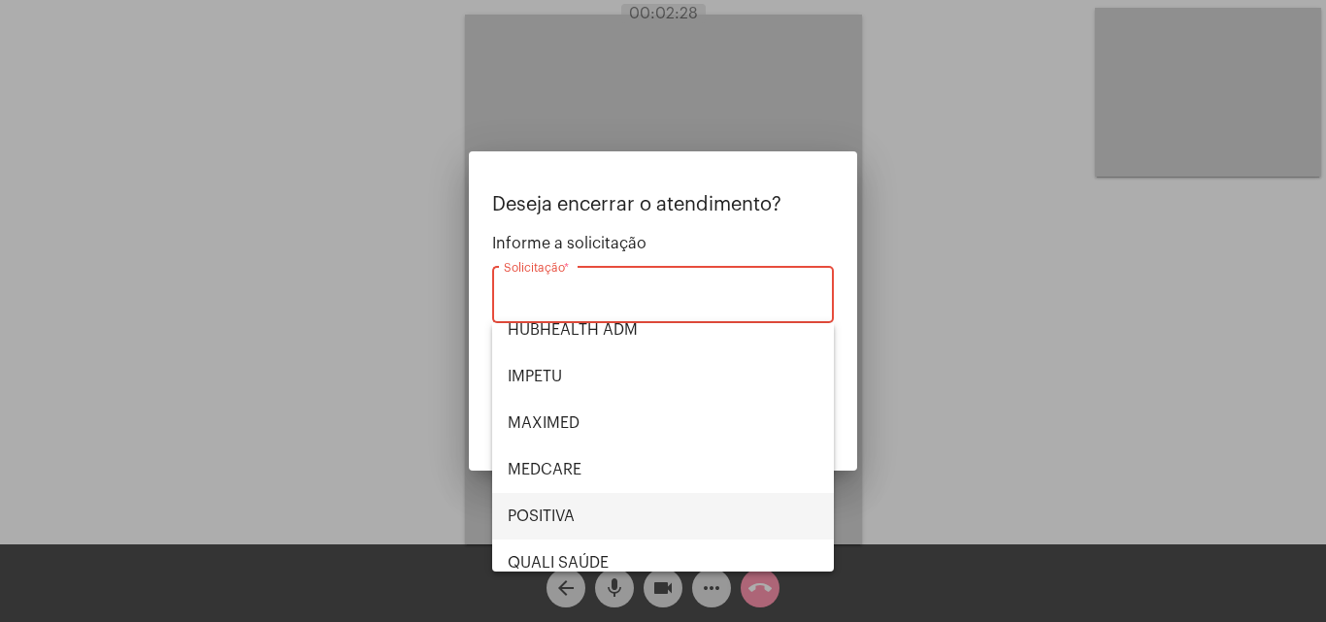
scroll to position [404, 0]
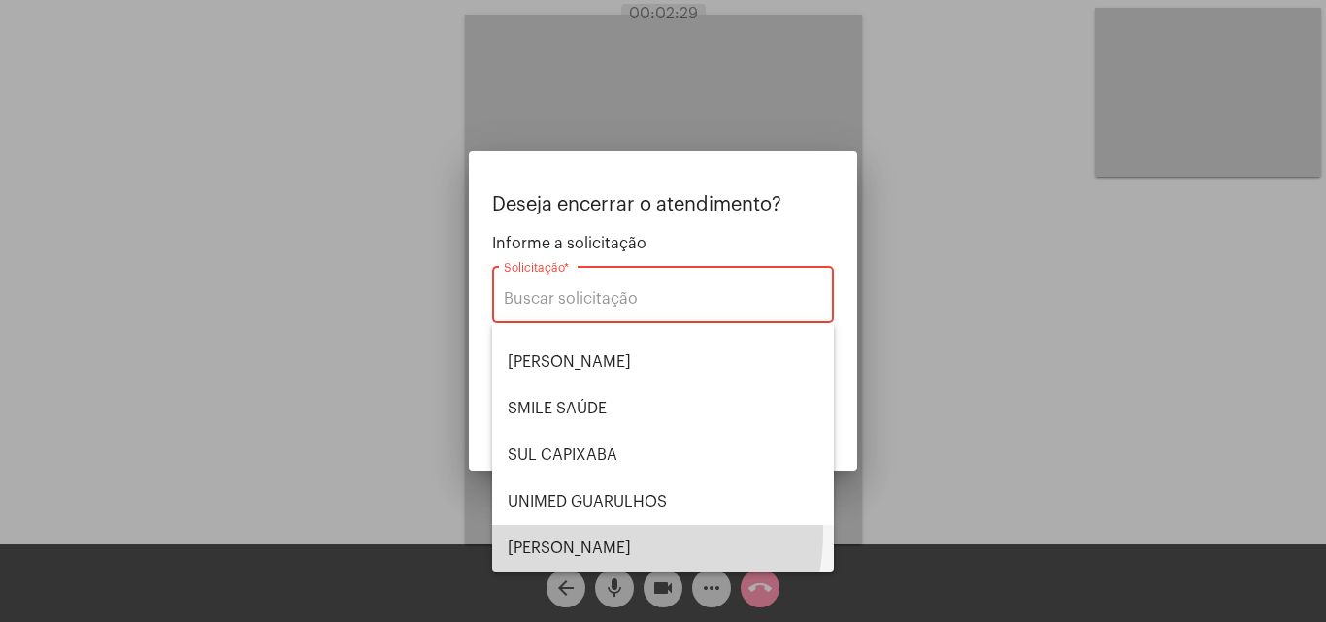
click at [604, 533] on span "[PERSON_NAME] [PERSON_NAME]" at bounding box center [663, 548] width 311 height 47
type input "[PERSON_NAME] [PERSON_NAME]"
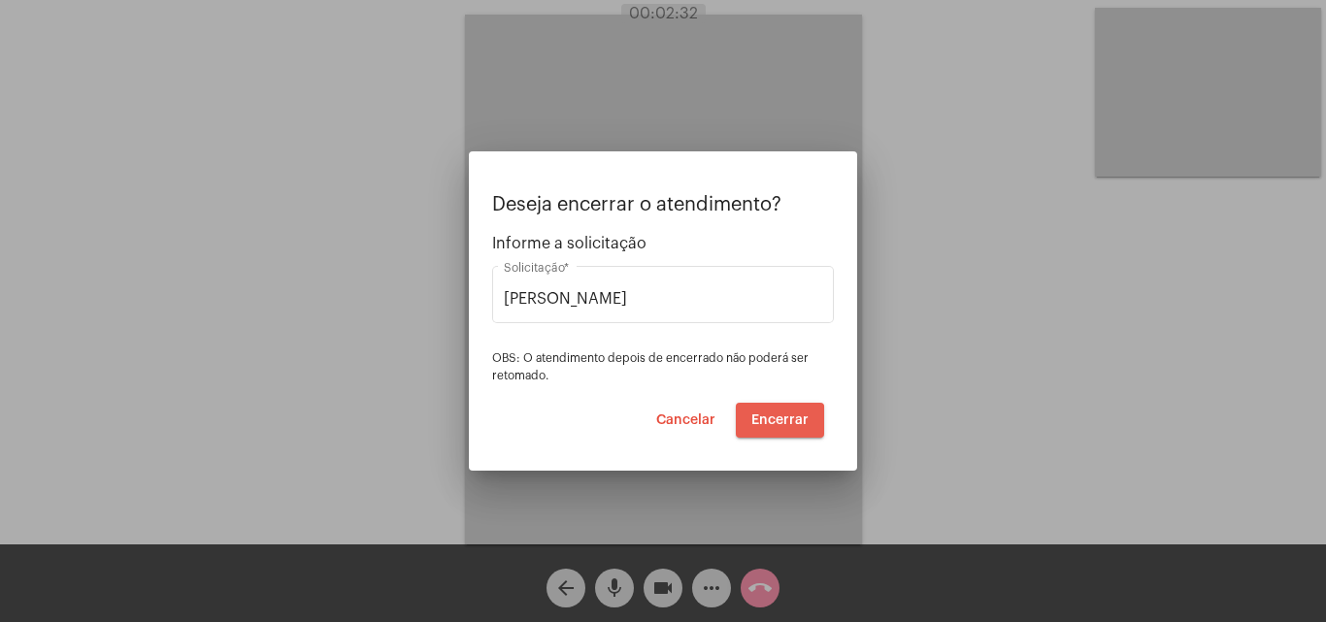
click at [768, 421] on span "Encerrar" at bounding box center [779, 420] width 57 height 14
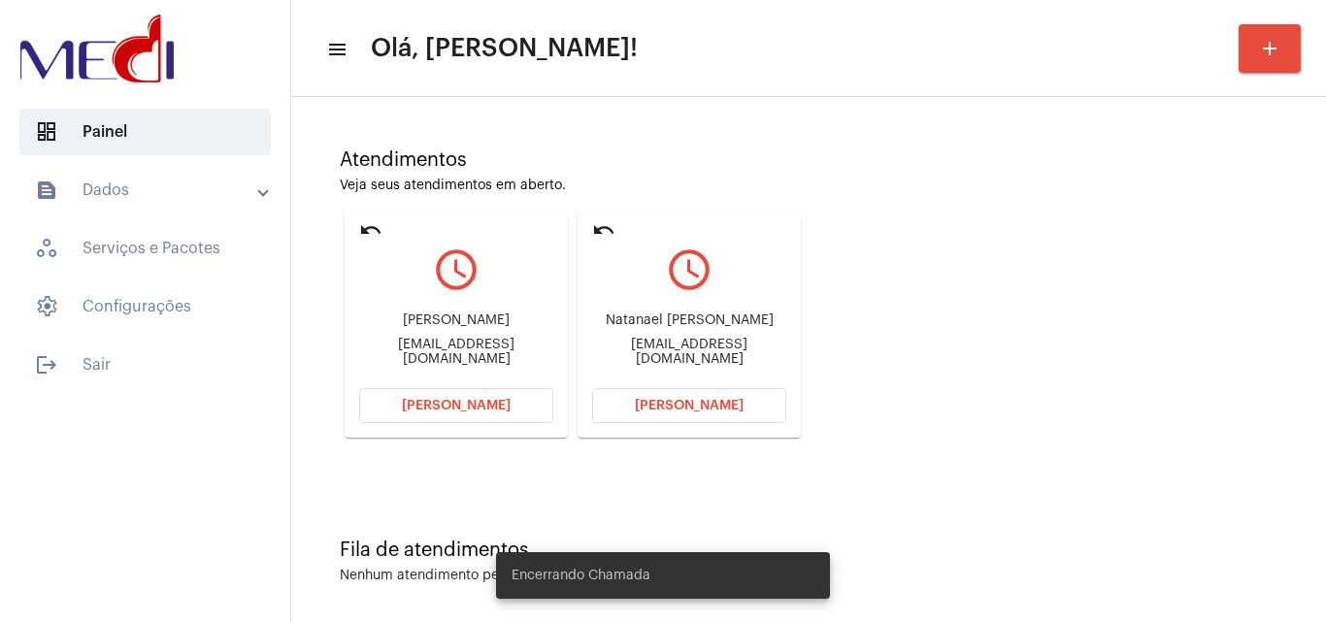
scroll to position [137, 0]
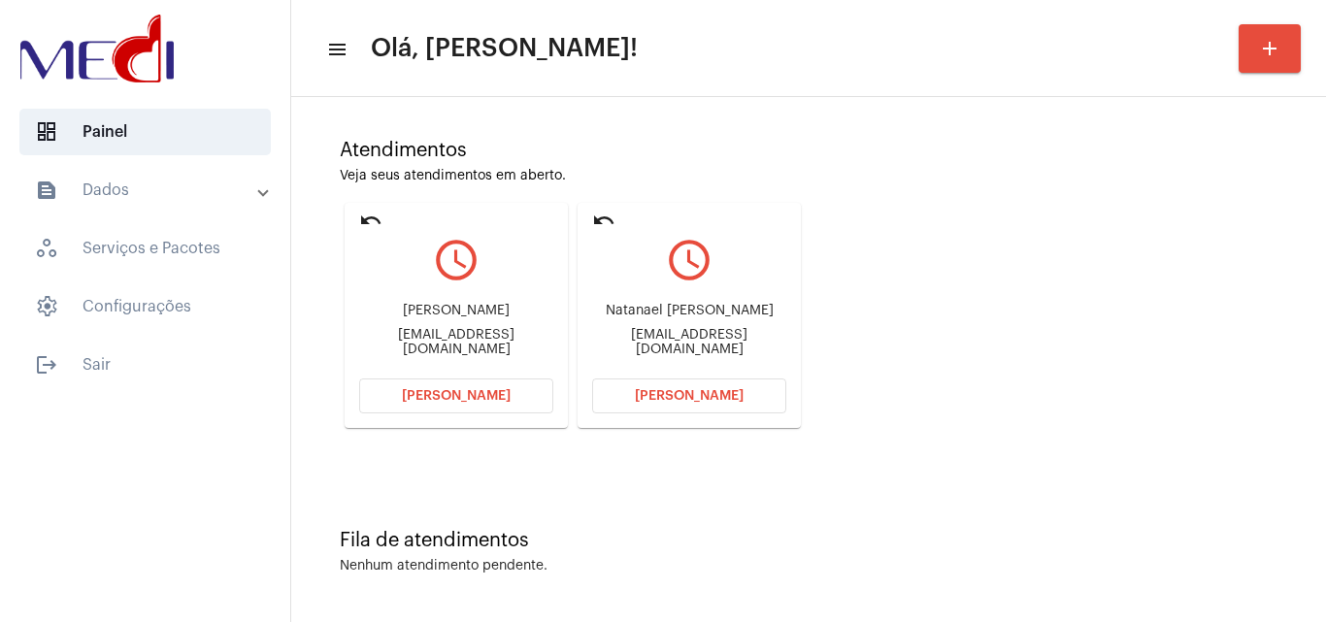
drag, startPoint x: 384, startPoint y: 310, endPoint x: 298, endPoint y: 5, distance: 316.7
click at [504, 332] on div "Jefferson cardoso Cardosojeferson215@gmail.com" at bounding box center [456, 329] width 194 height 87
drag, startPoint x: 440, startPoint y: 282, endPoint x: 409, endPoint y: 310, distance: 41.3
click at [437, 282] on mat-icon "query_builder" at bounding box center [456, 260] width 194 height 49
click at [385, 302] on div "Jefferson cardoso Cardosojeferson215@gmail.com" at bounding box center [456, 329] width 194 height 87
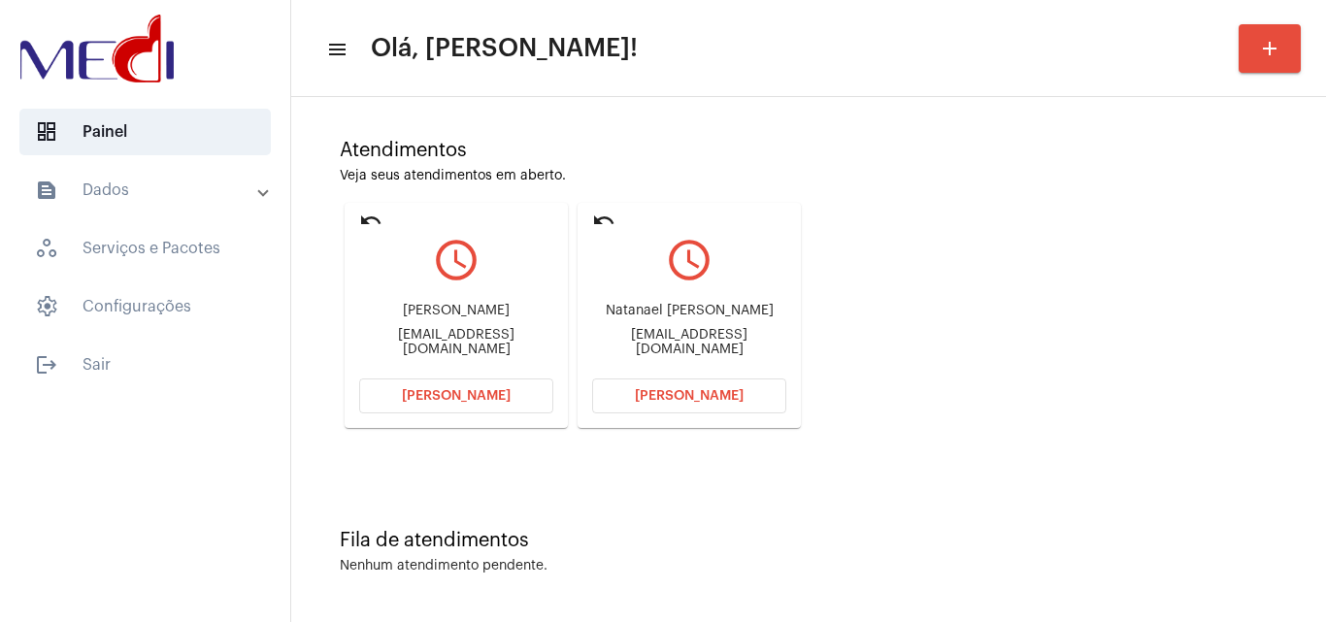
drag, startPoint x: 945, startPoint y: 322, endPoint x: 654, endPoint y: 311, distance: 291.3
click at [934, 326] on div "Atendimentos Veja seus atendimentos em aberto. undo query_builder Jefferson car…" at bounding box center [808, 277] width 1015 height 390
drag, startPoint x: 417, startPoint y: 311, endPoint x: 533, endPoint y: 313, distance: 115.5
click at [533, 313] on div "Jefferson cardoso Cardosojeferson215@gmail.com" at bounding box center [456, 329] width 194 height 87
copy div "Jefferson cardoso"
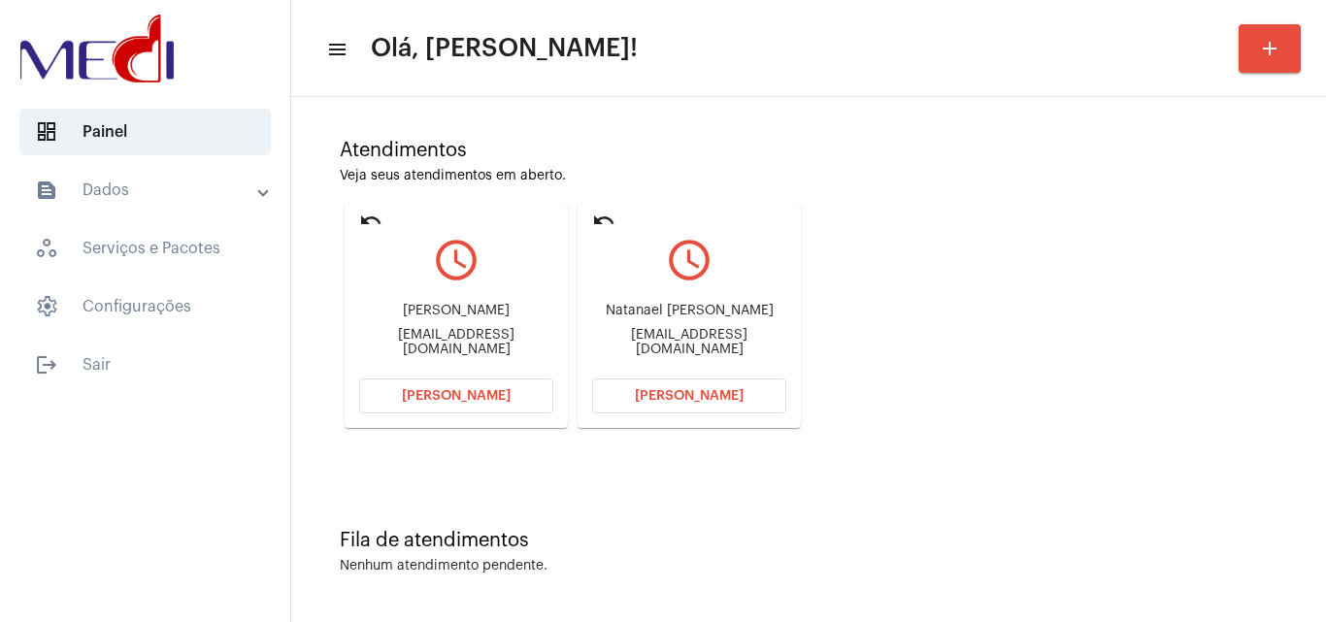
click at [425, 398] on span "[PERSON_NAME]" at bounding box center [456, 396] width 109 height 14
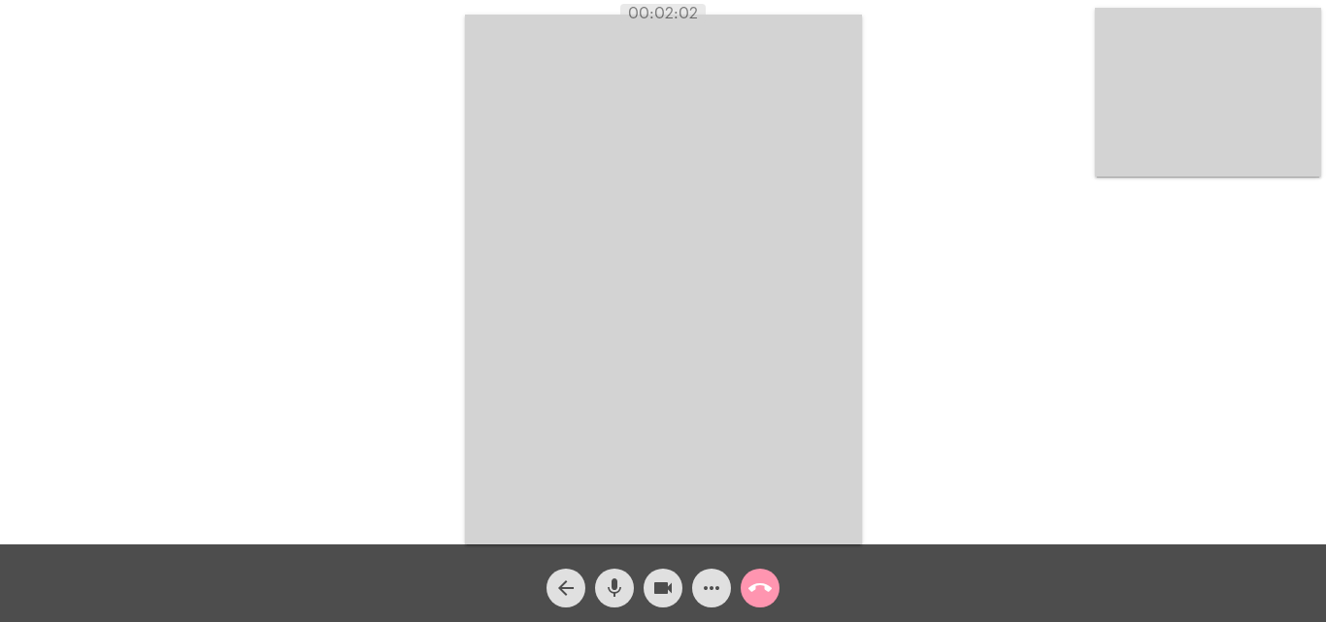
click at [764, 585] on mat-icon "call_end" at bounding box center [759, 587] width 23 height 23
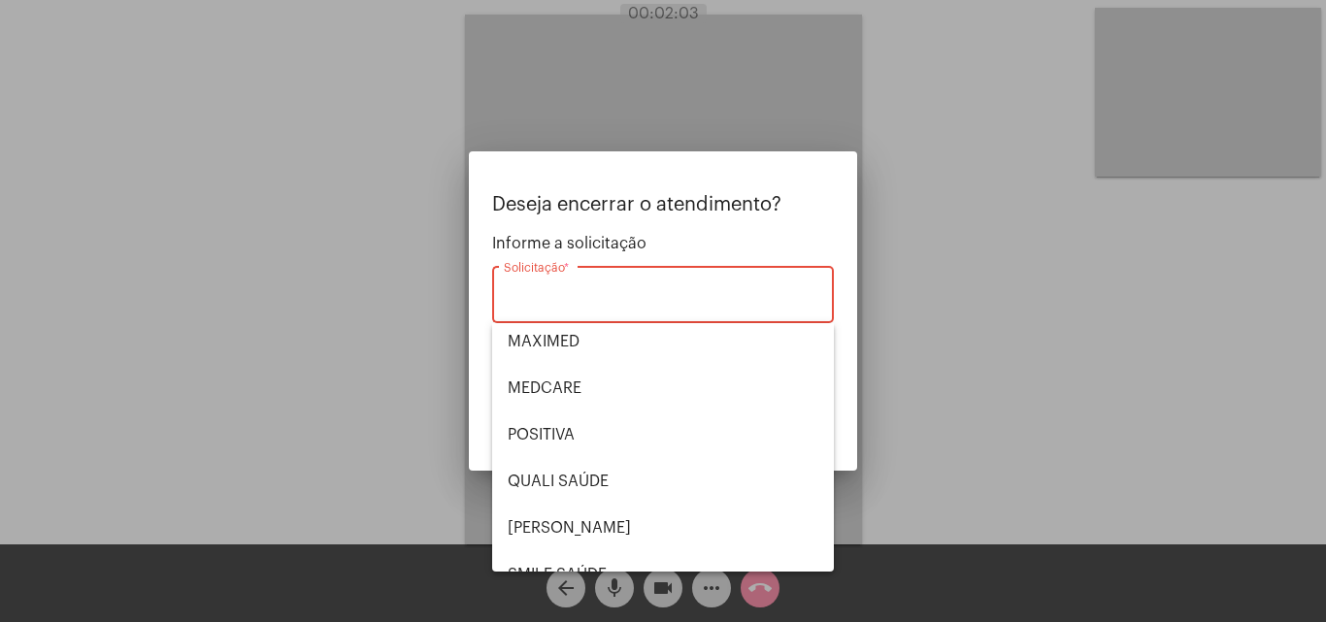
scroll to position [404, 0]
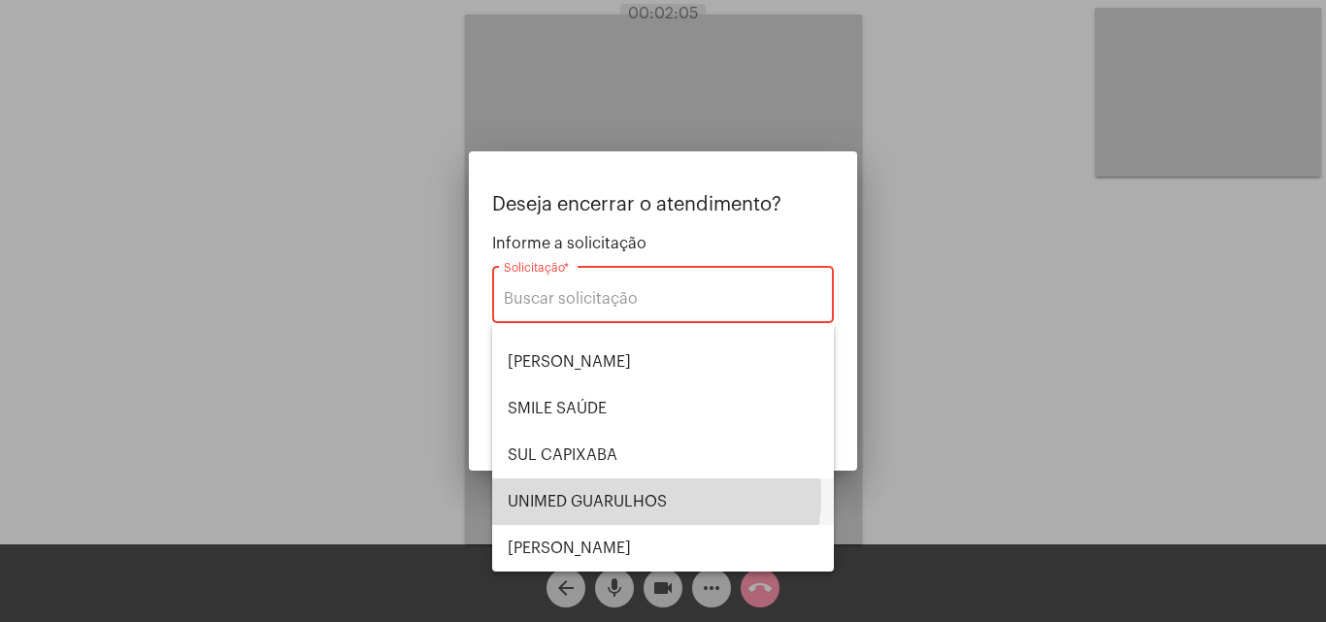
click at [602, 495] on span "UNIMED GUARULHOS" at bounding box center [663, 501] width 311 height 47
type input "UNIMED GUARULHOS"
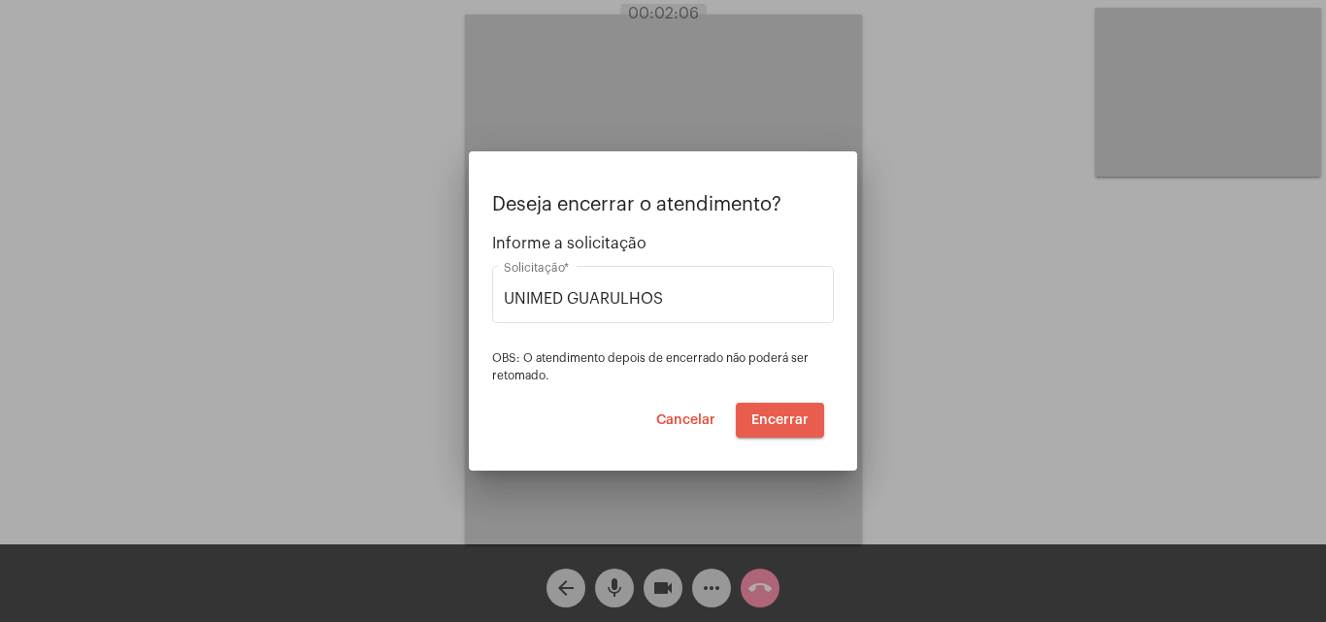
click at [782, 420] on span "Encerrar" at bounding box center [779, 420] width 57 height 14
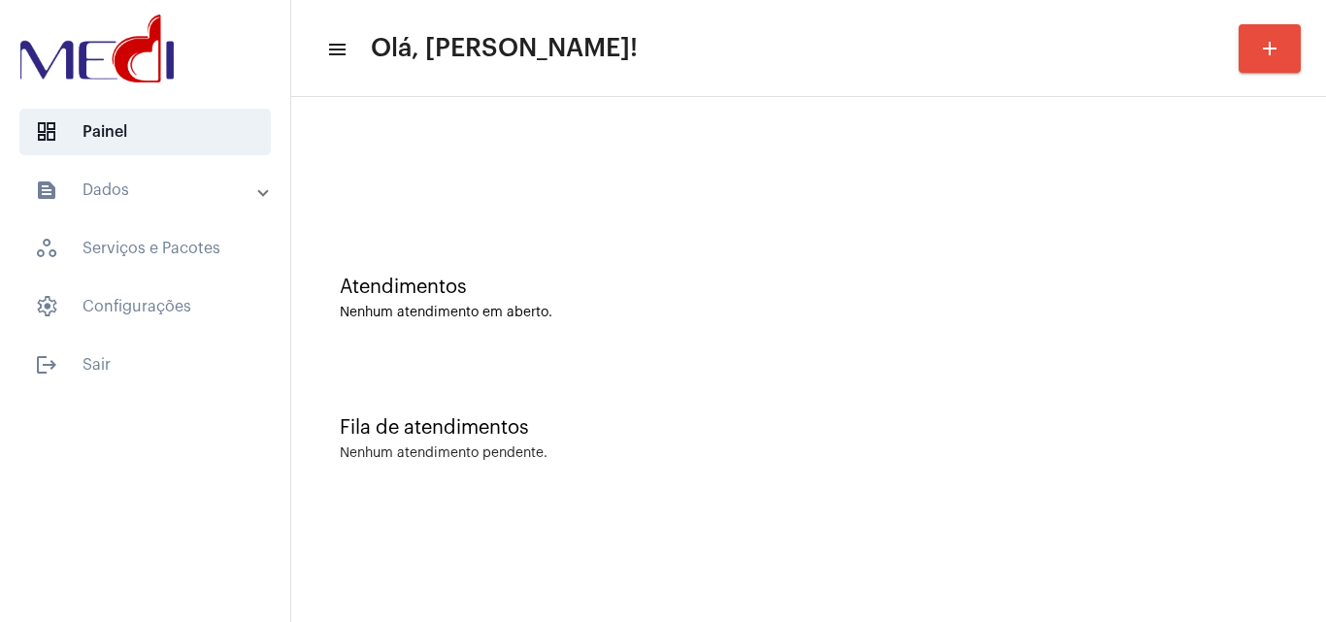
click at [682, 122] on div at bounding box center [808, 163] width 1015 height 112
click at [689, 329] on div "Atendimentos Nenhum atendimento em aberto." at bounding box center [808, 288] width 1015 height 141
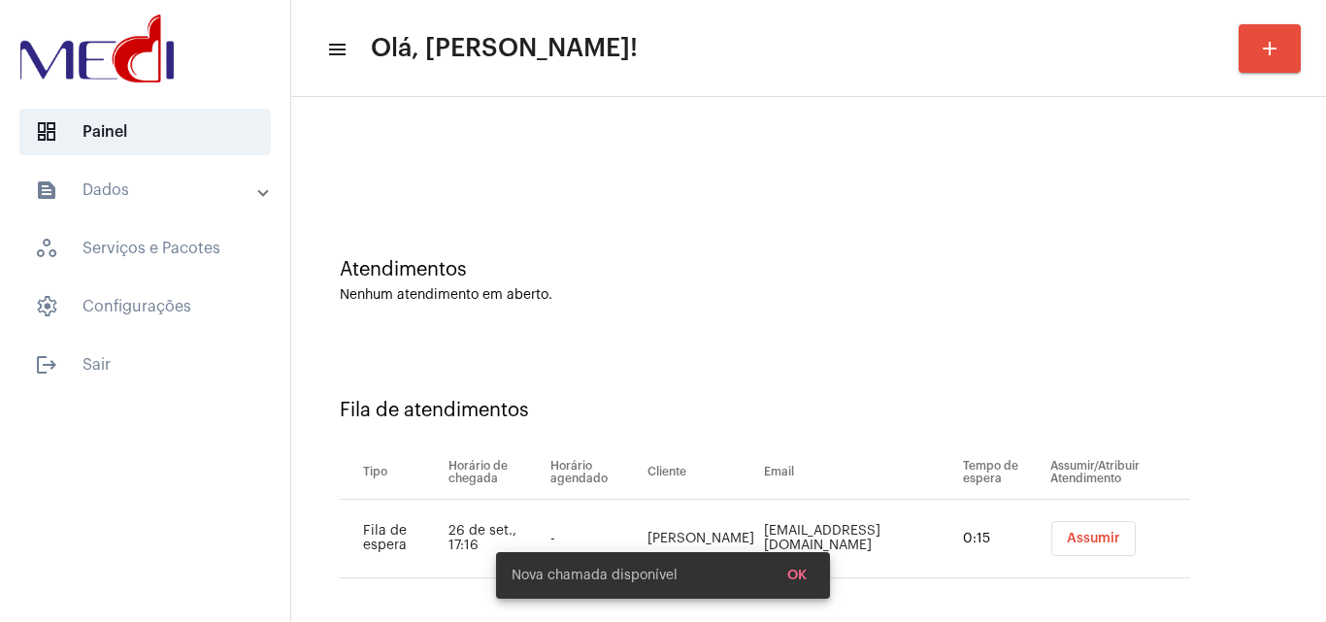
scroll to position [26, 0]
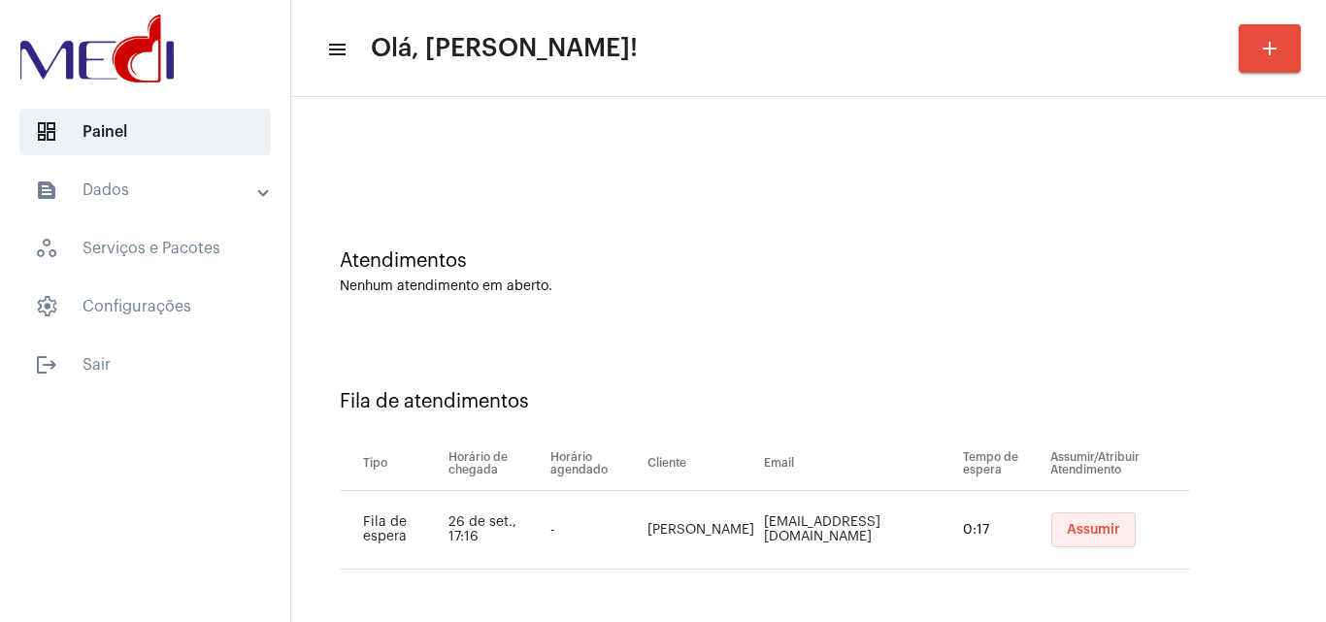
click at [1066, 535] on span "Assumir" at bounding box center [1092, 530] width 53 height 14
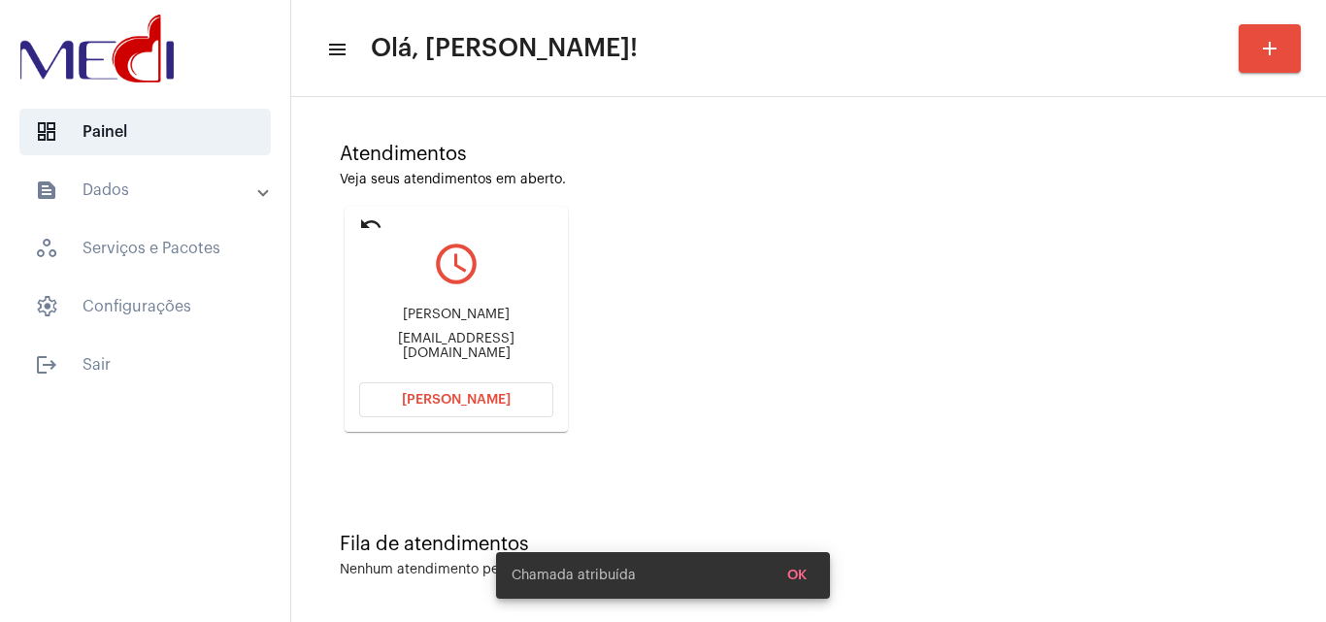
scroll to position [137, 0]
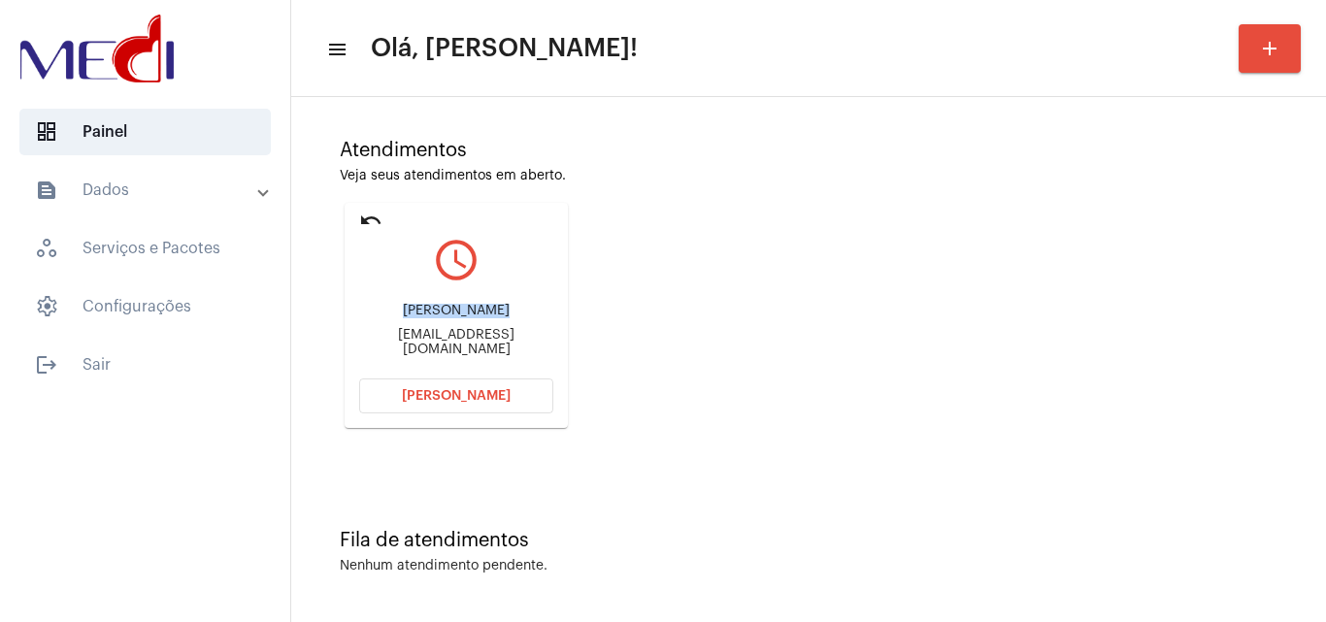
drag, startPoint x: 484, startPoint y: 323, endPoint x: 496, endPoint y: 322, distance: 11.7
click at [496, 318] on div "[PERSON_NAME]" at bounding box center [456, 311] width 194 height 15
copy div "[PERSON_NAME]"
click at [449, 389] on span "[PERSON_NAME]" at bounding box center [456, 396] width 109 height 14
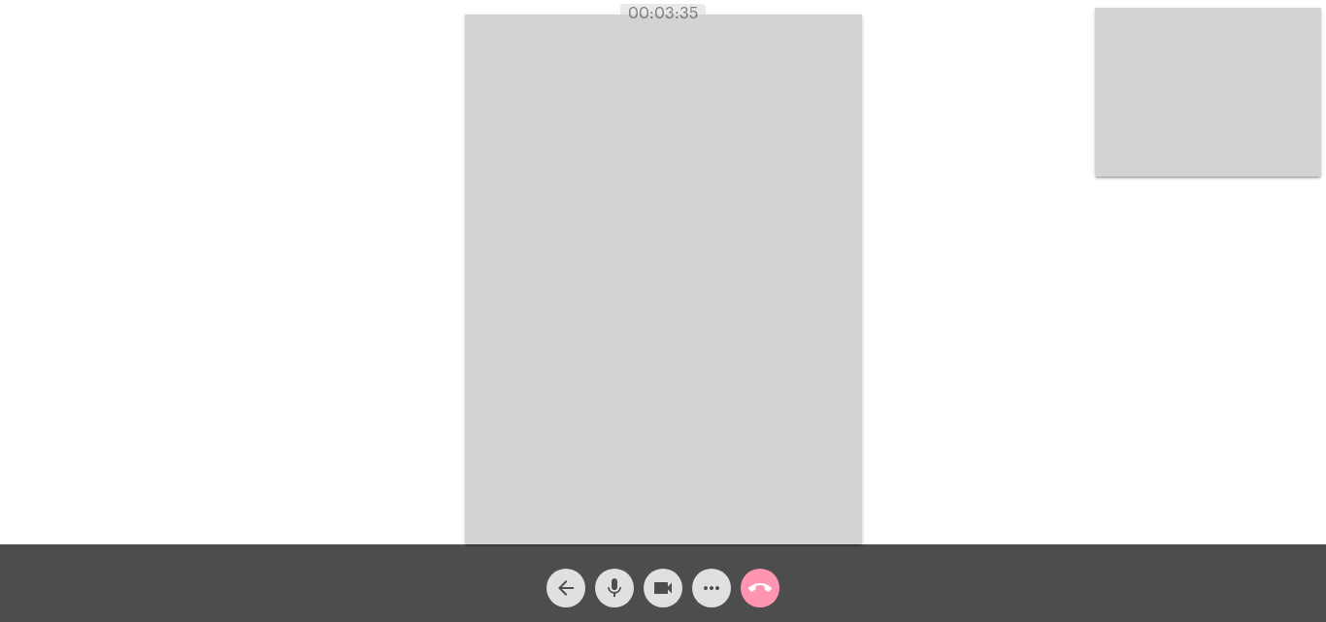
click at [763, 593] on mat-icon "call_end" at bounding box center [759, 587] width 23 height 23
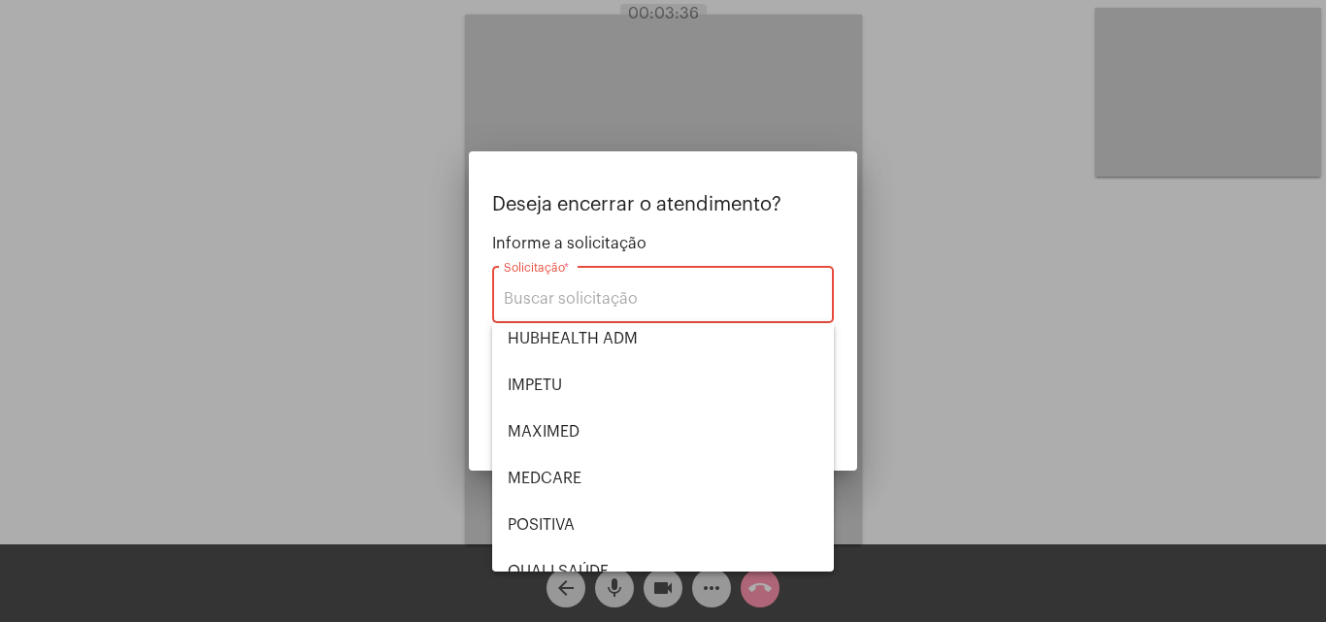
scroll to position [404, 0]
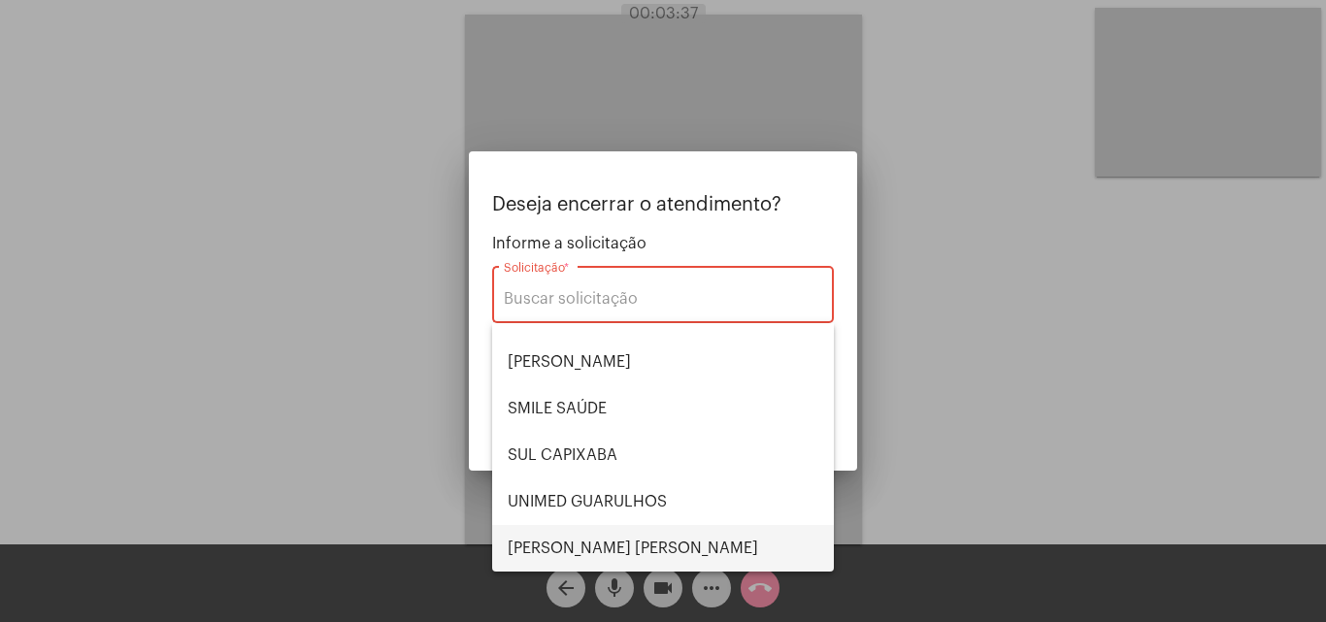
click at [598, 538] on span "[PERSON_NAME] [PERSON_NAME]" at bounding box center [663, 548] width 311 height 47
type input "[PERSON_NAME] [PERSON_NAME]"
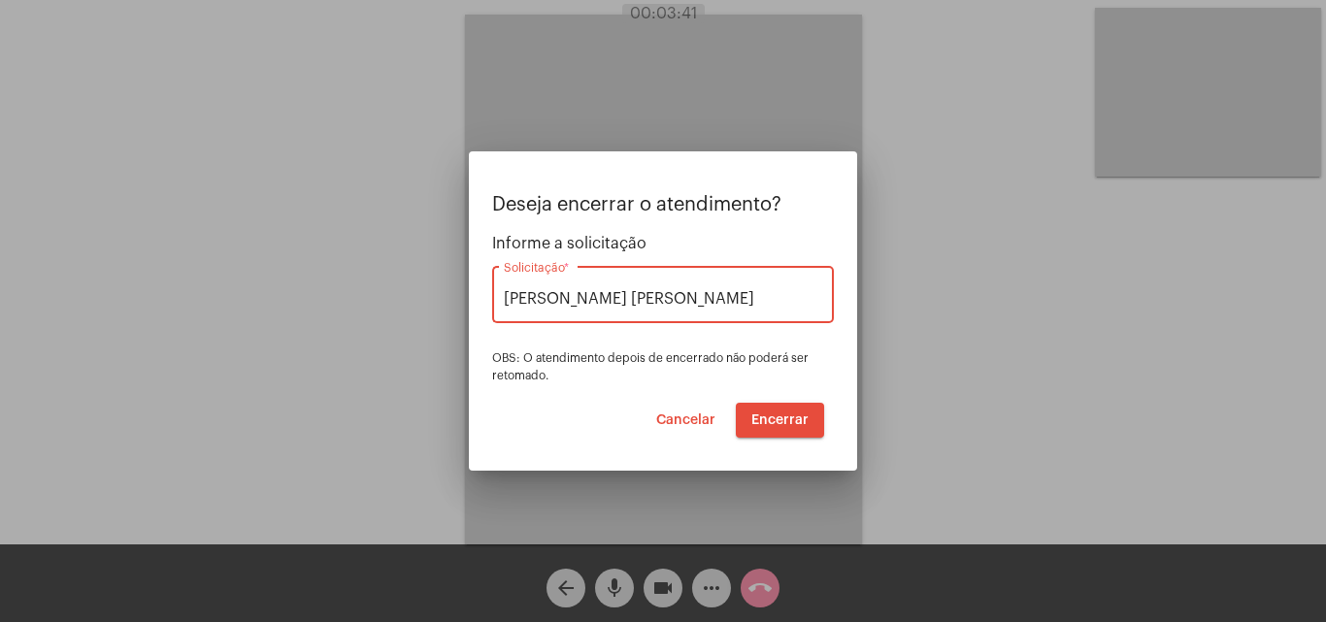
click at [781, 416] on span "Encerrar" at bounding box center [779, 420] width 57 height 14
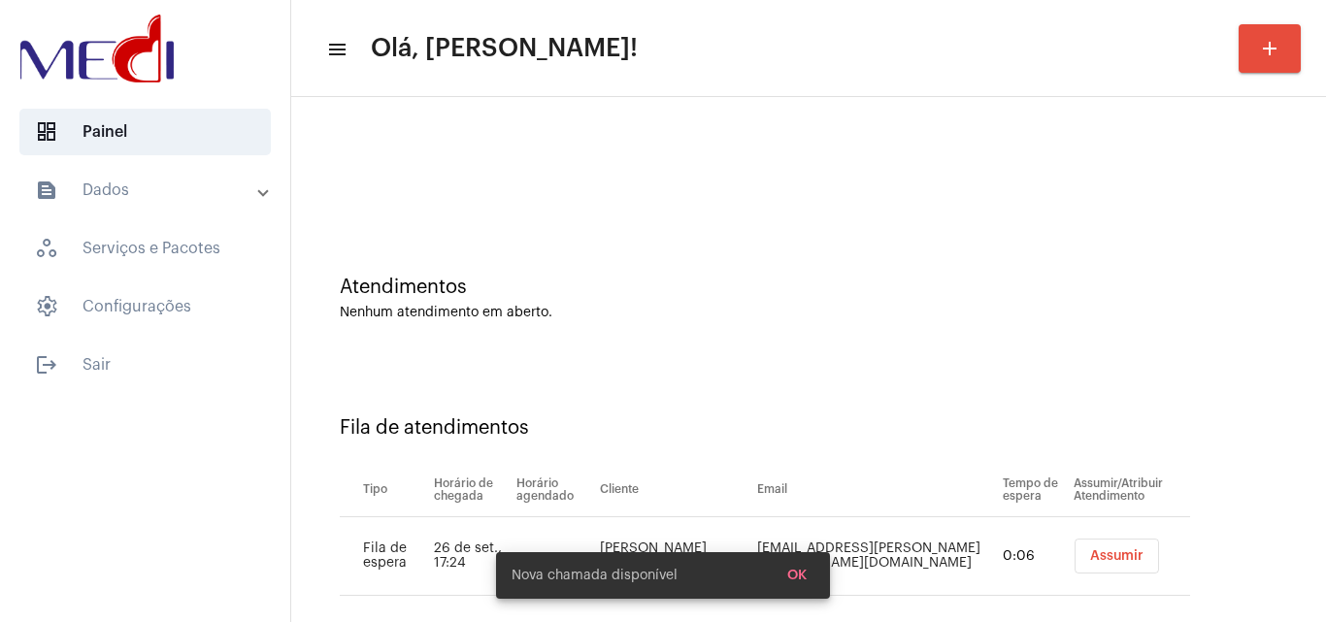
scroll to position [26, 0]
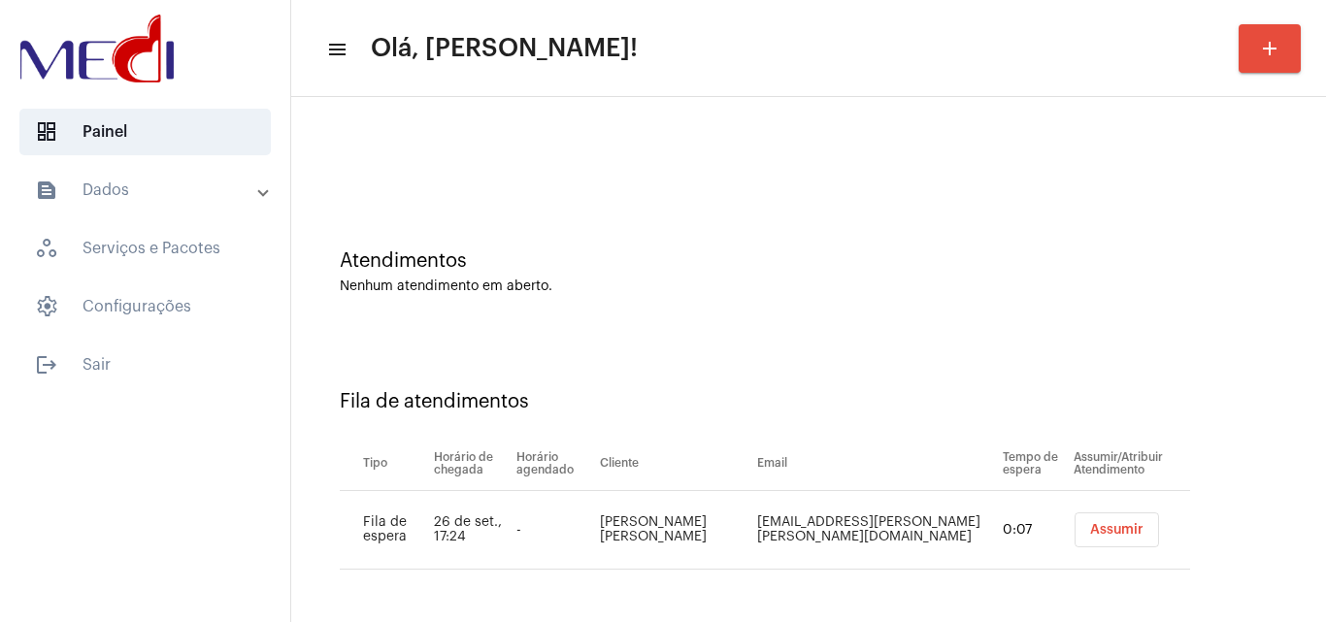
click at [1099, 524] on span "Assumir" at bounding box center [1116, 530] width 53 height 14
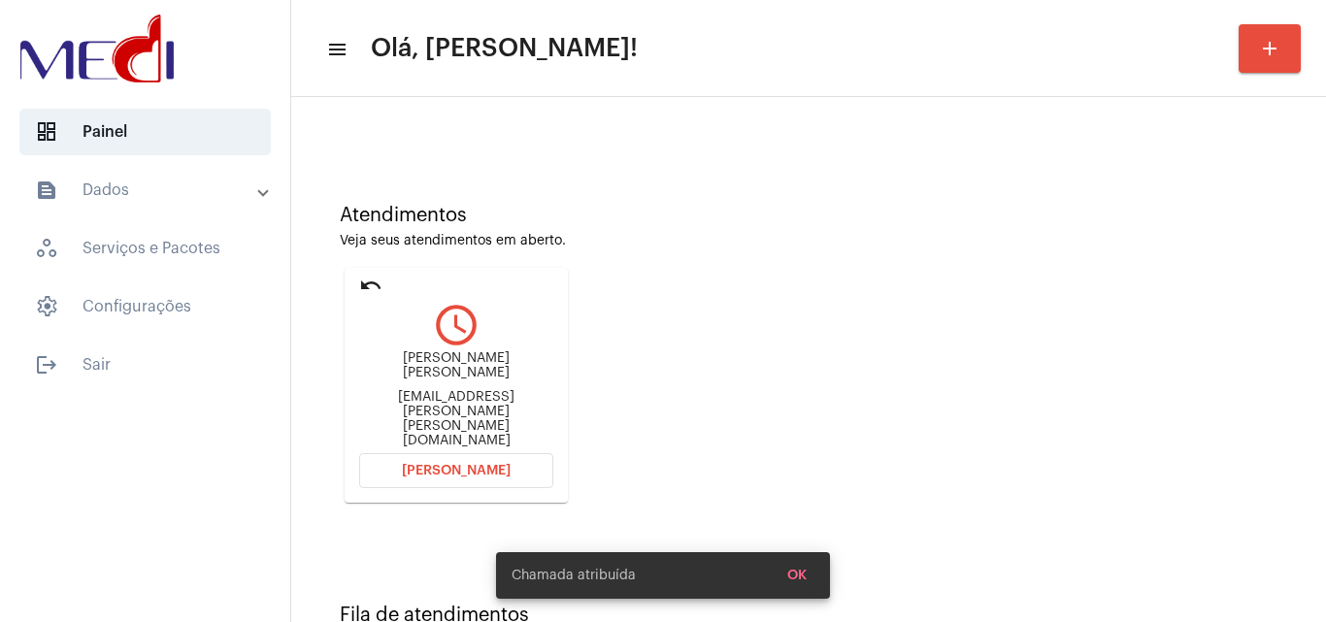
scroll to position [137, 0]
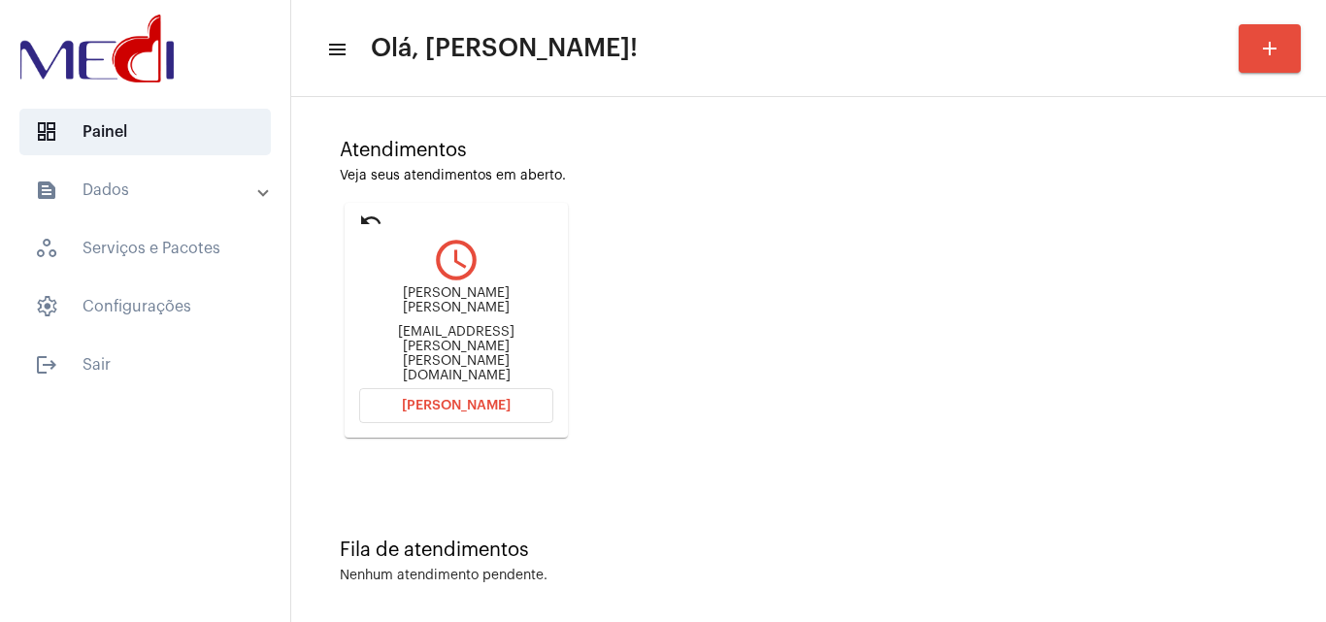
drag, startPoint x: 376, startPoint y: 313, endPoint x: 481, endPoint y: 326, distance: 106.5
click at [481, 315] on div "[PERSON_NAME] [PERSON_NAME]" at bounding box center [456, 300] width 194 height 29
copy div "[PERSON_NAME] [PERSON_NAME]"
click at [474, 400] on span "[PERSON_NAME]" at bounding box center [456, 406] width 109 height 14
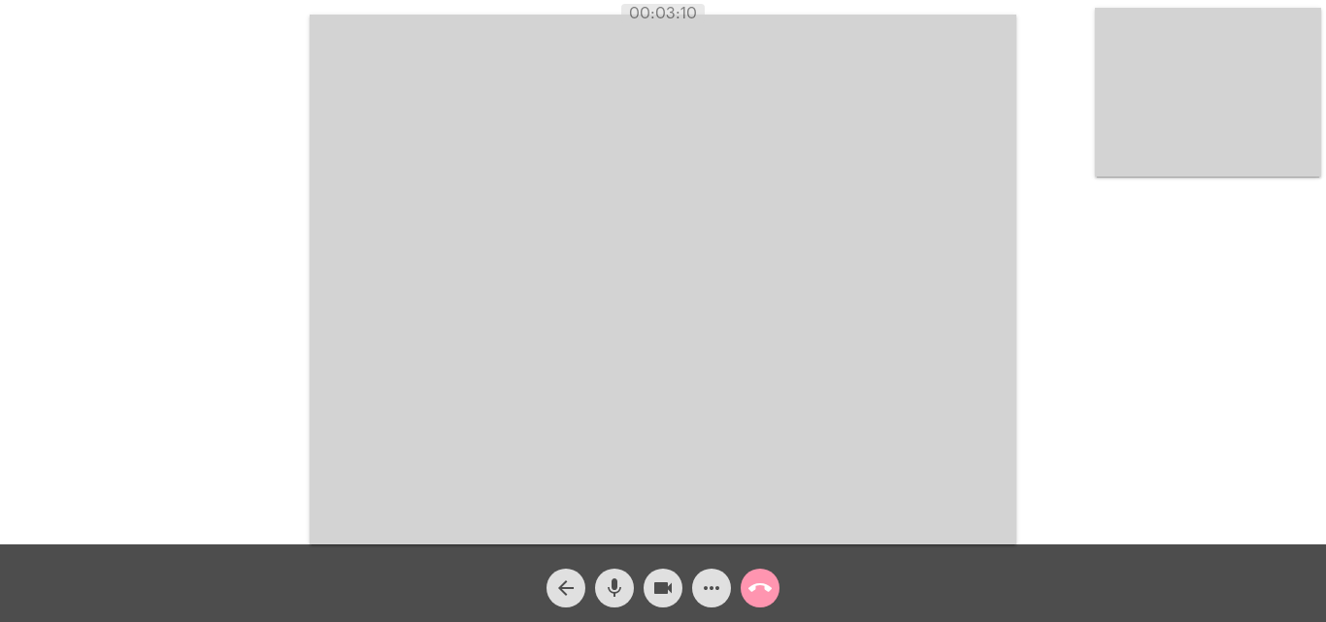
click at [757, 586] on mat-icon "call_end" at bounding box center [759, 587] width 23 height 23
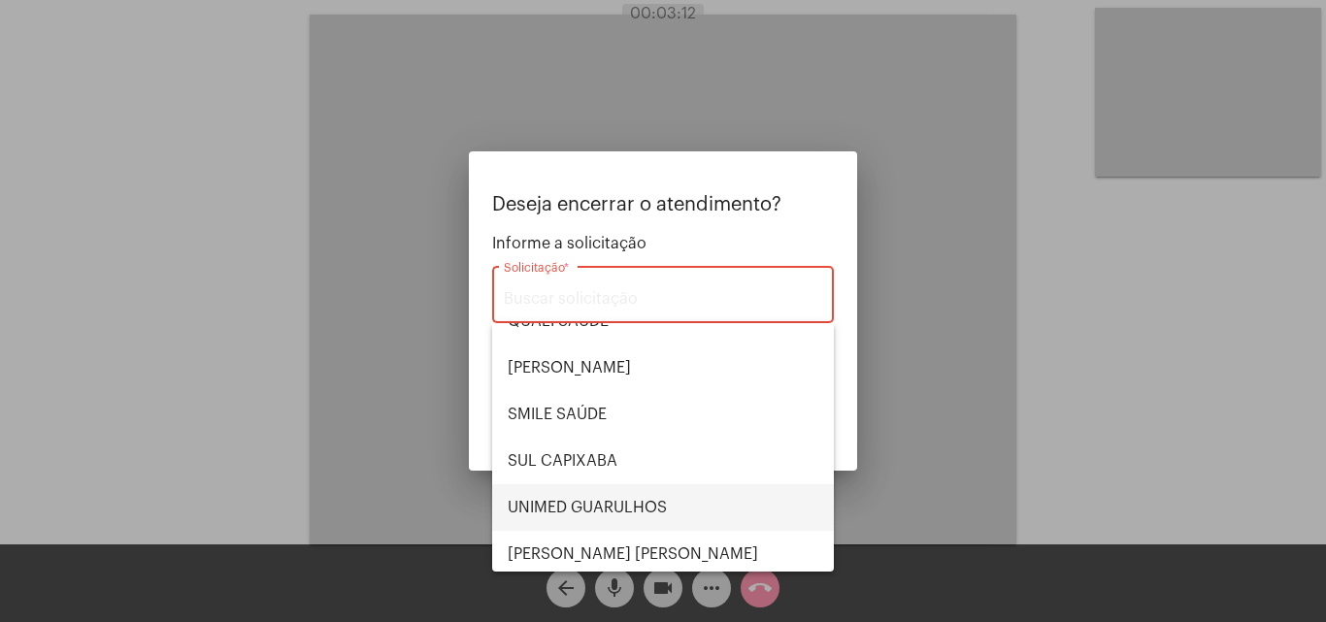
scroll to position [404, 0]
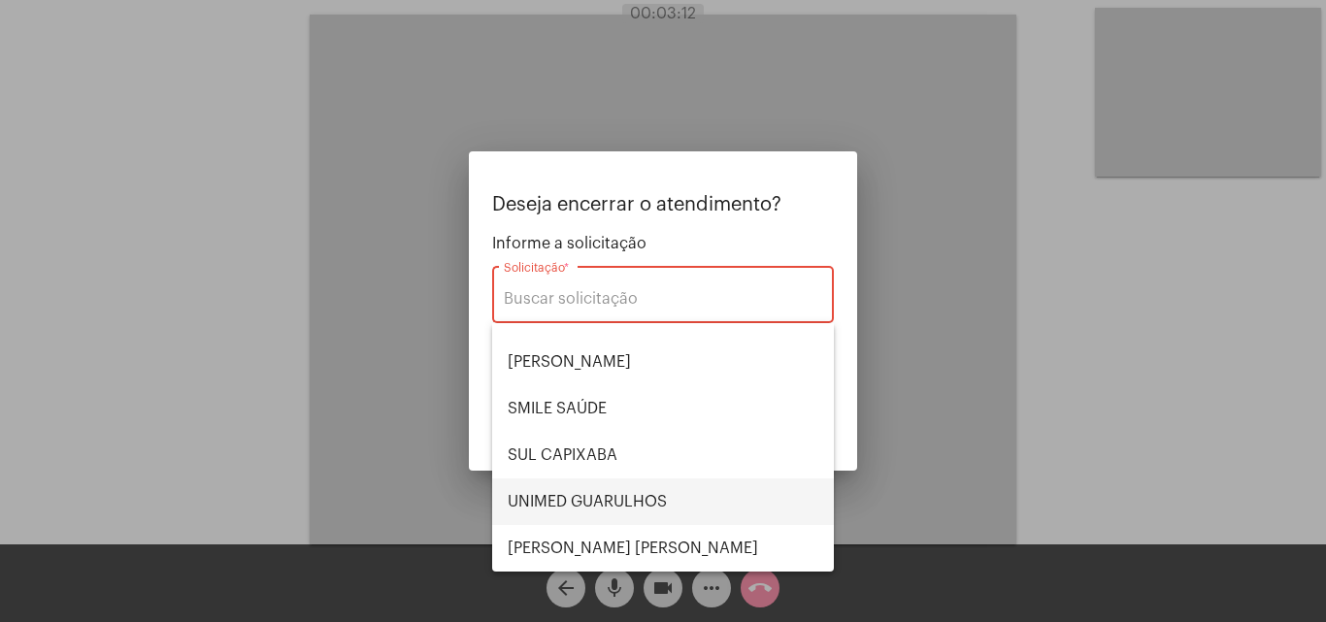
click at [629, 506] on span "UNIMED GUARULHOS" at bounding box center [663, 501] width 311 height 47
type input "UNIMED GUARULHOS"
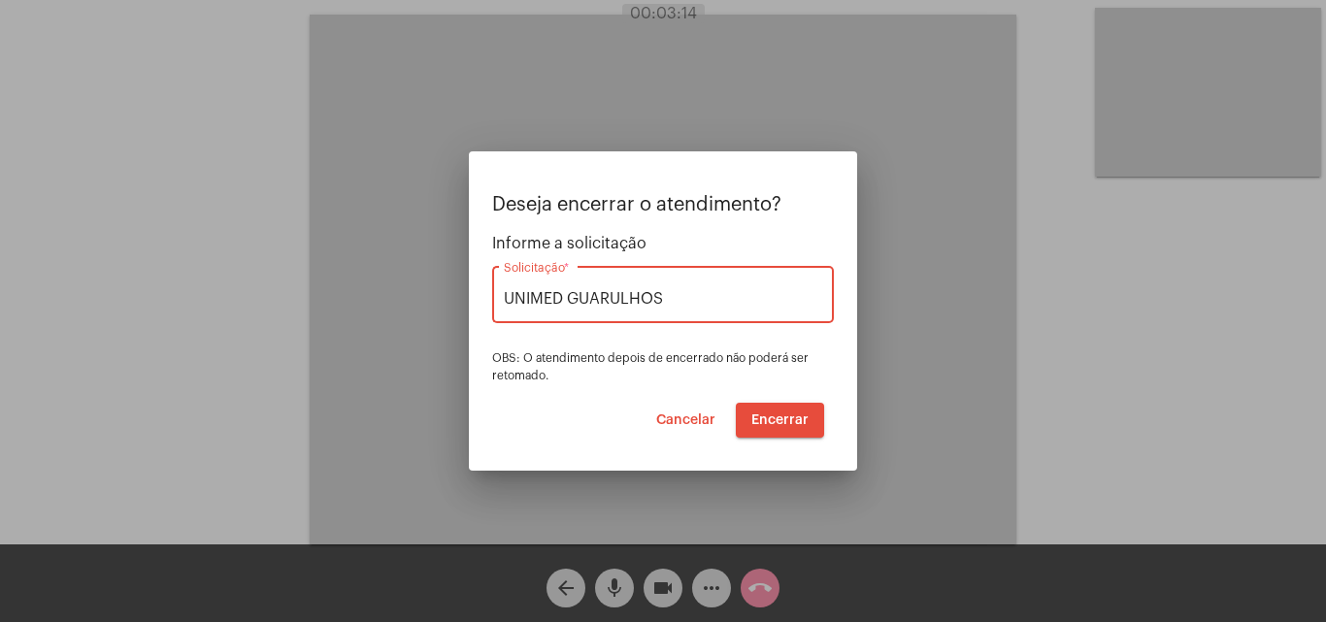
click at [762, 416] on span "Encerrar" at bounding box center [779, 420] width 57 height 14
